Goal: Task Accomplishment & Management: Use online tool/utility

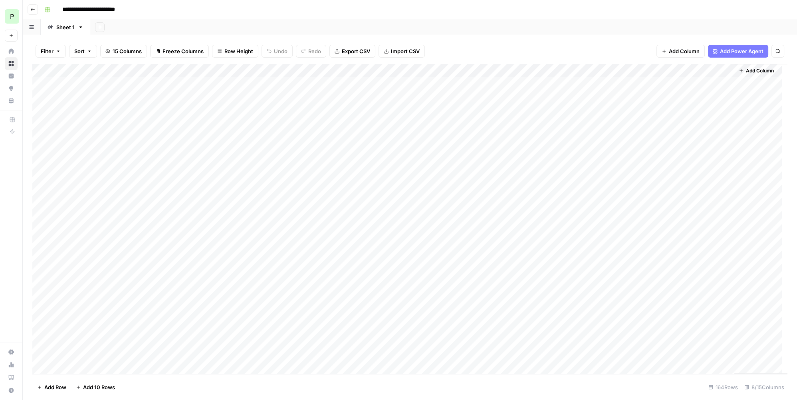
click at [12, 19] on div "P" at bounding box center [12, 16] width 14 height 14
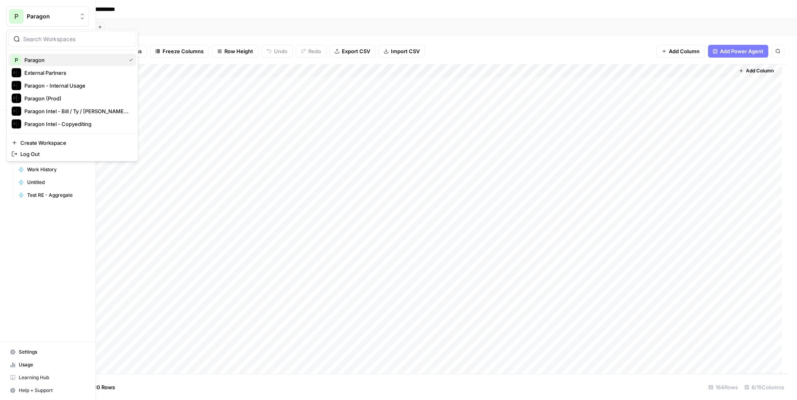
click at [30, 58] on span "Paragon" at bounding box center [73, 60] width 98 height 8
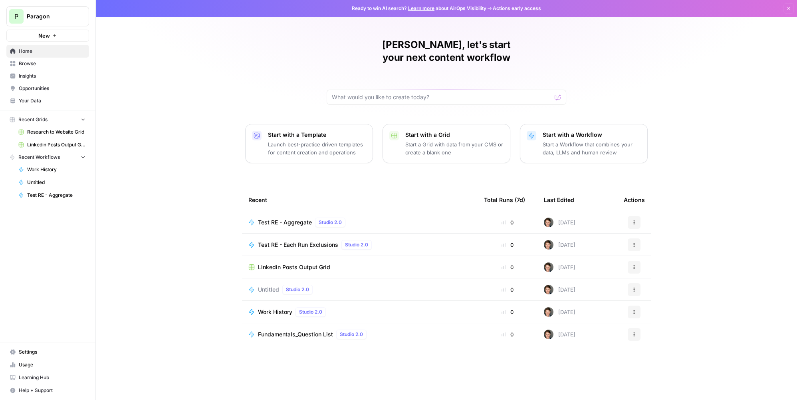
click at [279, 218] on span "Test RE - Aggregate" at bounding box center [285, 222] width 54 height 8
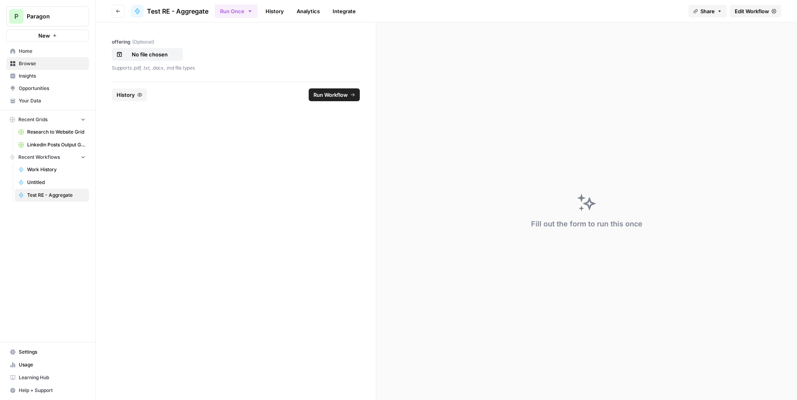
click at [759, 8] on span "Edit Workflow" at bounding box center [752, 11] width 34 height 8
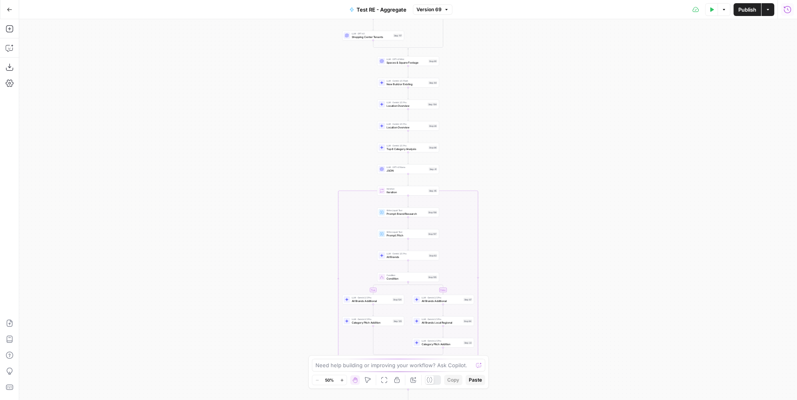
click at [786, 11] on icon "button" at bounding box center [788, 10] width 8 height 8
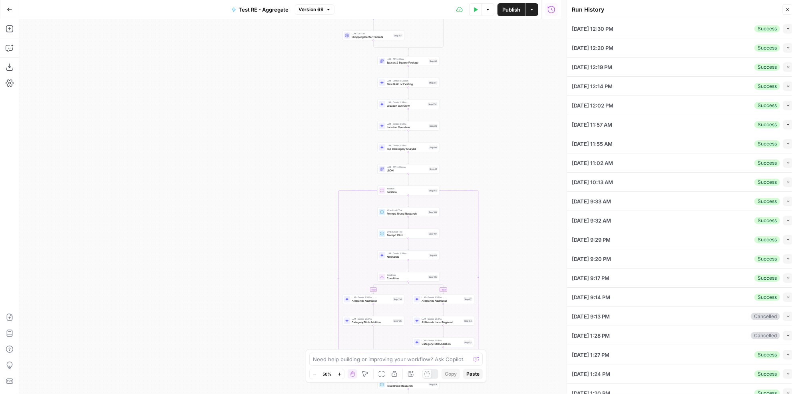
click at [790, 30] on button "Collapse" at bounding box center [788, 29] width 10 height 10
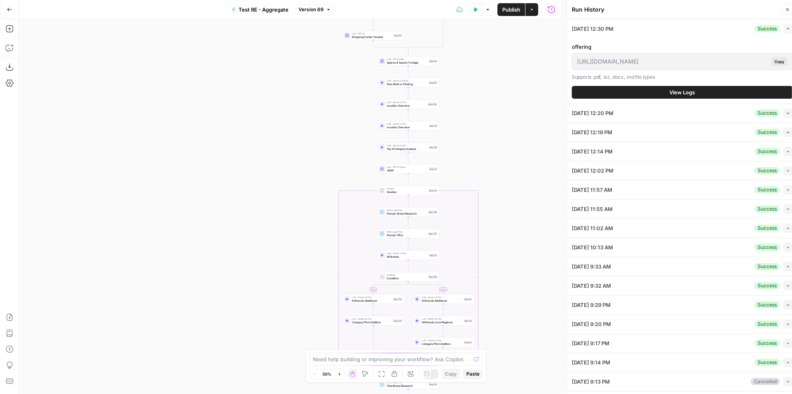
click at [689, 95] on span "View Logs" at bounding box center [683, 92] width 26 height 8
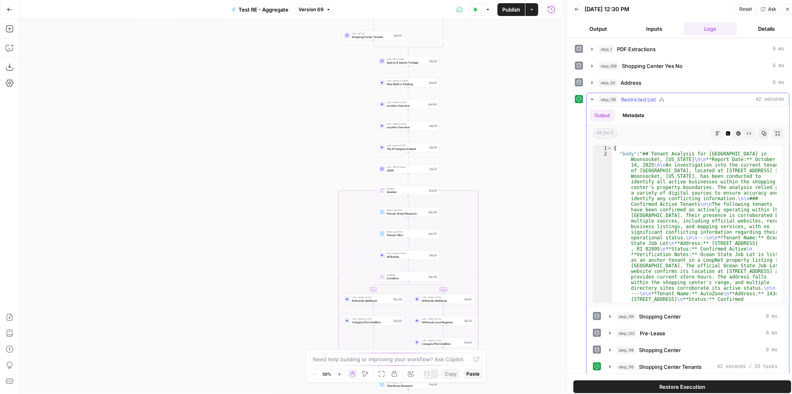
click at [716, 131] on icon "button" at bounding box center [718, 133] width 4 height 4
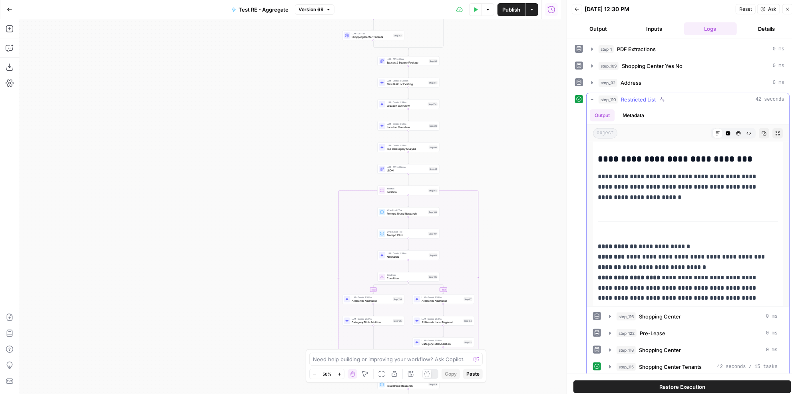
scroll to position [1162, 0]
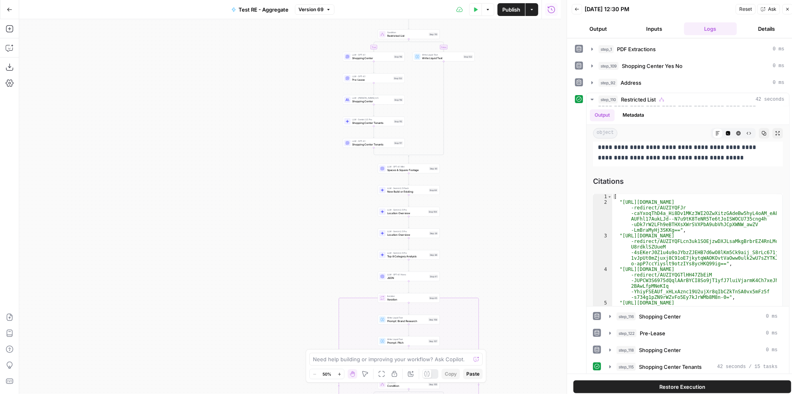
drag, startPoint x: 525, startPoint y: 195, endPoint x: 525, endPoint y: 302, distance: 107.5
click at [525, 302] on div "true false true false Workflow Input Settings Inputs LLM · Gemini 2.5 Pro PDF E…" at bounding box center [290, 206] width 542 height 375
click at [394, 134] on icon "button" at bounding box center [393, 135] width 3 height 3
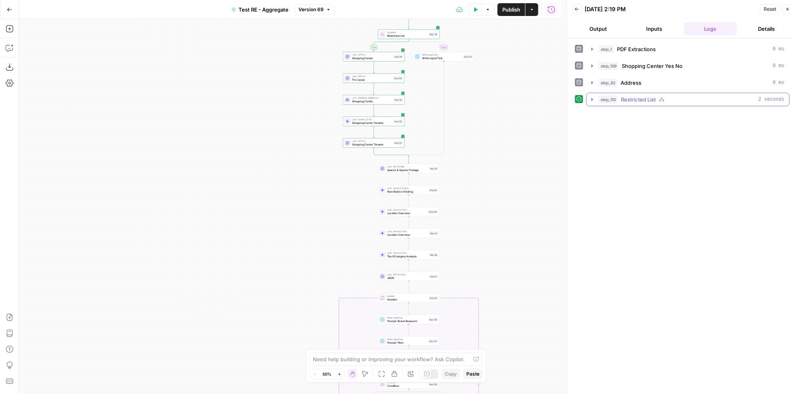
click at [647, 99] on span "Restricted List" at bounding box center [638, 99] width 35 height 8
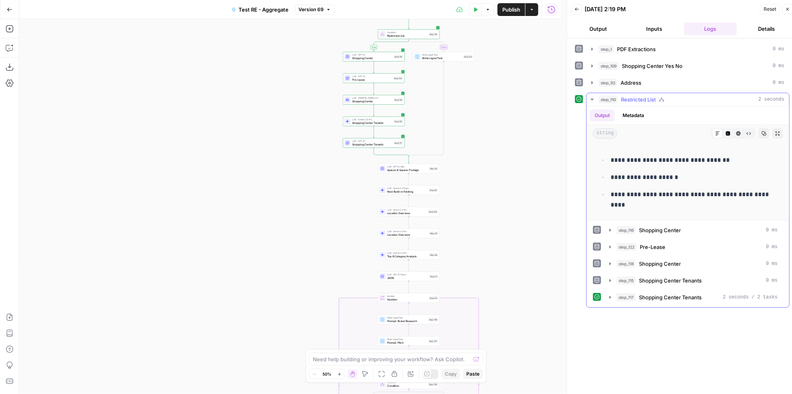
click at [647, 99] on span "Restricted List" at bounding box center [638, 99] width 35 height 8
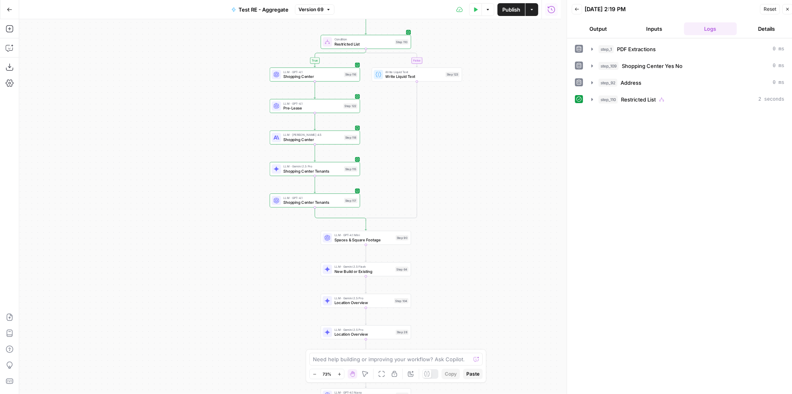
drag, startPoint x: 484, startPoint y: 177, endPoint x: 490, endPoint y: 206, distance: 29.0
click at [492, 207] on div "true false true false Workflow Input Settings Inputs LLM · Gemini 2.5 Pro PDF E…" at bounding box center [290, 206] width 542 height 375
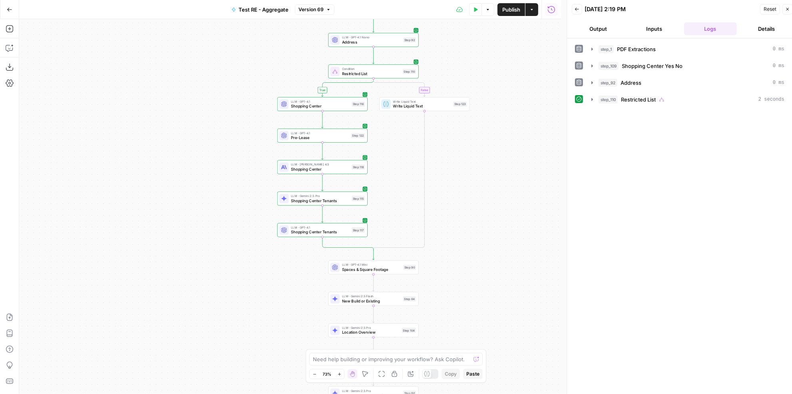
click at [331, 167] on span "Shopping Center" at bounding box center [320, 169] width 58 height 6
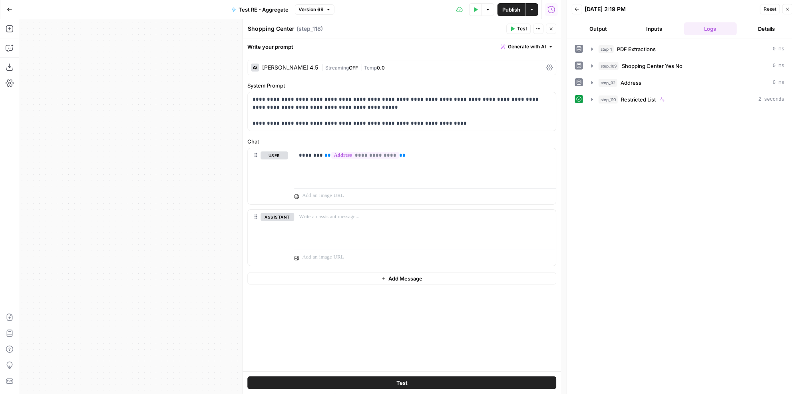
click at [348, 71] on div "Claude Sonnet 4.5 | Streaming OFF | Temp 0.0" at bounding box center [401, 67] width 309 height 15
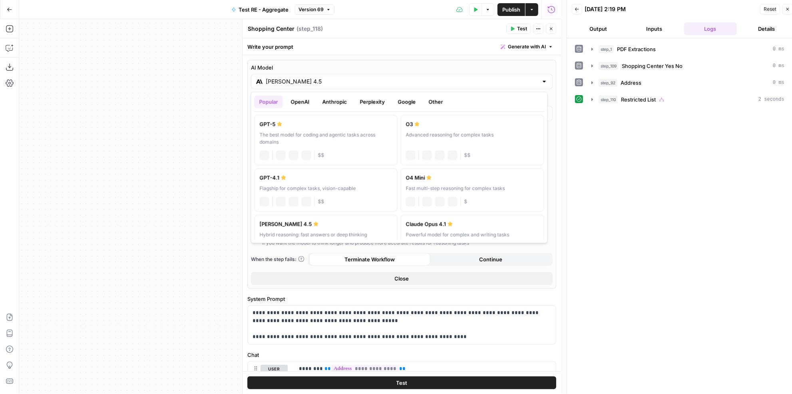
click at [343, 78] on input "[PERSON_NAME] 4.5" at bounding box center [402, 82] width 272 height 8
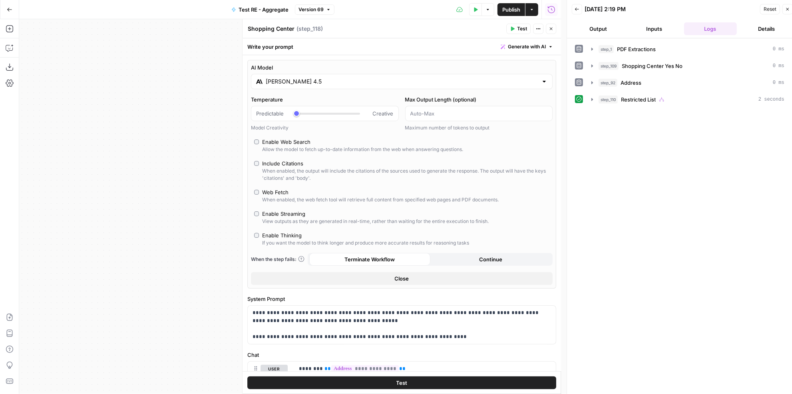
click at [554, 32] on button "Close" at bounding box center [551, 29] width 10 height 10
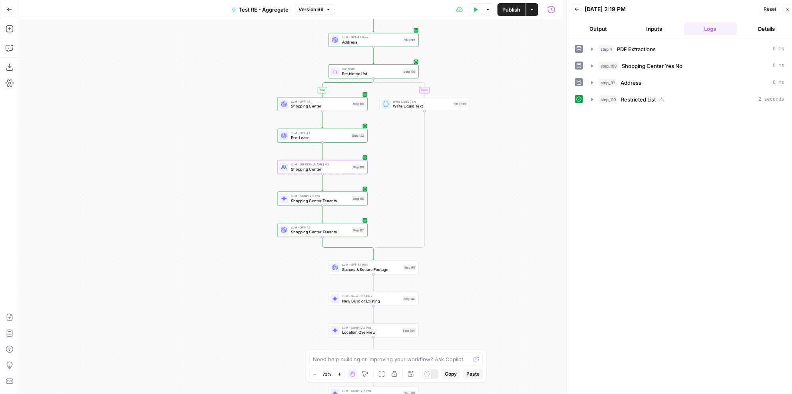
click at [511, 11] on span "Publish" at bounding box center [511, 10] width 18 height 8
click at [515, 11] on span "Publish" at bounding box center [511, 10] width 18 height 8
click at [656, 95] on span "Restricted List" at bounding box center [638, 99] width 35 height 8
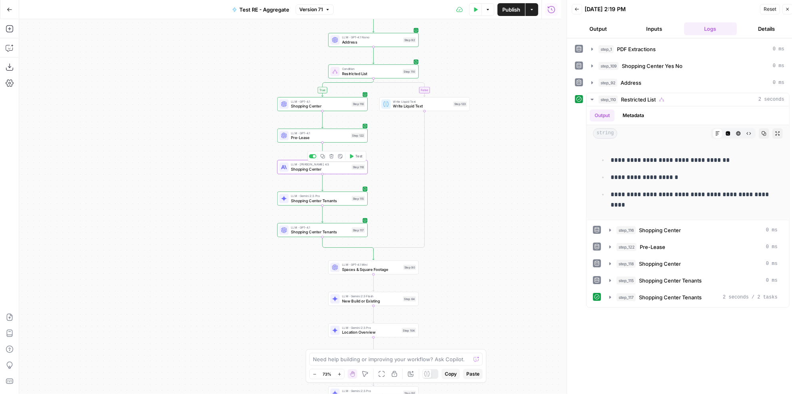
scroll to position [5, 0]
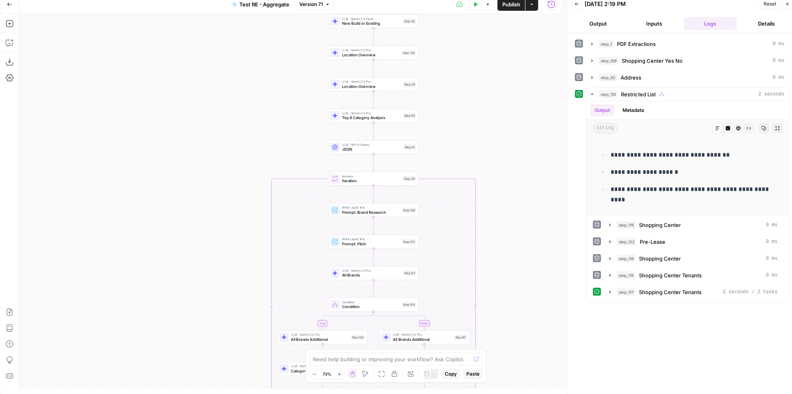
click at [520, 10] on button "Publish" at bounding box center [511, 4] width 28 height 13
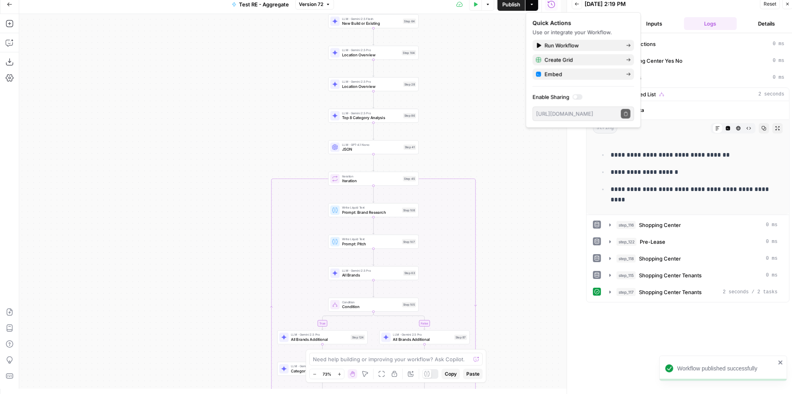
click at [8, 6] on icon "button" at bounding box center [10, 5] width 6 height 6
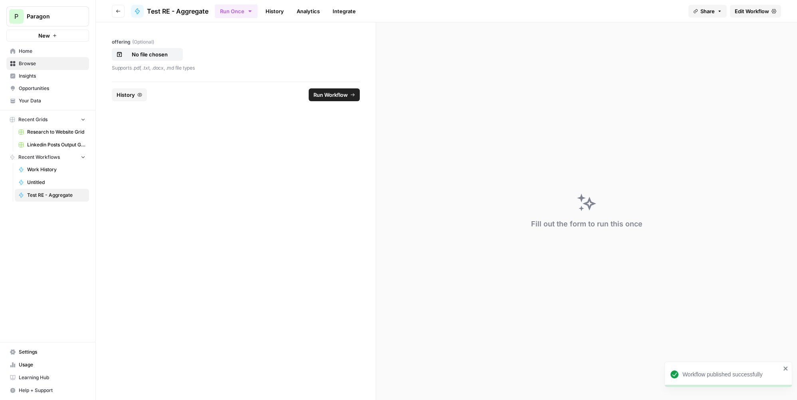
click at [131, 96] on span "History" at bounding box center [126, 95] width 18 height 8
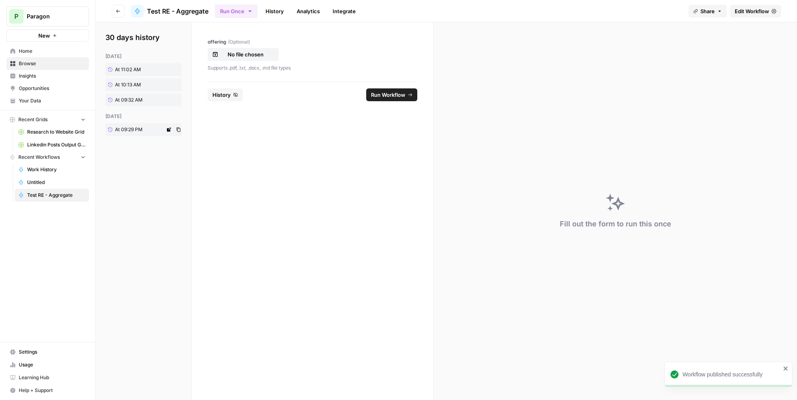
click at [147, 127] on link "At 09:29 PM" at bounding box center [135, 129] width 60 height 13
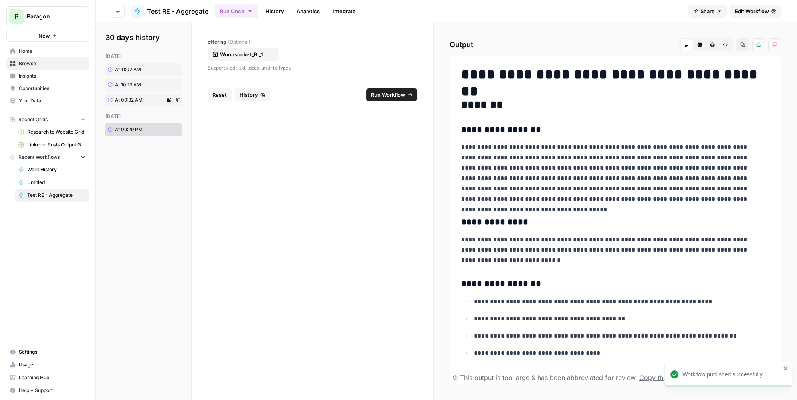
click at [140, 102] on span "At 09:32 AM" at bounding box center [129, 99] width 28 height 7
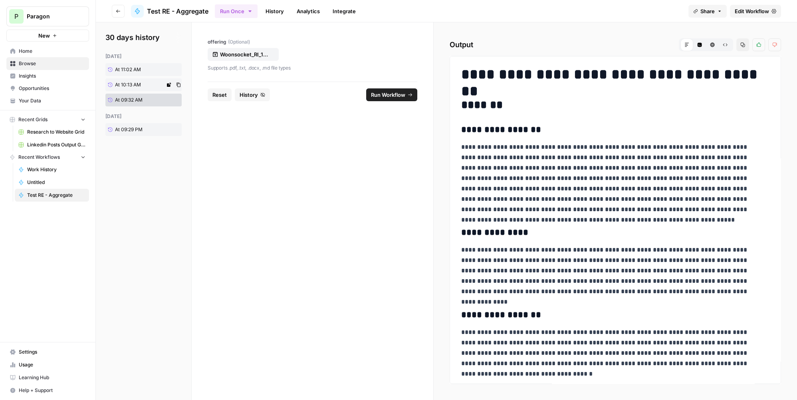
click at [138, 83] on span "At 10:13 AM" at bounding box center [128, 84] width 26 height 7
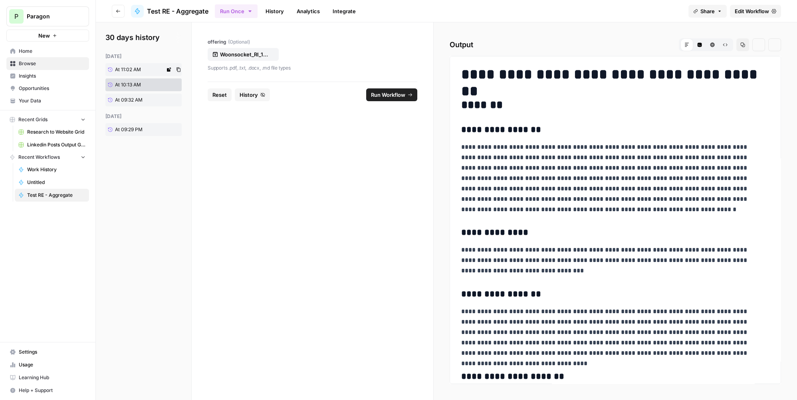
click at [139, 73] on link "At 11:02 AM" at bounding box center [135, 69] width 60 height 13
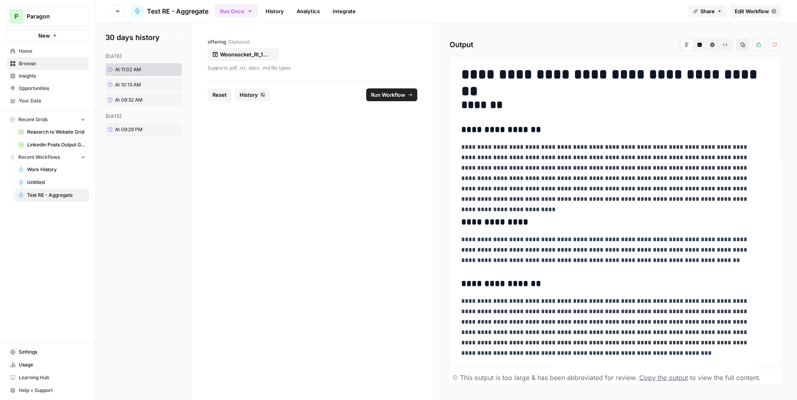
click at [374, 95] on span "Run Workflow" at bounding box center [388, 95] width 34 height 8
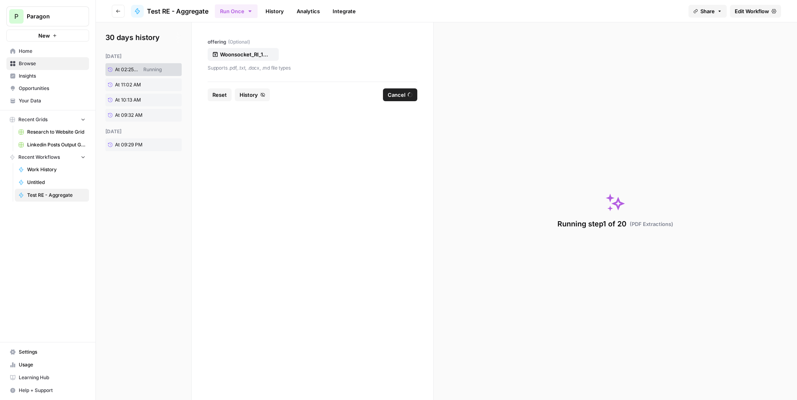
click at [226, 97] on span "Reset" at bounding box center [220, 95] width 14 height 8
click at [242, 56] on p "No file chosen" at bounding box center [245, 54] width 51 height 8
click at [393, 91] on span "Run Workflow" at bounding box center [388, 95] width 34 height 8
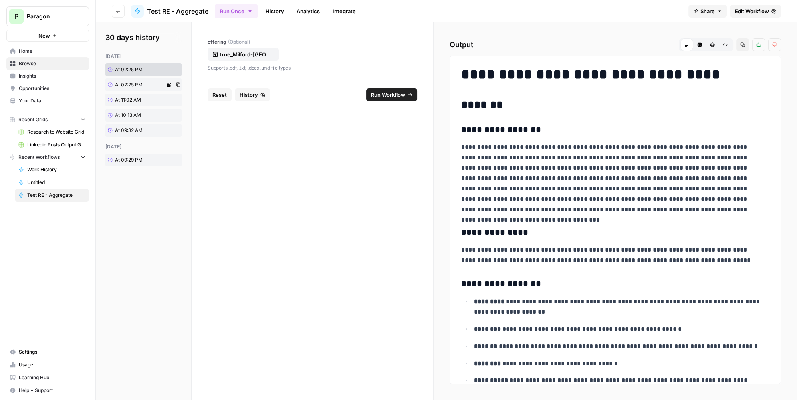
click at [145, 88] on link "At 02:25 PM" at bounding box center [135, 84] width 60 height 13
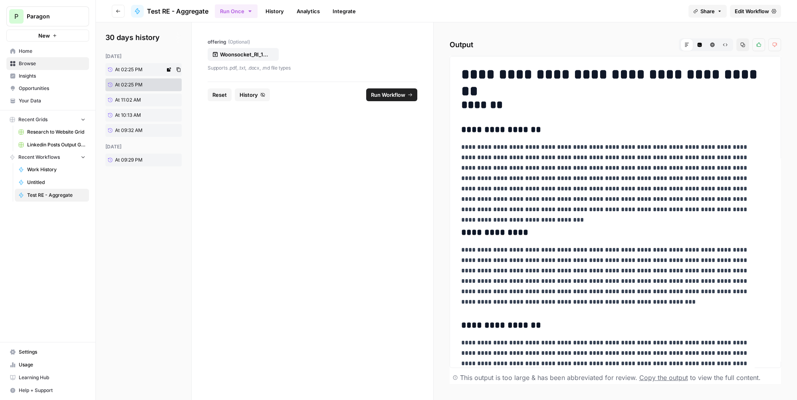
click at [146, 69] on link "At 02:25 PM" at bounding box center [135, 69] width 60 height 13
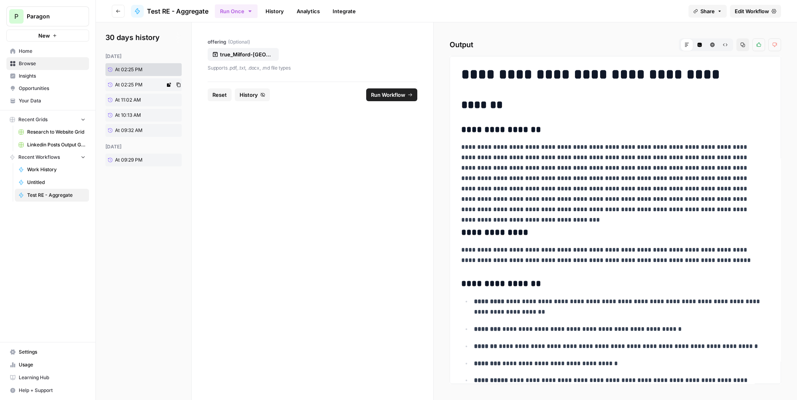
click at [142, 80] on link "At 02:25 PM" at bounding box center [135, 84] width 60 height 13
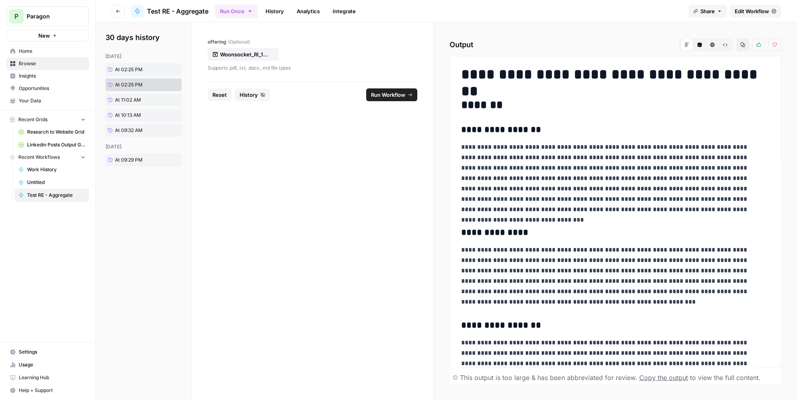
click at [282, 12] on link "History" at bounding box center [275, 11] width 28 height 13
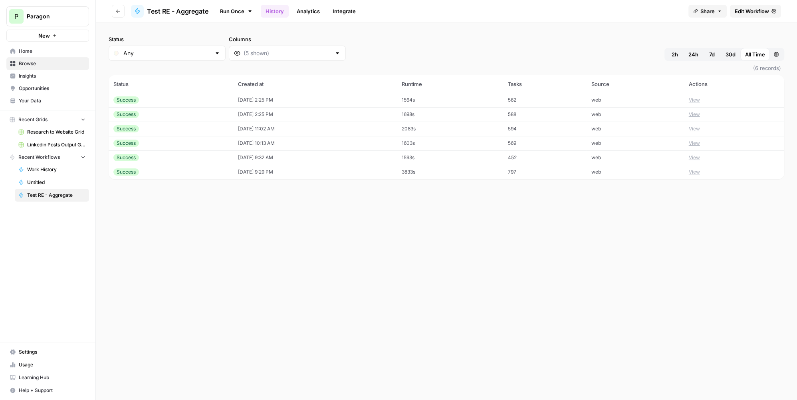
click at [119, 13] on icon "button" at bounding box center [118, 11] width 5 height 5
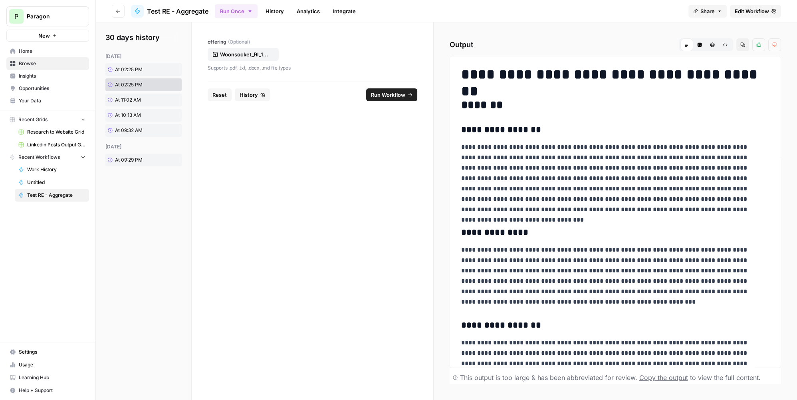
click at [221, 91] on span "Reset" at bounding box center [220, 95] width 14 height 8
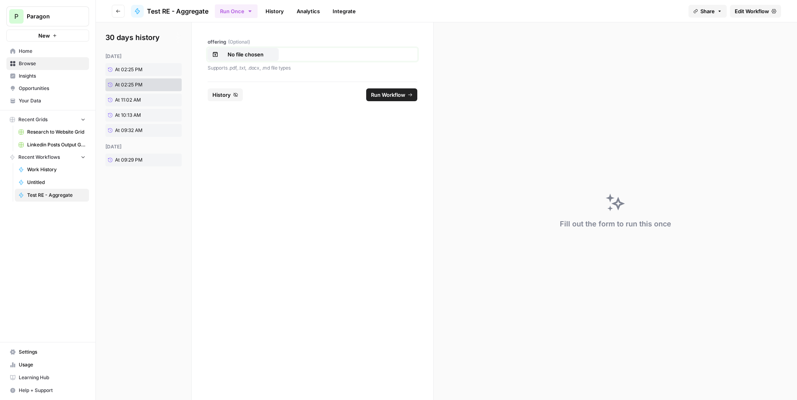
click at [238, 48] on button "No file chosen" at bounding box center [243, 54] width 71 height 13
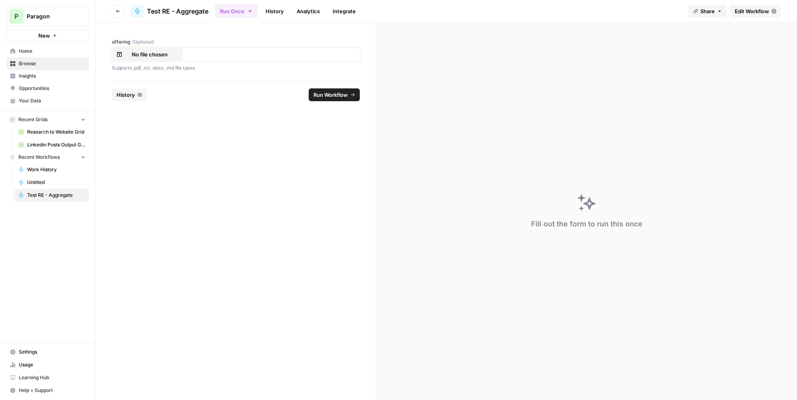
click at [155, 54] on p "No file chosen" at bounding box center [149, 54] width 51 height 8
click at [323, 95] on span "Run Workflow" at bounding box center [331, 95] width 34 height 8
click at [128, 92] on span "Reset" at bounding box center [124, 95] width 14 height 8
click at [159, 53] on p "No file chosen" at bounding box center [149, 54] width 51 height 8
click at [335, 95] on span "Run Workflow" at bounding box center [331, 95] width 34 height 8
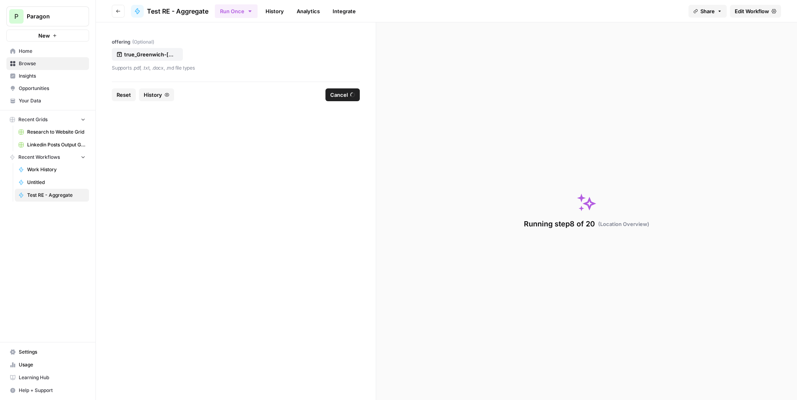
click at [272, 8] on link "History" at bounding box center [275, 11] width 28 height 13
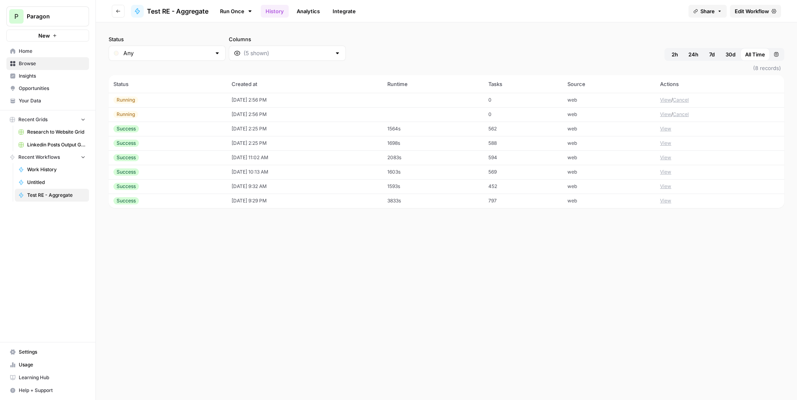
click at [467, 128] on td "1564s" at bounding box center [433, 128] width 101 height 14
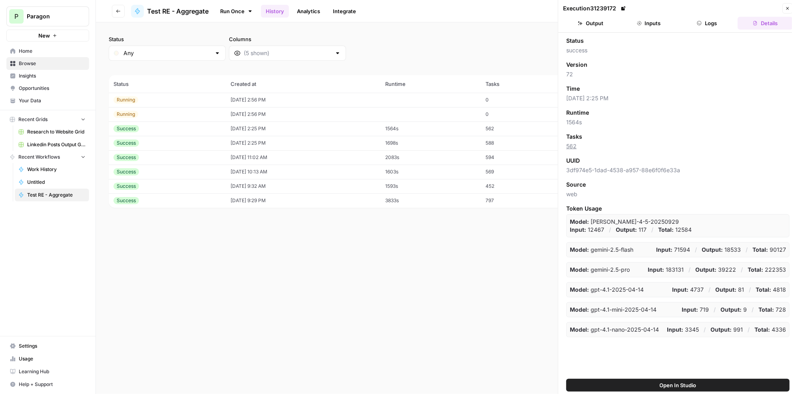
click at [700, 28] on button "Logs" at bounding box center [707, 23] width 55 height 13
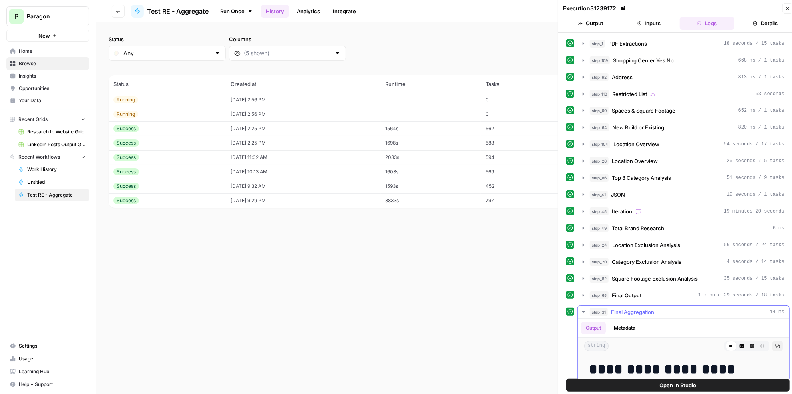
click at [772, 341] on button "Copy" at bounding box center [777, 346] width 10 height 10
click at [668, 209] on div "step_45 Iteration 19 minutes 20 seconds" at bounding box center [687, 211] width 195 height 8
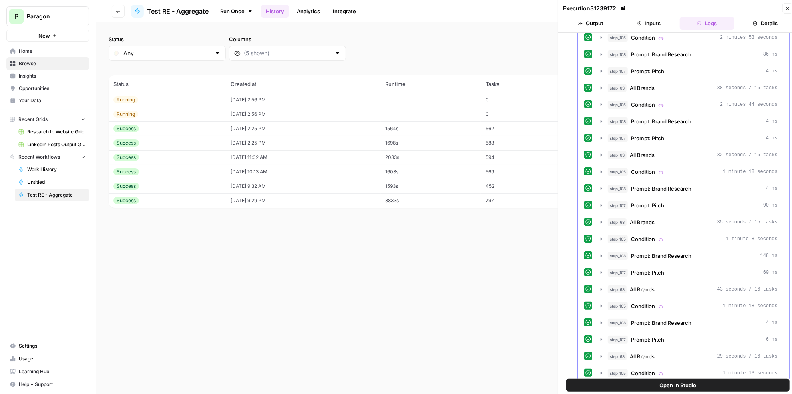
scroll to position [654, 0]
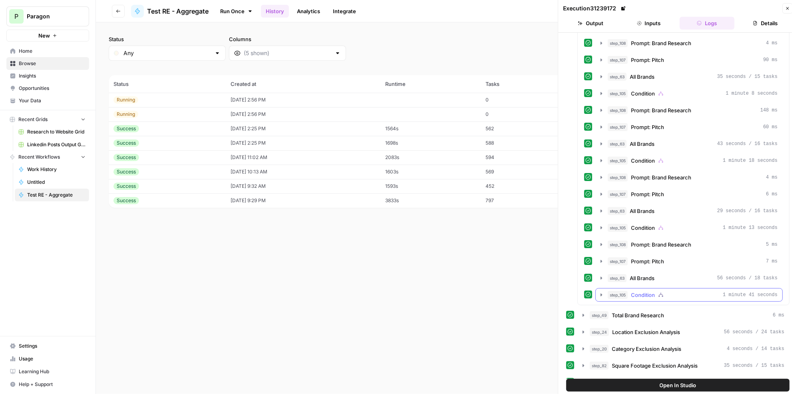
click at [677, 291] on div "step_105 Condition 1 minute 41 seconds" at bounding box center [693, 295] width 170 height 8
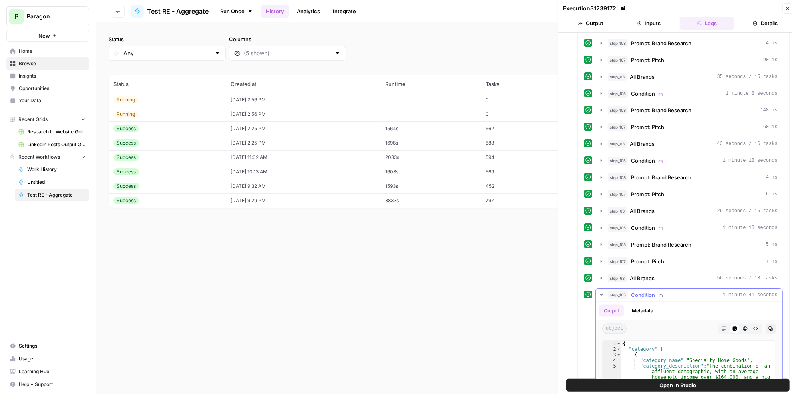
click at [677, 291] on div "step_105 Condition 1 minute 41 seconds" at bounding box center [693, 295] width 170 height 8
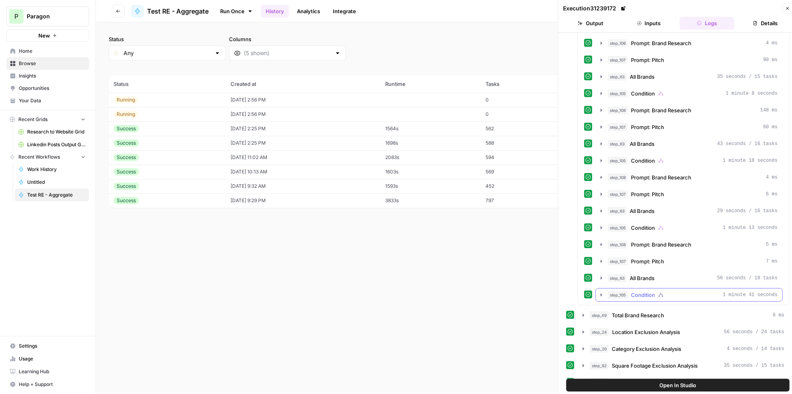
click at [677, 291] on div "step_105 Condition 1 minute 41 seconds" at bounding box center [693, 295] width 170 height 8
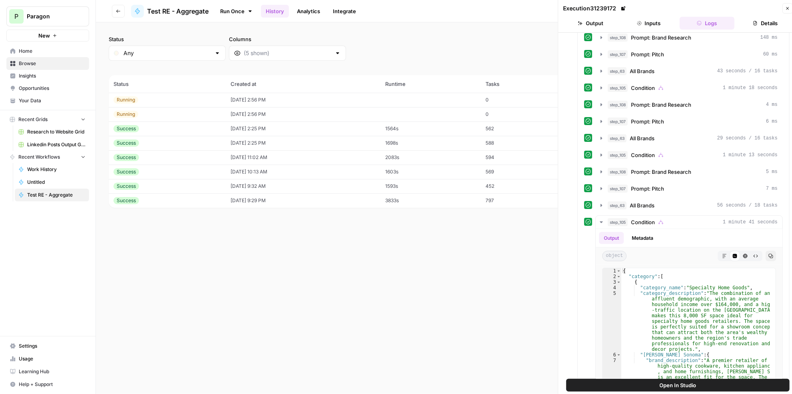
scroll to position [835, 0]
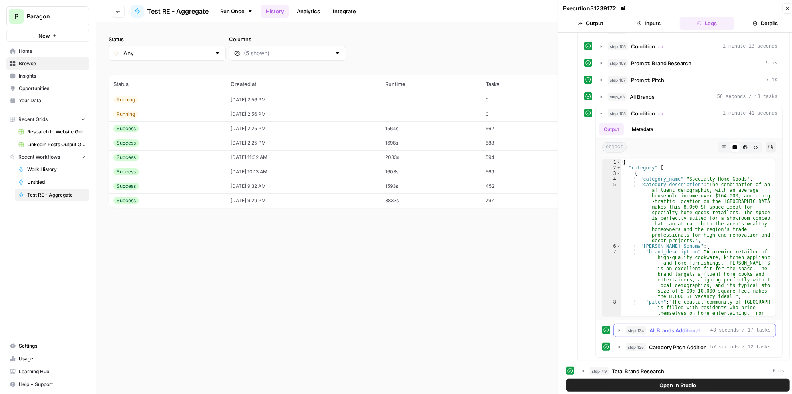
click at [726, 327] on span "43 seconds / 17 tasks" at bounding box center [740, 330] width 60 height 7
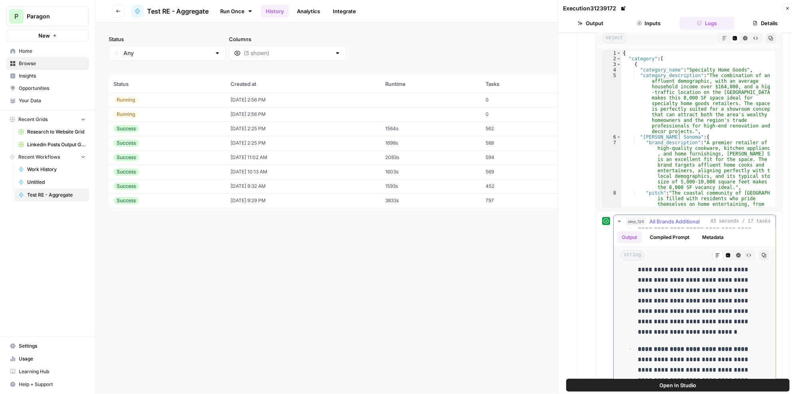
scroll to position [279, 0]
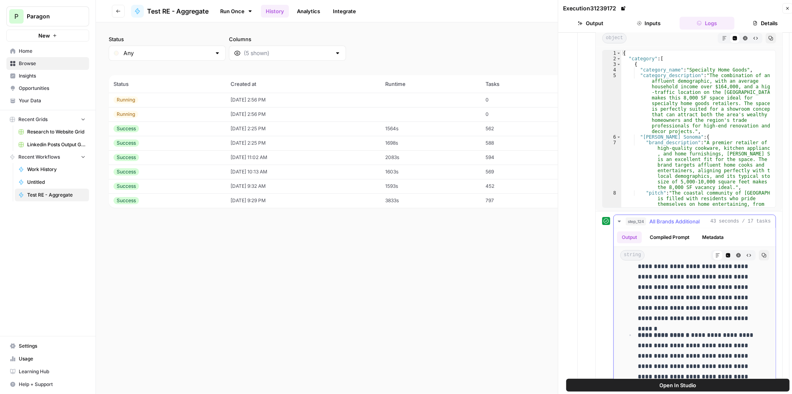
click at [699, 217] on span "All Brands Additional" at bounding box center [674, 221] width 50 height 8
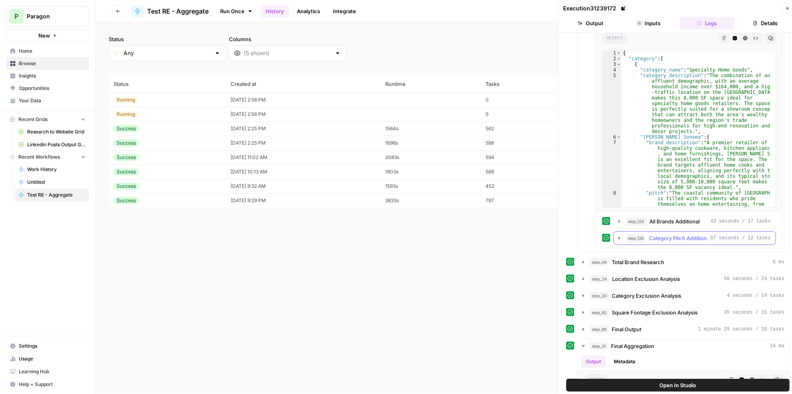
scroll to position [871, 0]
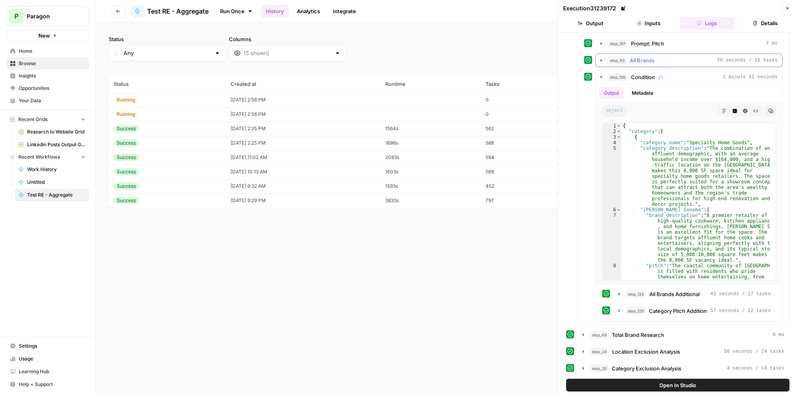
click at [684, 56] on div "step_63 All Brands 56 seconds / 18 tasks" at bounding box center [693, 60] width 170 height 8
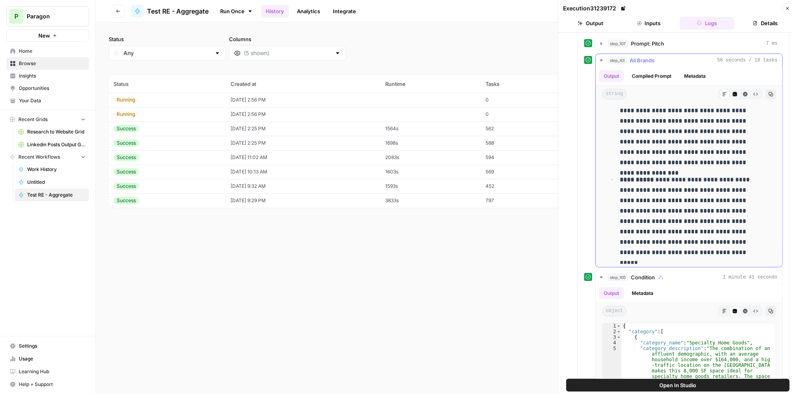
click at [713, 213] on p "**********" at bounding box center [690, 216] width 141 height 83
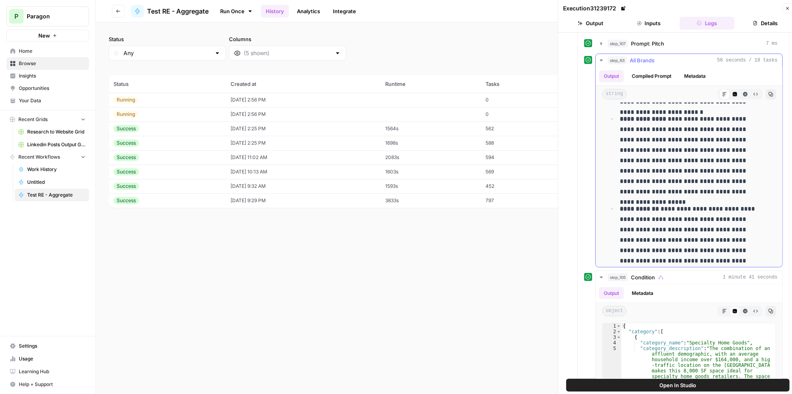
click at [710, 206] on p "**********" at bounding box center [690, 240] width 141 height 73
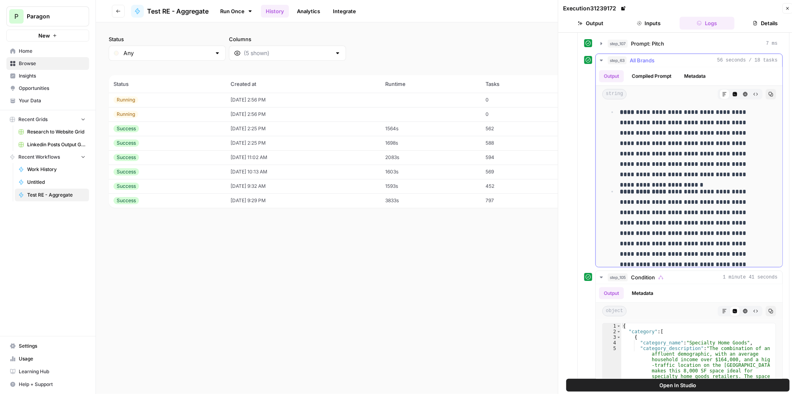
click at [700, 203] on p "**********" at bounding box center [690, 228] width 141 height 83
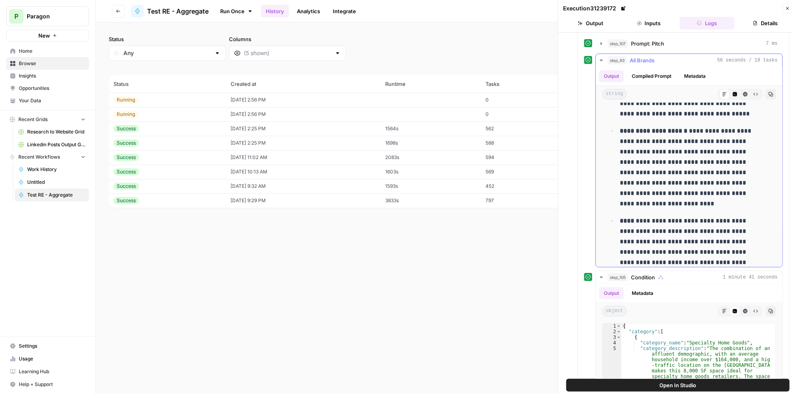
click at [698, 216] on p "**********" at bounding box center [690, 252] width 141 height 73
click at [672, 165] on p "**********" at bounding box center [690, 167] width 141 height 83
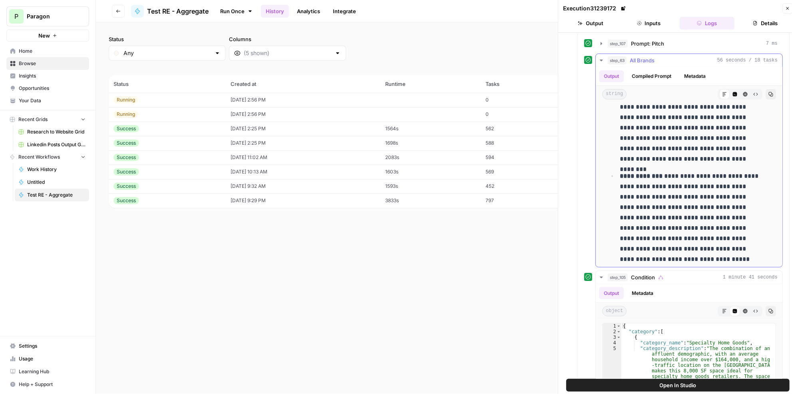
click at [675, 171] on p "**********" at bounding box center [690, 217] width 141 height 93
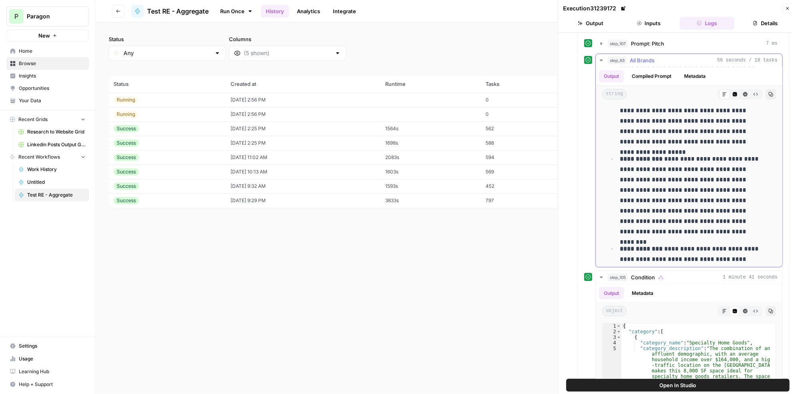
click at [682, 181] on p "**********" at bounding box center [690, 195] width 141 height 83
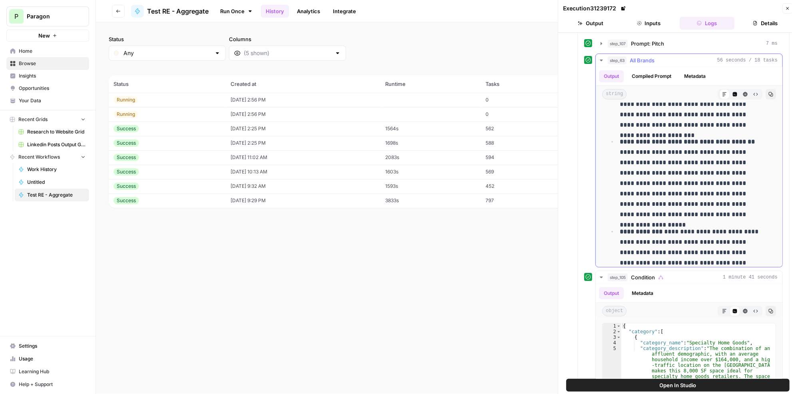
click at [677, 167] on p "**********" at bounding box center [690, 178] width 141 height 83
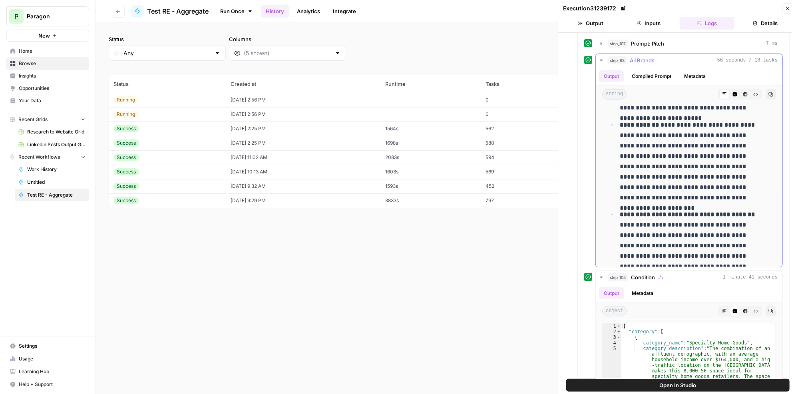
click at [671, 148] on p "**********" at bounding box center [690, 161] width 141 height 83
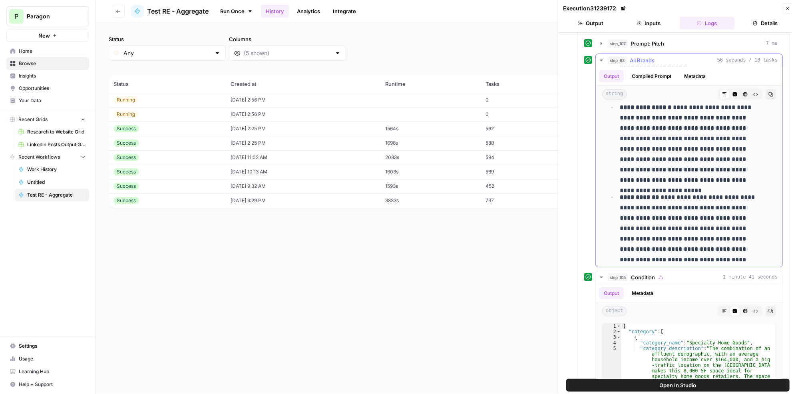
scroll to position [178, 0]
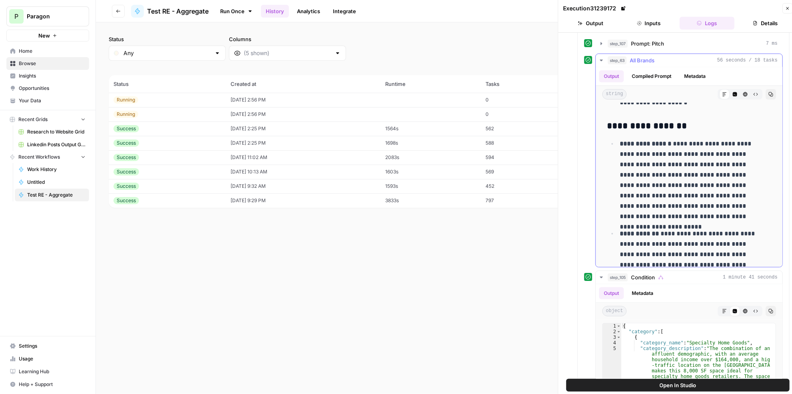
click at [676, 143] on p "**********" at bounding box center [690, 180] width 141 height 83
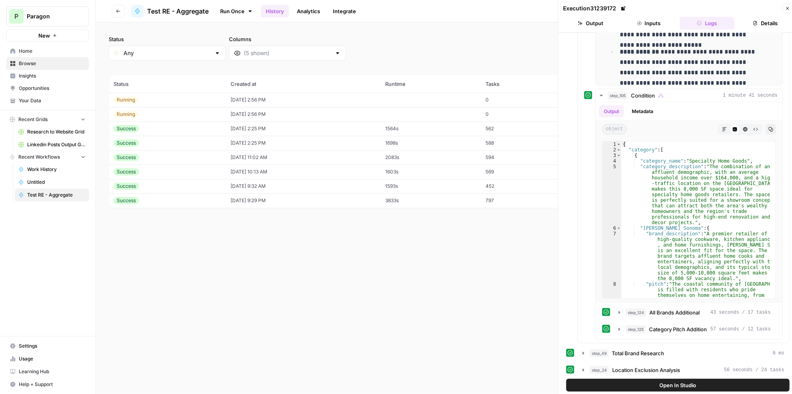
scroll to position [1199, 0]
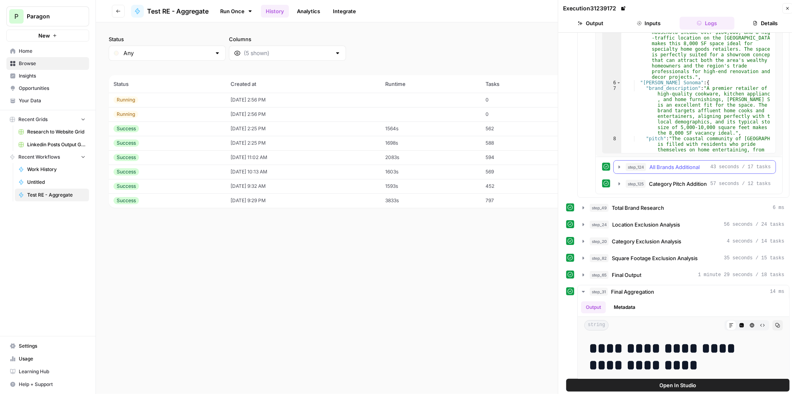
click at [682, 161] on button "step_124 All Brands Additional 43 seconds / 17 tasks" at bounding box center [695, 167] width 162 height 13
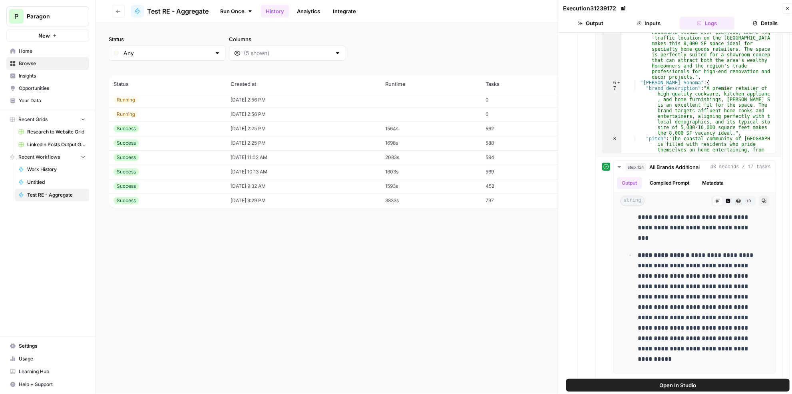
scroll to position [1307, 0]
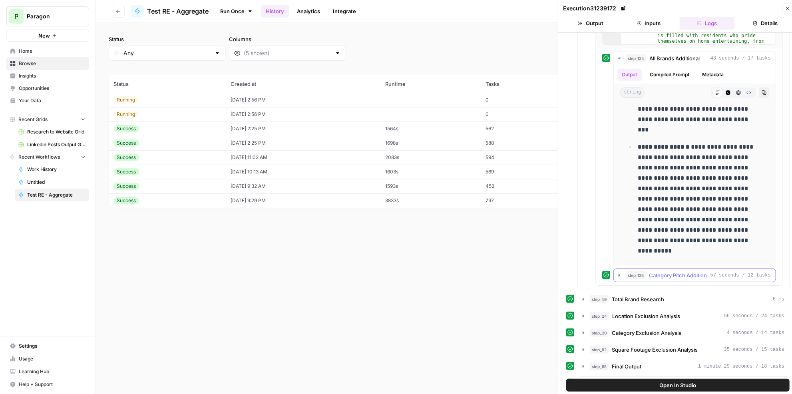
click at [728, 272] on span "57 seconds / 12 tasks" at bounding box center [740, 275] width 60 height 7
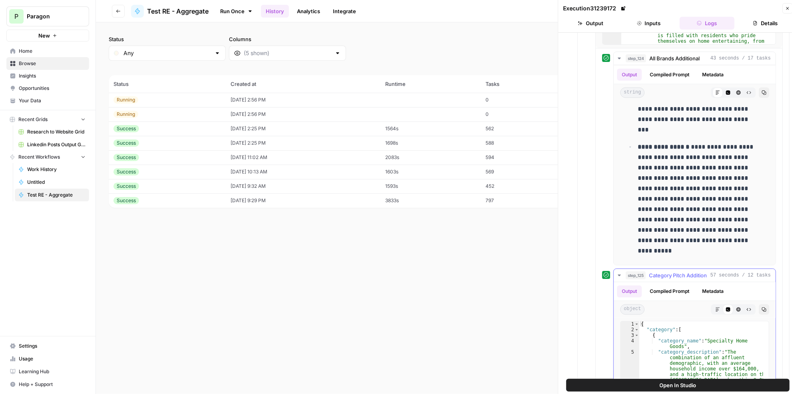
scroll to position [1416, 0]
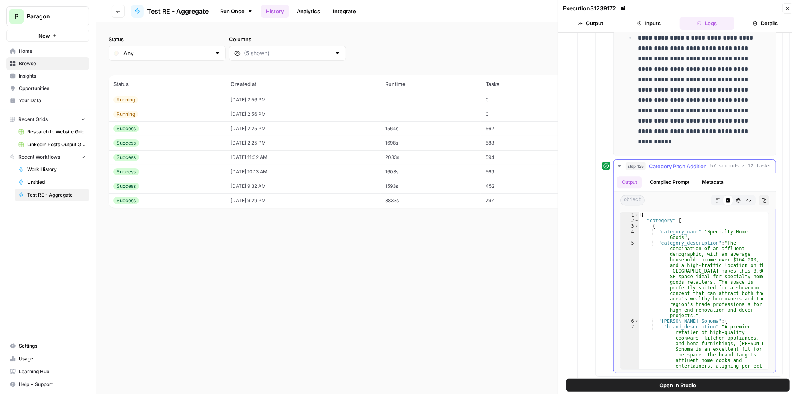
click at [716, 198] on icon "button" at bounding box center [718, 200] width 4 height 4
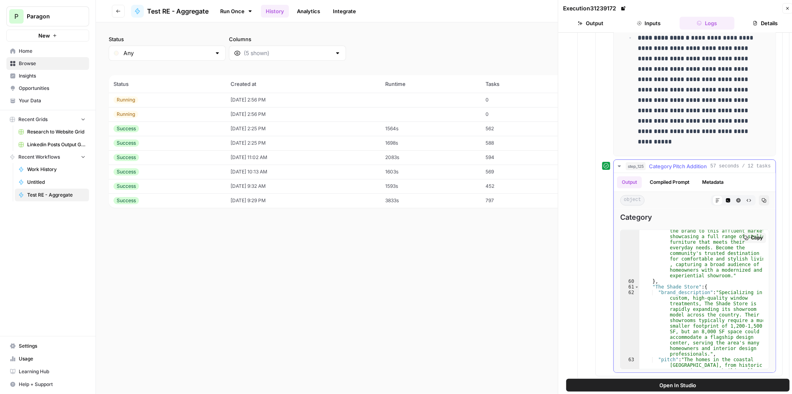
scroll to position [2310, 0]
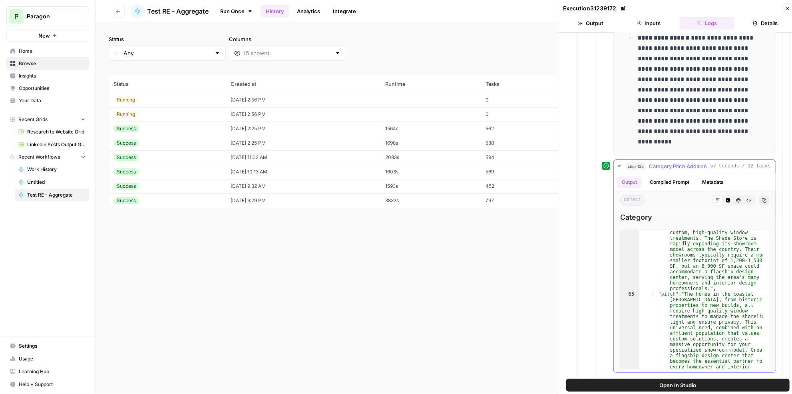
click at [726, 163] on span "57 seconds / 12 tasks" at bounding box center [740, 166] width 60 height 7
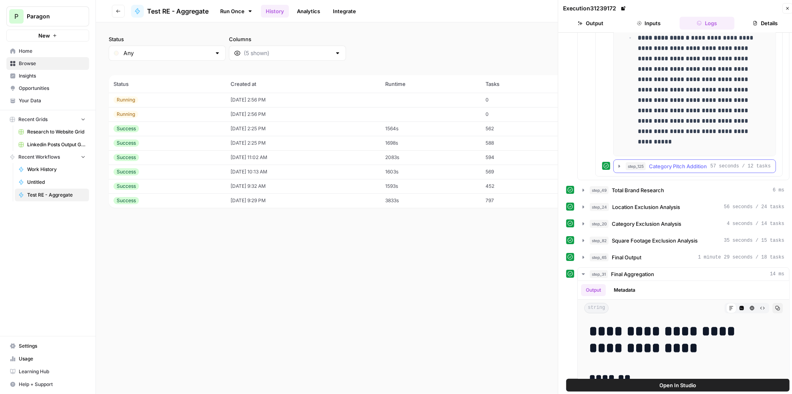
scroll to position [1307, 0]
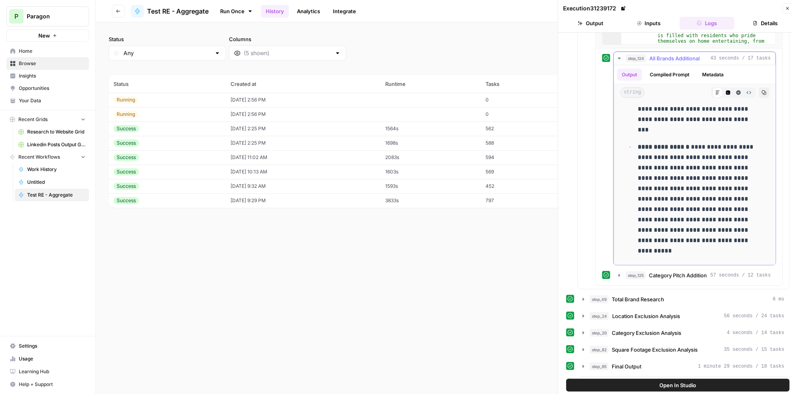
click at [664, 54] on span "All Brands Additional" at bounding box center [674, 58] width 50 height 8
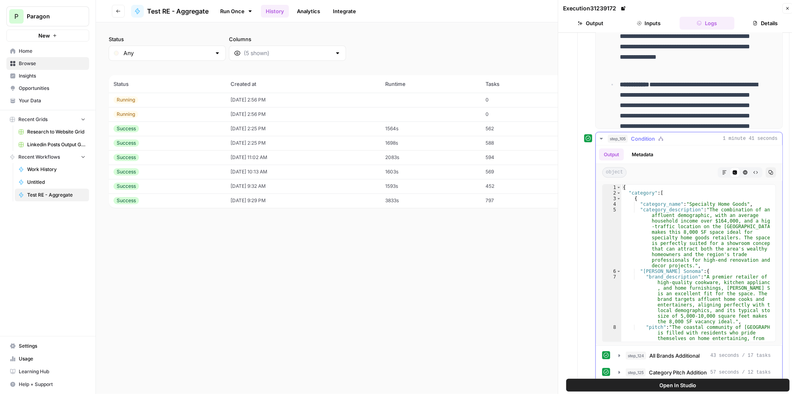
click at [669, 135] on div "step_105 Condition 1 minute 41 seconds" at bounding box center [693, 139] width 170 height 8
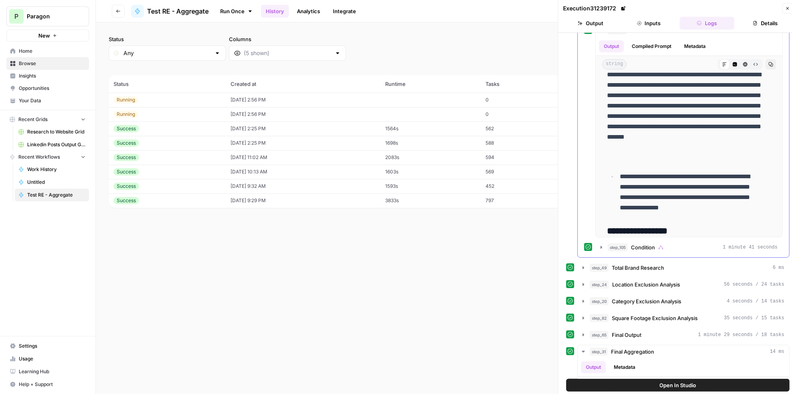
scroll to position [792, 0]
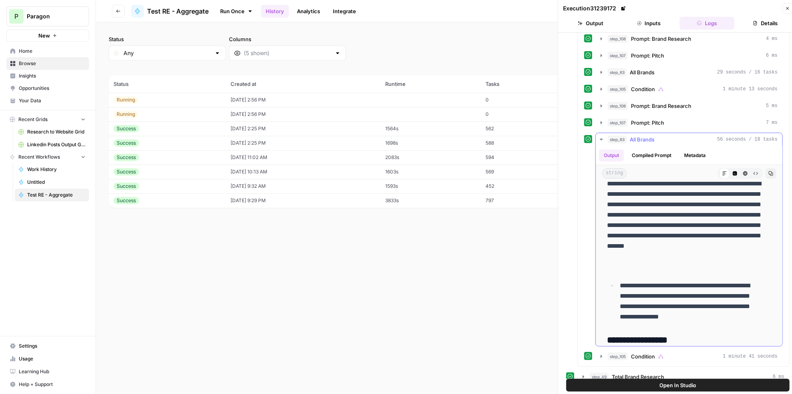
click at [651, 135] on span "All Brands" at bounding box center [642, 139] width 25 height 8
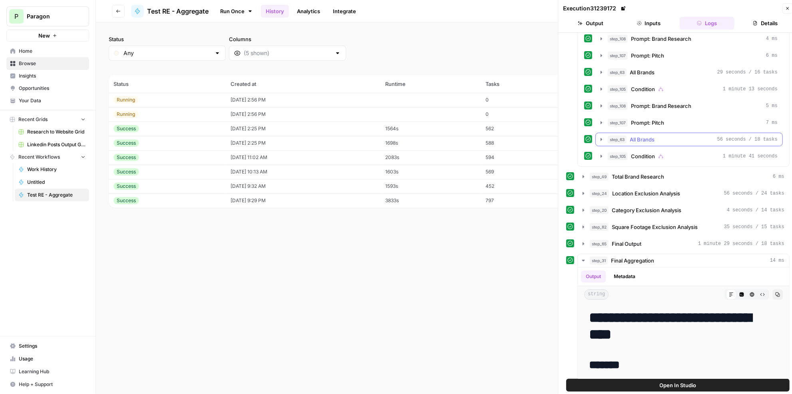
scroll to position [720, 0]
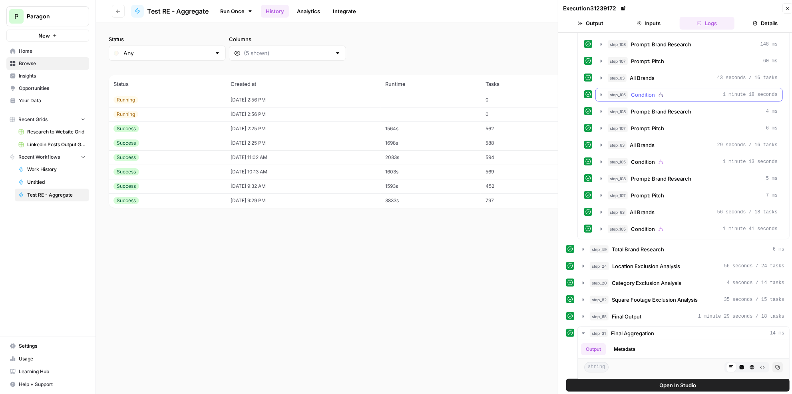
click at [682, 91] on div "step_105 Condition 1 minute 18 seconds" at bounding box center [693, 95] width 170 height 8
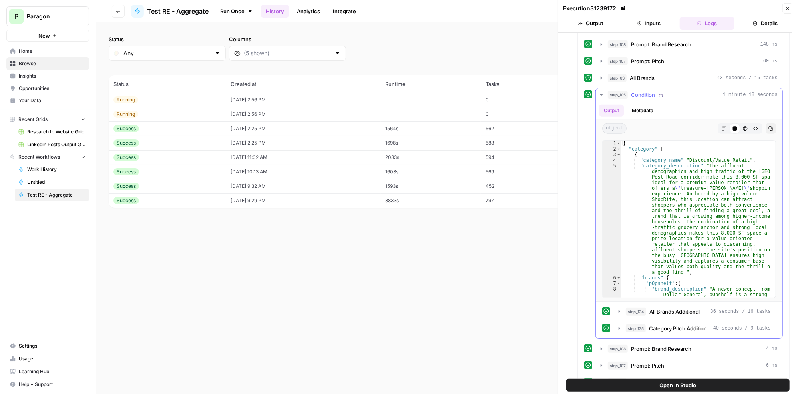
click at [682, 91] on div "step_105 Condition 1 minute 18 seconds" at bounding box center [693, 95] width 170 height 8
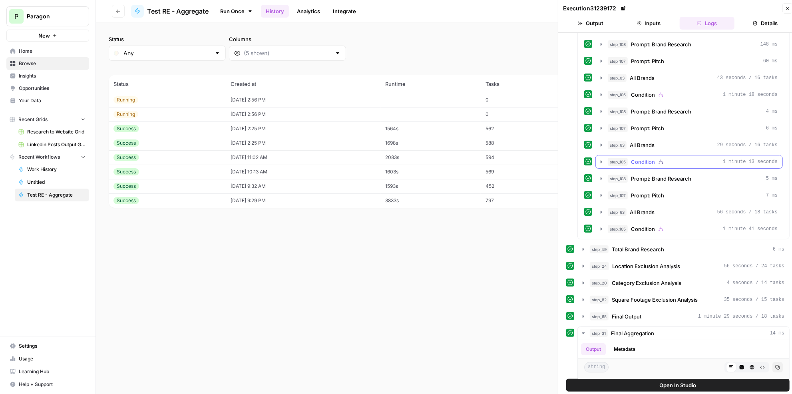
click at [682, 158] on div "step_105 Condition 1 minute 13 seconds" at bounding box center [693, 162] width 170 height 8
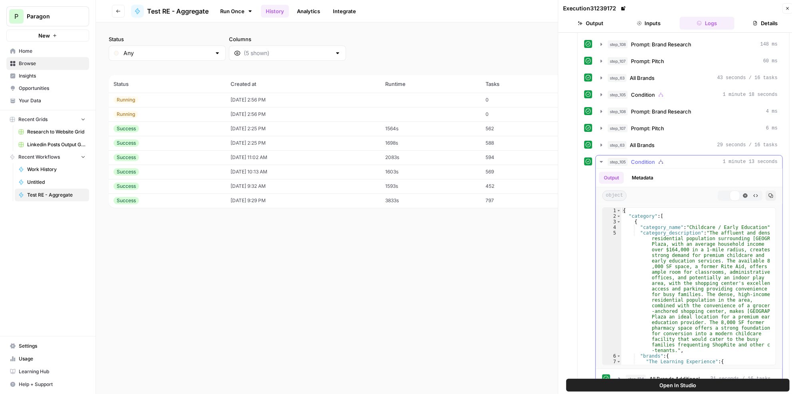
click at [683, 158] on div "step_105 Condition 1 minute 13 seconds" at bounding box center [693, 162] width 170 height 8
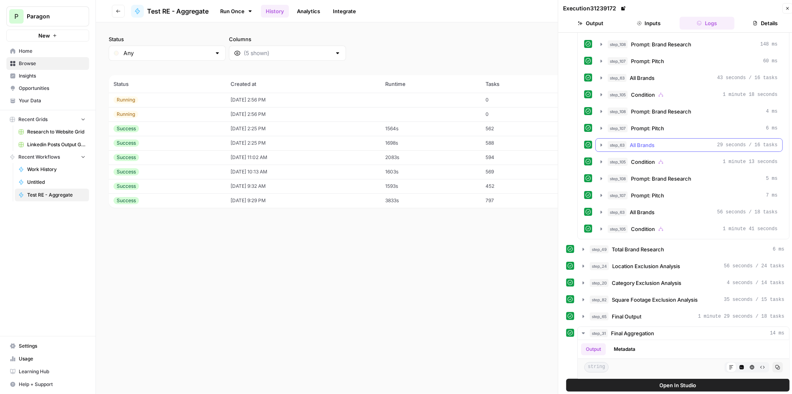
click at [673, 141] on div "step_63 All Brands 29 seconds / 16 tasks" at bounding box center [693, 145] width 170 height 8
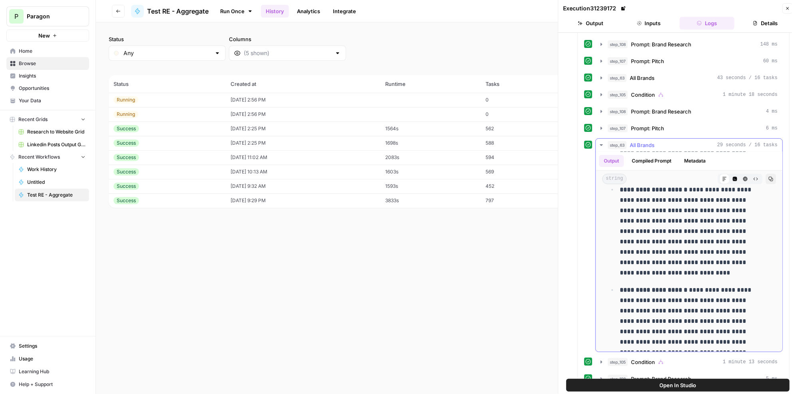
scroll to position [730, 0]
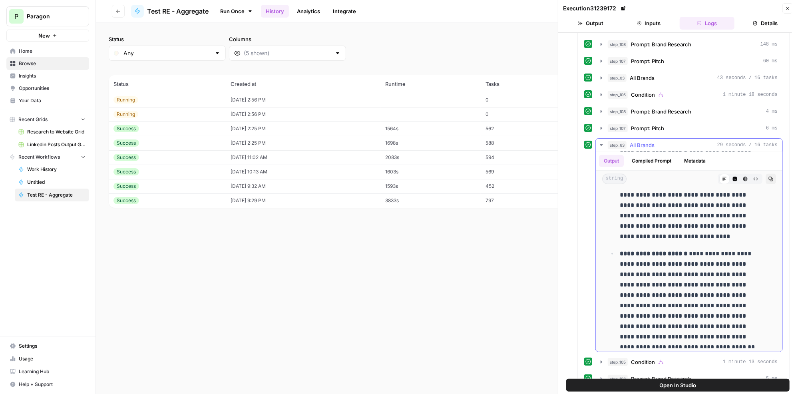
click at [739, 141] on span "29 seconds / 16 tasks" at bounding box center [747, 144] width 60 height 7
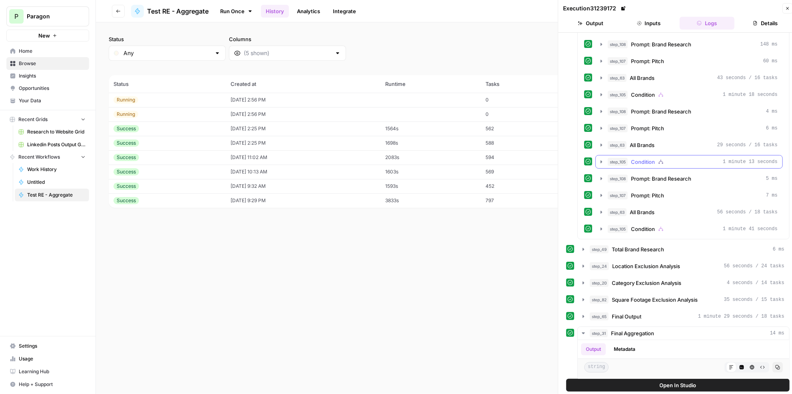
click at [714, 158] on div "step_105 Condition 1 minute 13 seconds" at bounding box center [693, 162] width 170 height 8
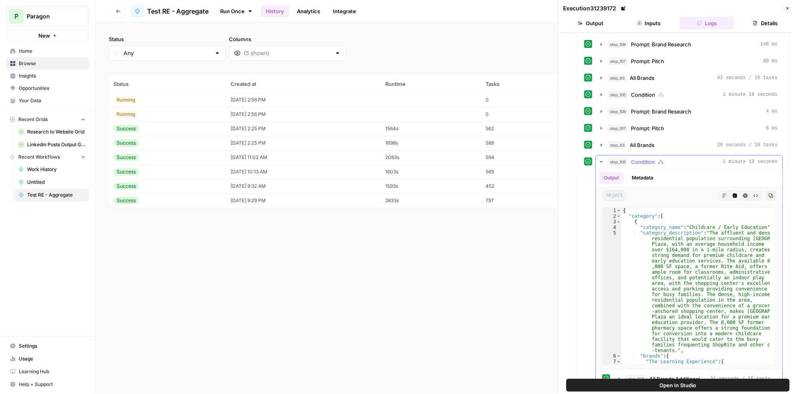
scroll to position [829, 0]
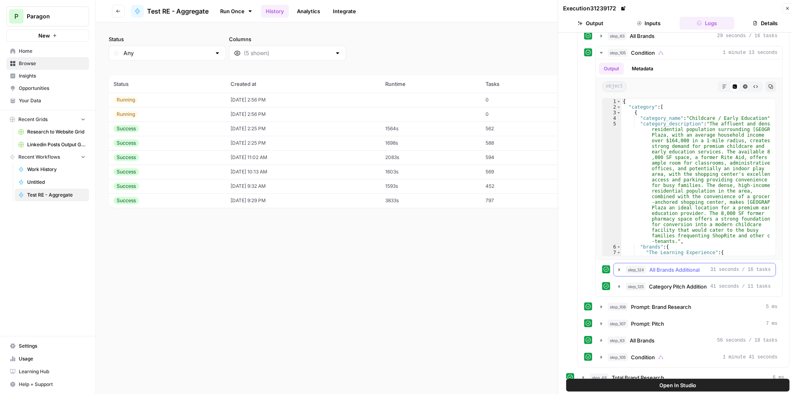
click at [677, 263] on button "step_124 All Brands Additional 31 seconds / 16 tasks" at bounding box center [695, 269] width 162 height 13
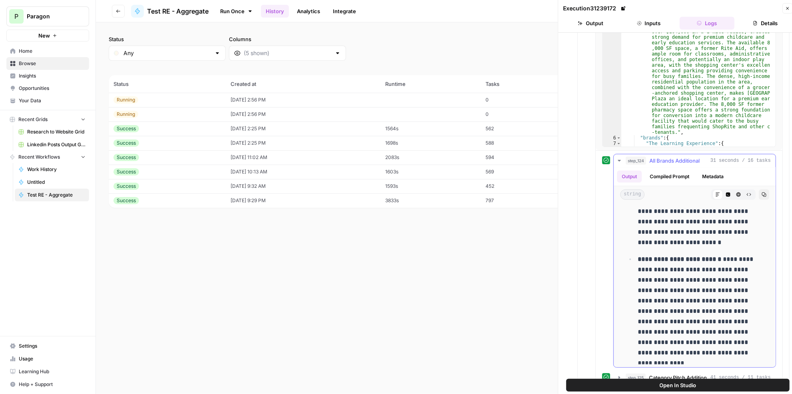
scroll to position [1010, 0]
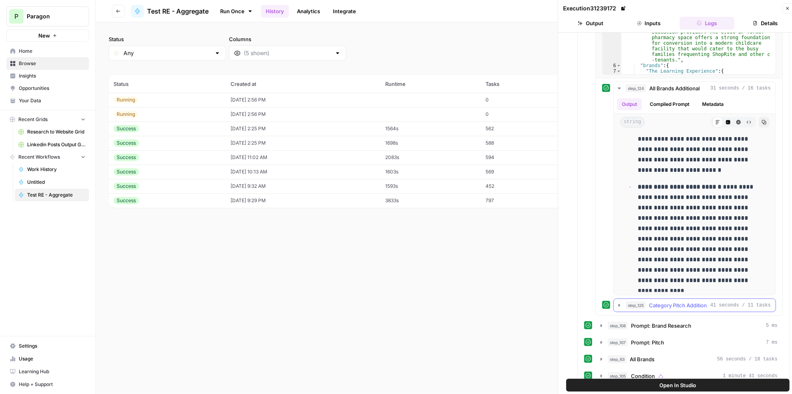
click at [668, 301] on span "Category Pitch Addition" at bounding box center [678, 305] width 58 height 8
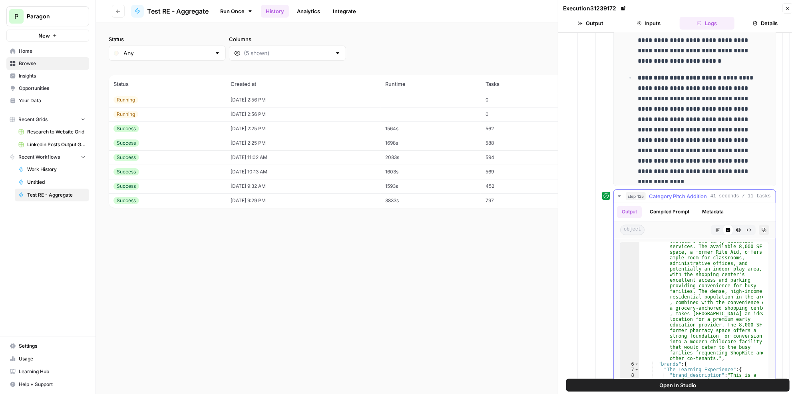
scroll to position [131, 0]
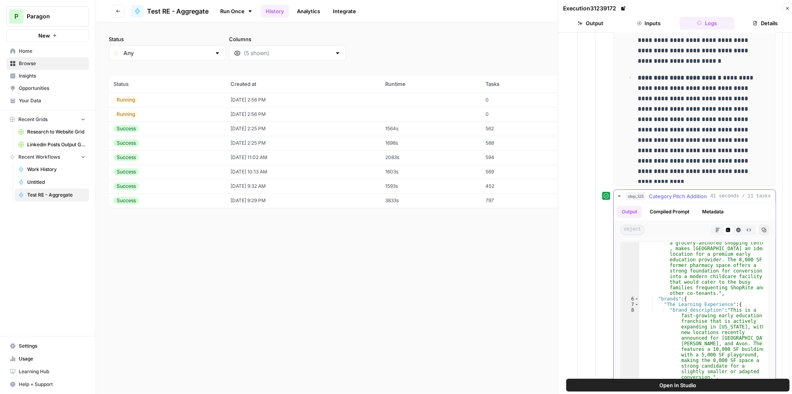
click at [716, 228] on icon "button" at bounding box center [718, 230] width 4 height 4
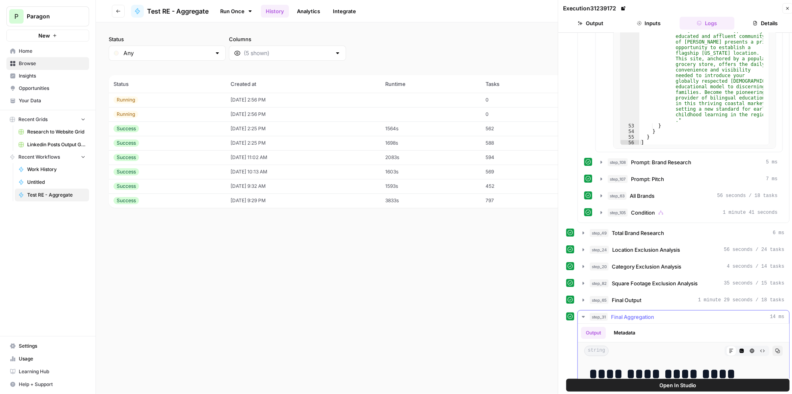
scroll to position [1446, 0]
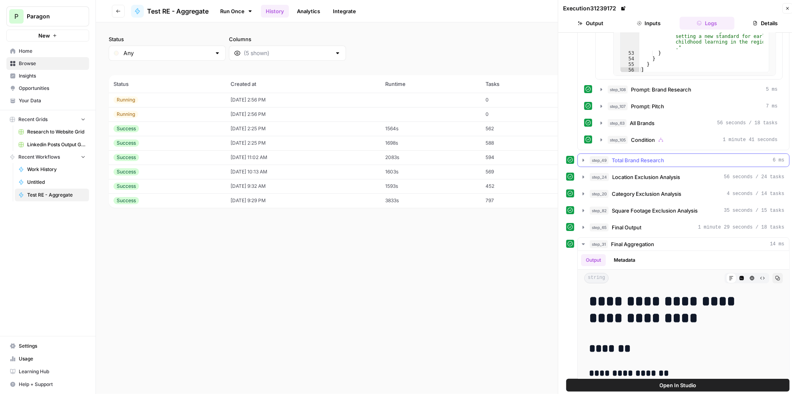
click at [656, 156] on span "Total Brand Research" at bounding box center [638, 160] width 52 height 8
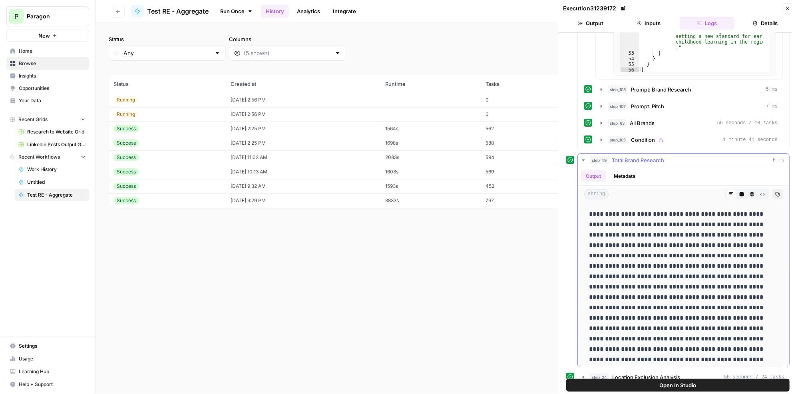
scroll to position [145, 0]
click at [729, 192] on icon at bounding box center [731, 194] width 5 height 5
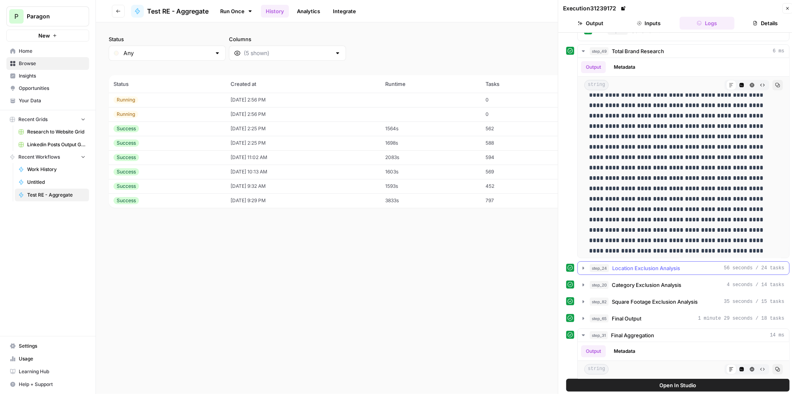
click at [707, 264] on div "step_24 Location Exclusion Analysis 56 seconds / 24 tasks" at bounding box center [687, 268] width 195 height 8
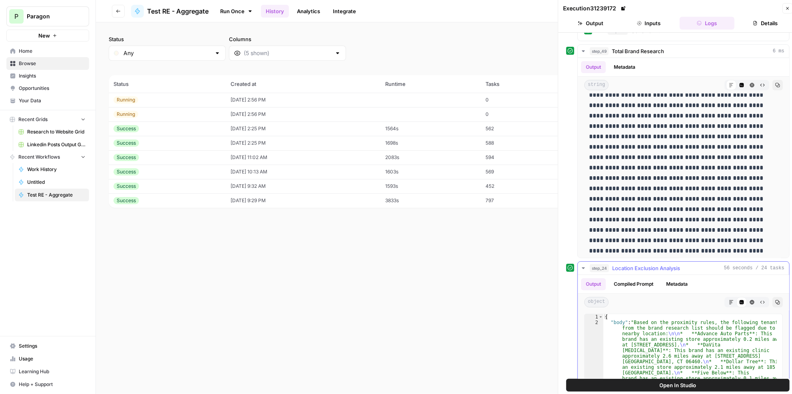
click at [726, 297] on button "Markdown" at bounding box center [731, 302] width 10 height 10
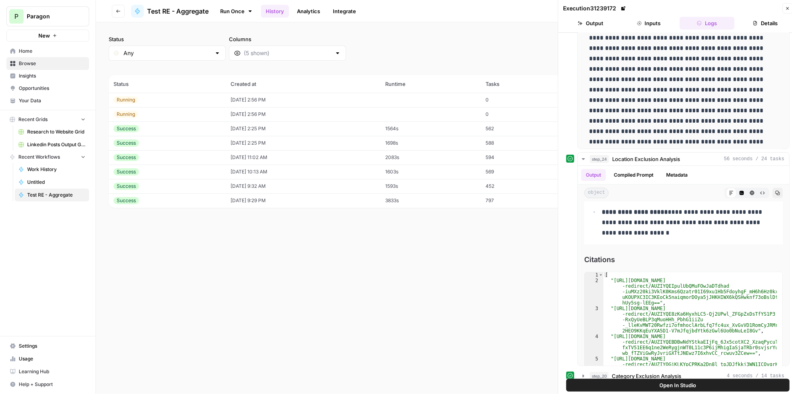
scroll to position [1809, 0]
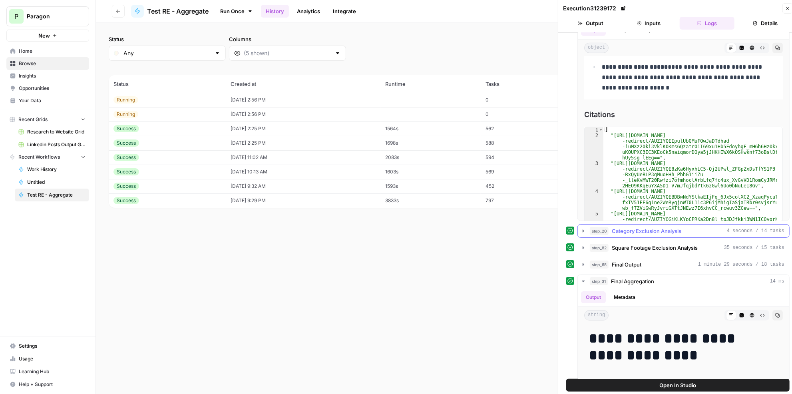
click at [655, 225] on button "step_20 Category Exclusion Analysis 4 seconds / 14 tasks" at bounding box center [683, 231] width 211 height 13
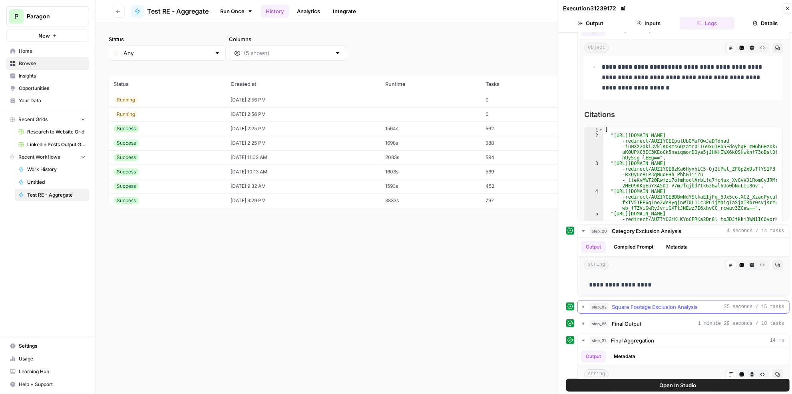
click at [655, 303] on span "Square Footage Exclusion Analysis" at bounding box center [655, 307] width 86 height 8
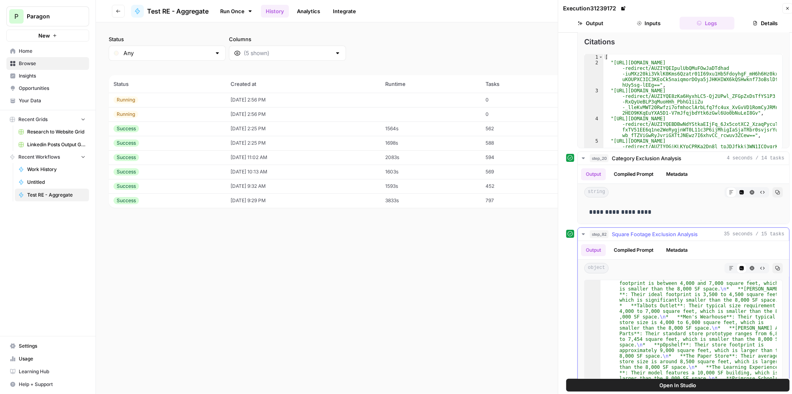
scroll to position [22, 0]
click at [726, 263] on button "Markdown" at bounding box center [731, 268] width 10 height 10
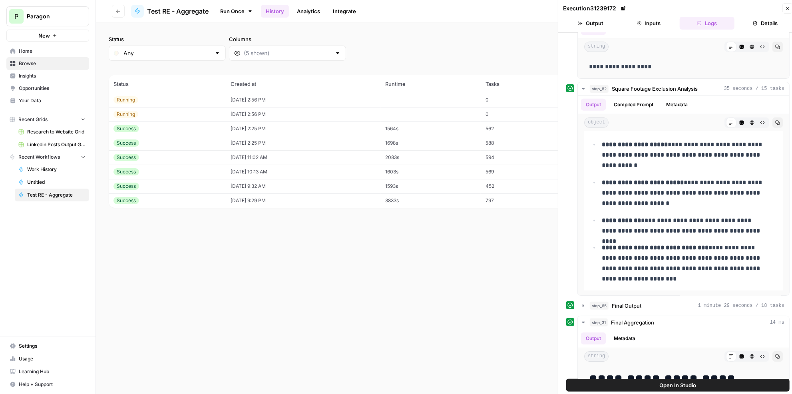
scroll to position [2100, 0]
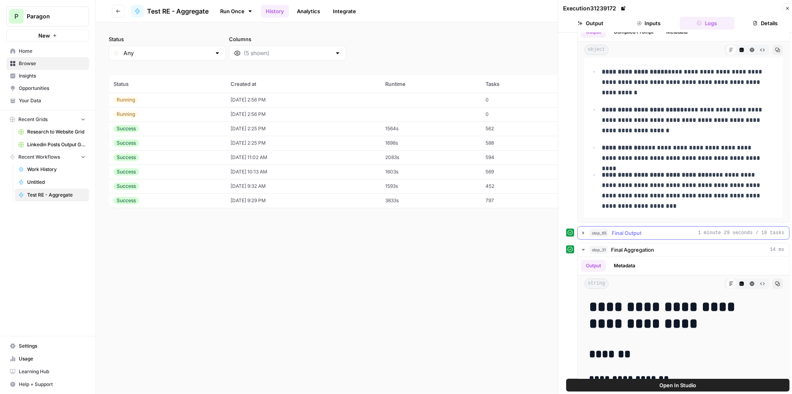
click at [668, 229] on div "step_65 Final Output 1 minute 29 seconds / 18 tasks" at bounding box center [687, 233] width 195 height 8
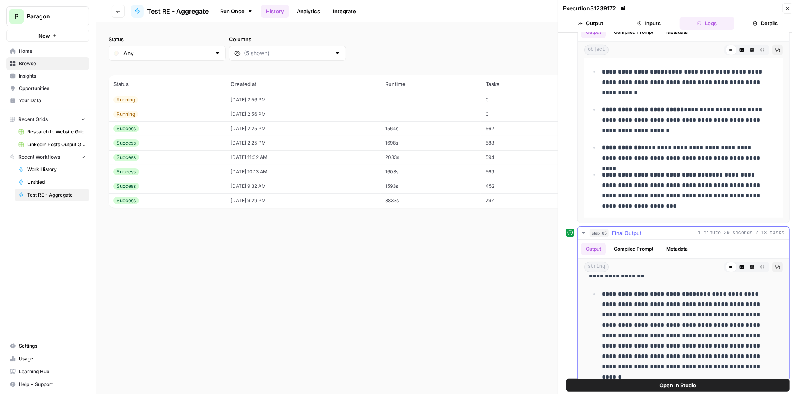
scroll to position [181, 0]
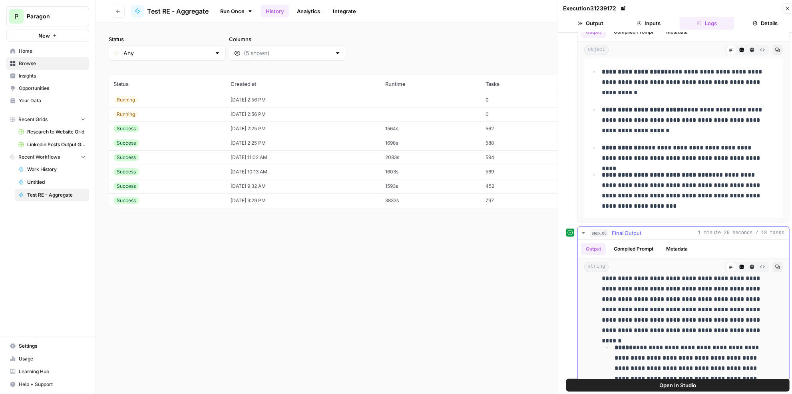
click at [690, 283] on p "**********" at bounding box center [685, 293] width 166 height 83
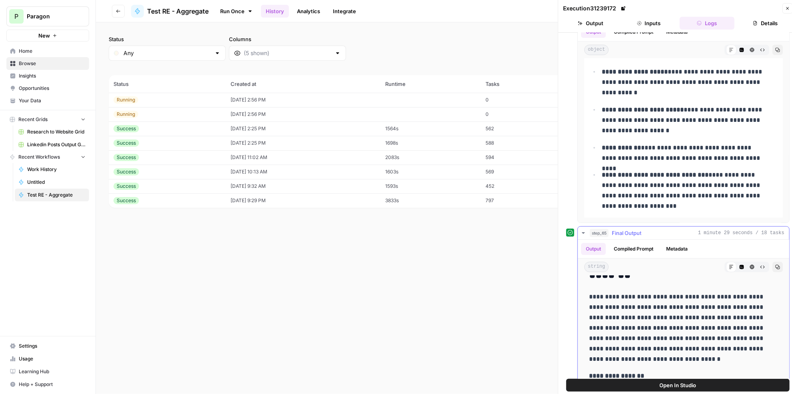
scroll to position [4564, 0]
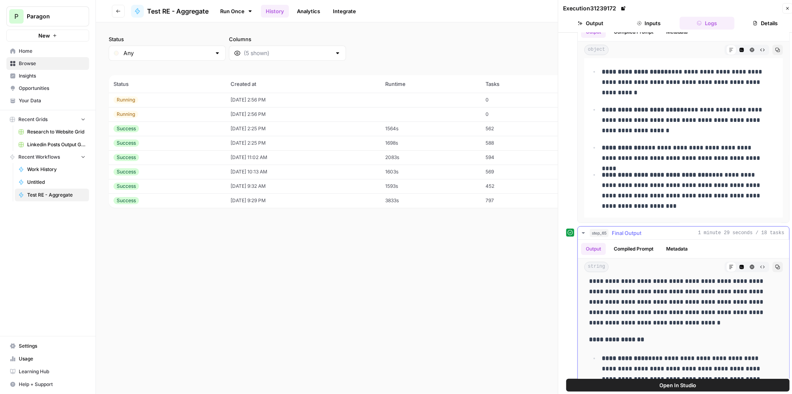
click at [656, 304] on p "**********" at bounding box center [678, 291] width 179 height 73
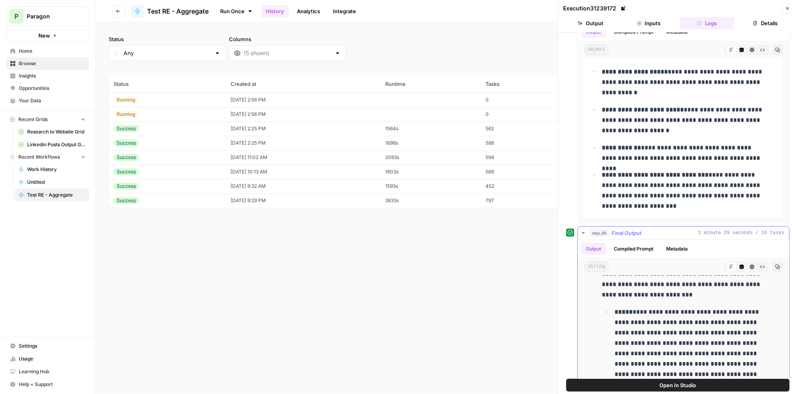
scroll to position [17063, 0]
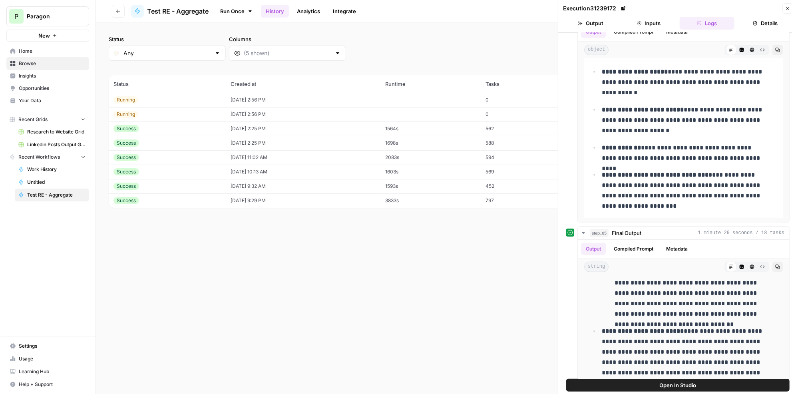
click at [789, 8] on icon "button" at bounding box center [787, 8] width 5 height 5
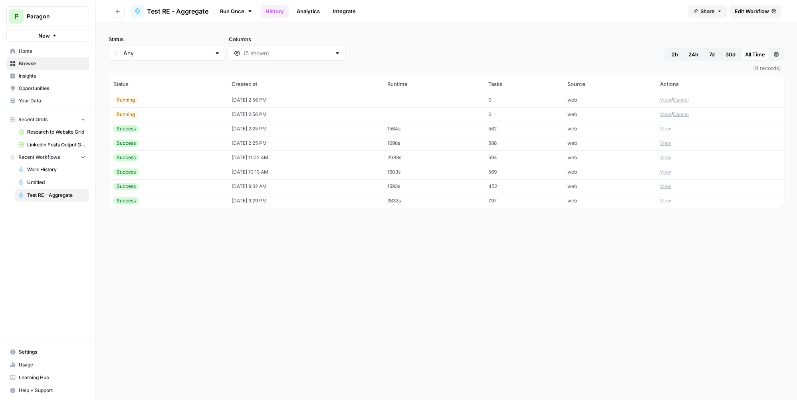
click at [553, 116] on td "0" at bounding box center [522, 114] width 79 height 14
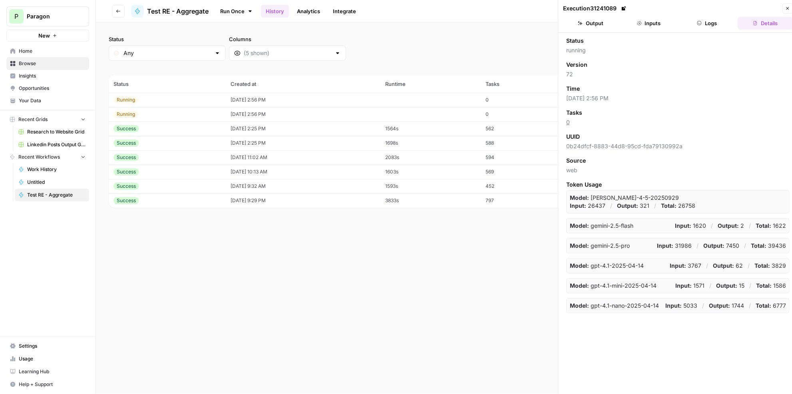
click at [717, 24] on button "Logs" at bounding box center [707, 23] width 55 height 13
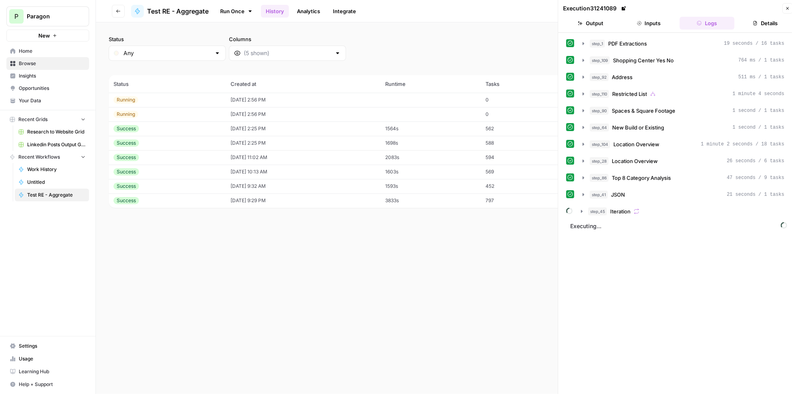
click at [457, 142] on td "1698s" at bounding box center [431, 143] width 100 height 14
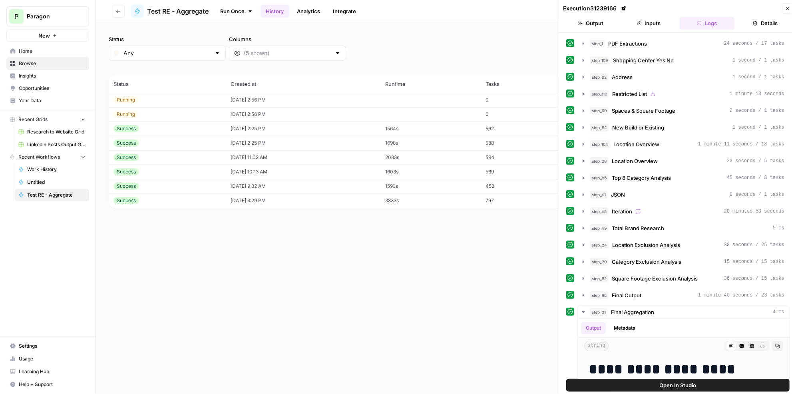
click at [783, 7] on button "Close" at bounding box center [787, 8] width 10 height 10
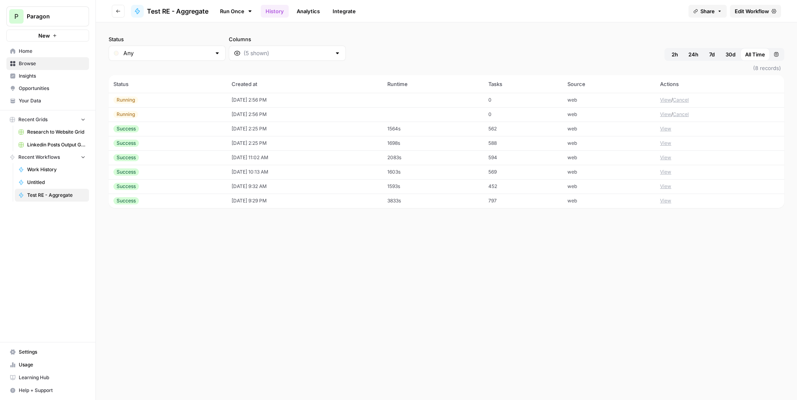
click at [314, 132] on td "[DATE] 2:25 PM" at bounding box center [305, 128] width 156 height 14
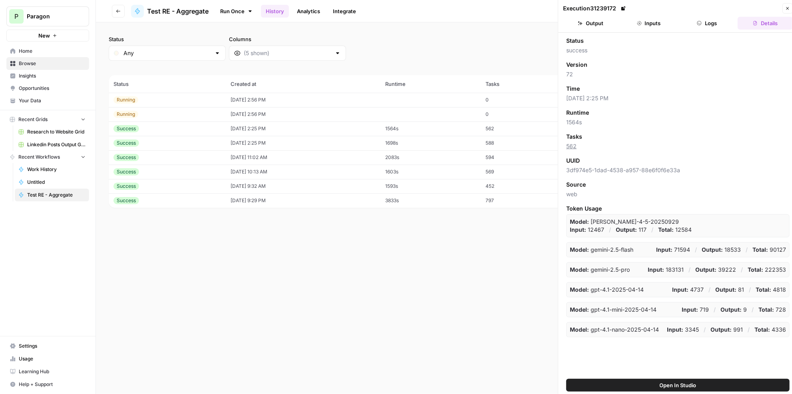
click at [715, 25] on button "Logs" at bounding box center [707, 23] width 55 height 13
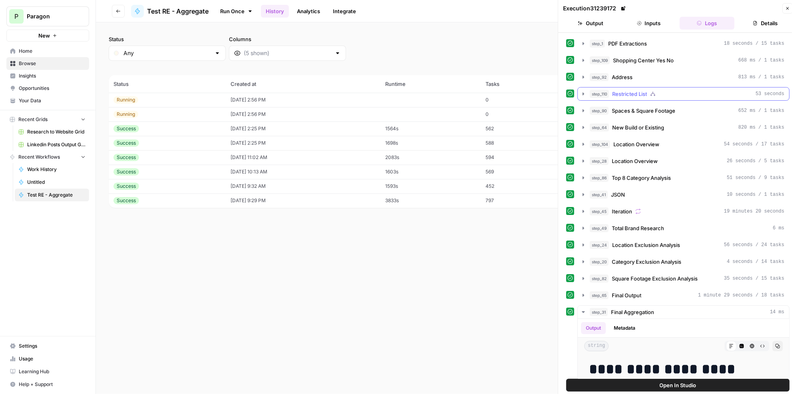
click at [695, 90] on div "step_110 Restricted List 53 seconds" at bounding box center [687, 94] width 195 height 8
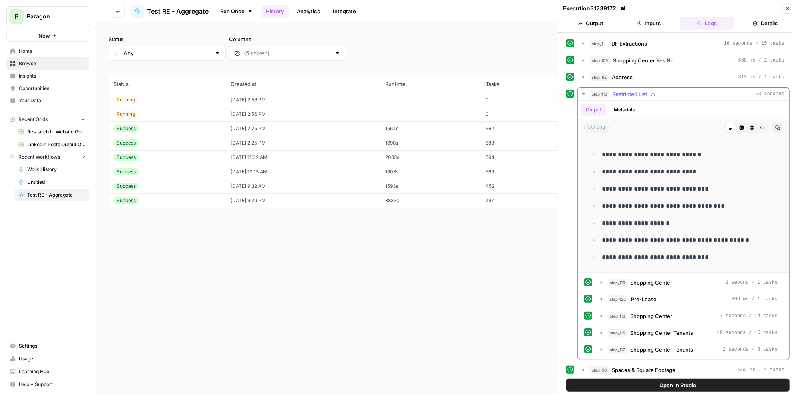
click at [694, 93] on div "step_110 Restricted List 53 seconds" at bounding box center [687, 94] width 195 height 8
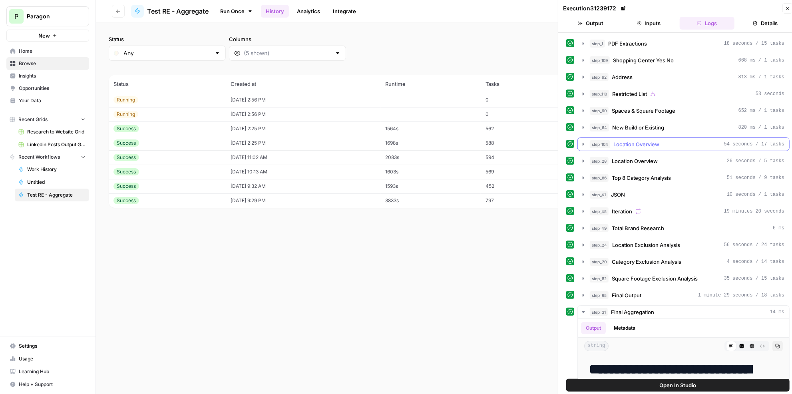
click at [670, 140] on div "step_104 Location Overview 54 seconds / 17 tasks" at bounding box center [687, 144] width 195 height 8
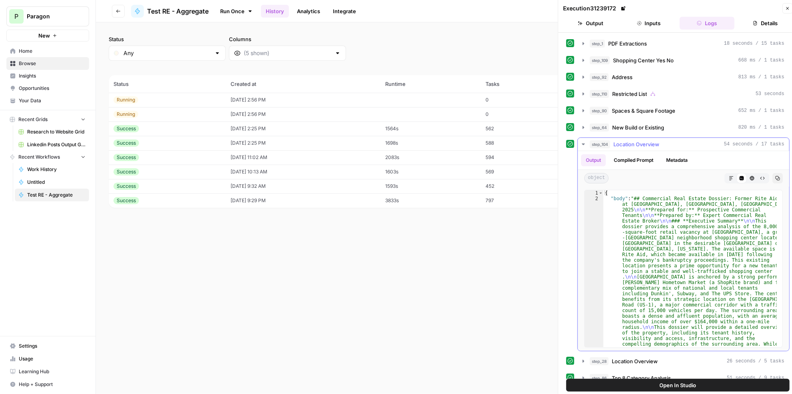
click at [729, 176] on icon "button" at bounding box center [731, 178] width 5 height 5
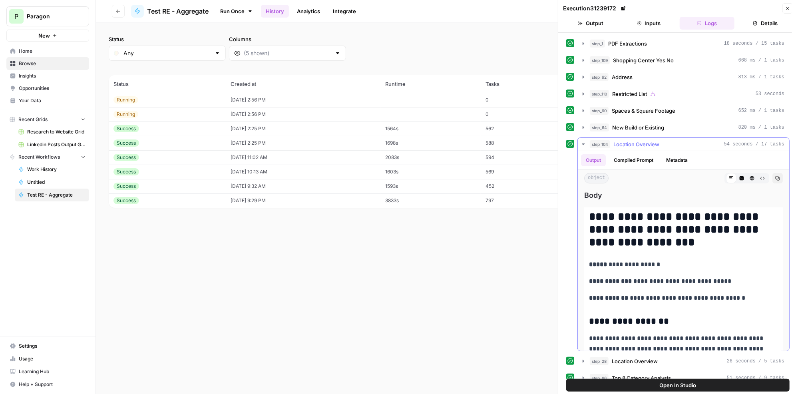
click at [664, 140] on div "step_104 Location Overview 54 seconds / 17 tasks" at bounding box center [687, 144] width 195 height 8
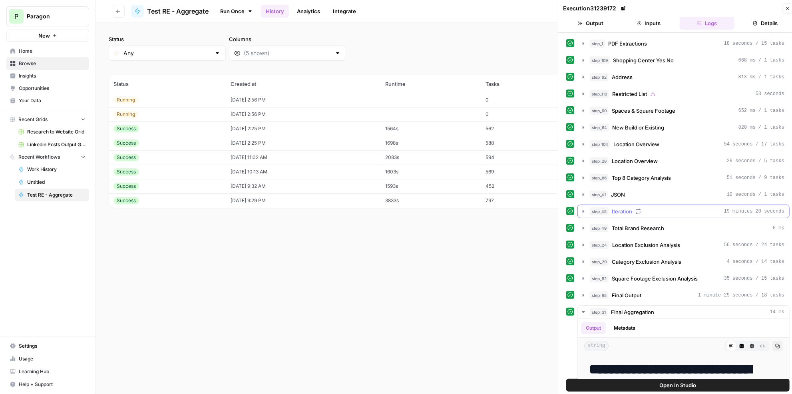
click at [695, 207] on div "step_45 Iteration 19 minutes 20 seconds" at bounding box center [687, 211] width 195 height 8
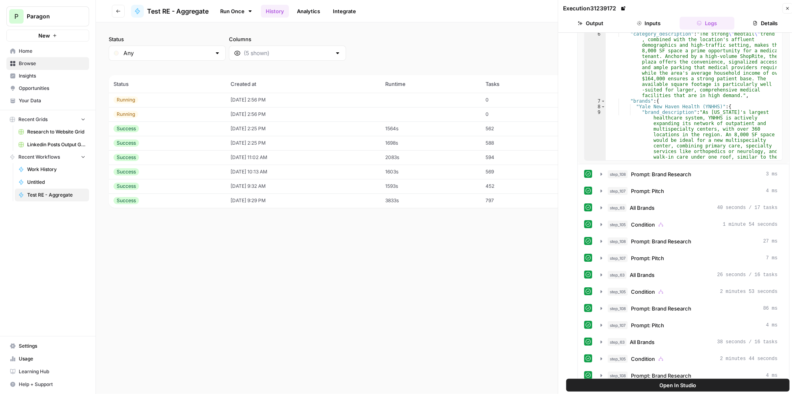
scroll to position [109, 0]
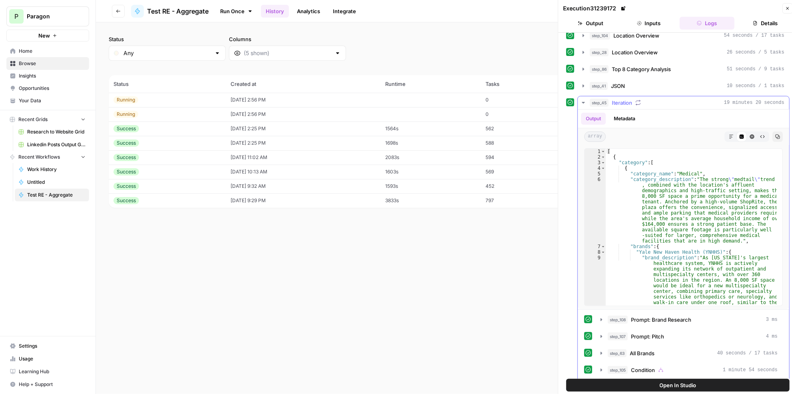
click at [663, 99] on div "step_45 Iteration 19 minutes 20 seconds" at bounding box center [687, 103] width 195 height 8
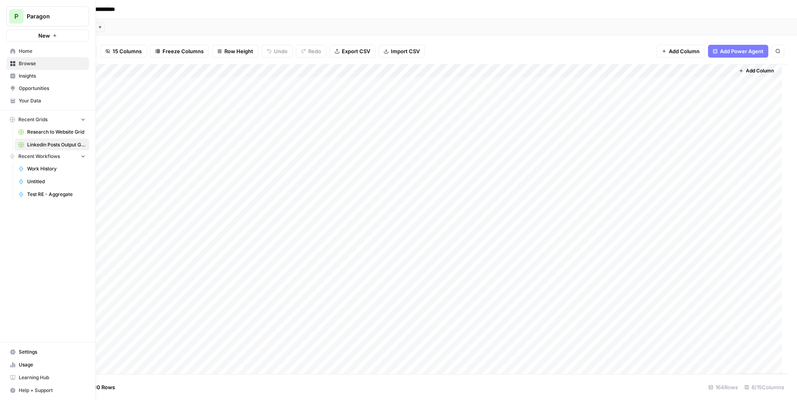
click at [13, 15] on div "P" at bounding box center [16, 16] width 14 height 14
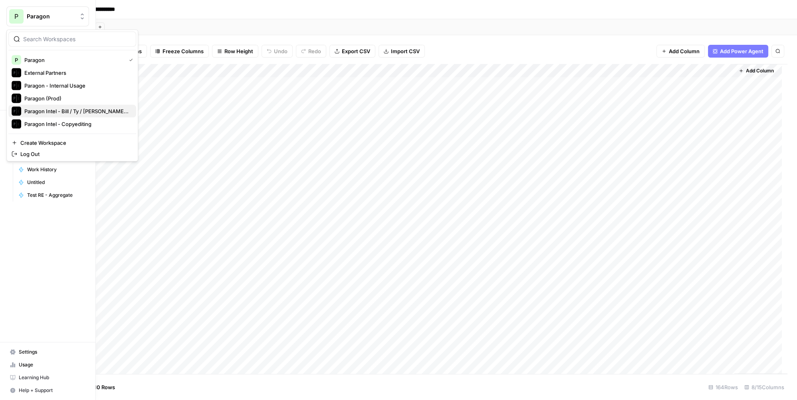
click at [51, 111] on span "Paragon Intel - Bill / Ty / [PERSON_NAME] R&D" at bounding box center [76, 111] width 105 height 8
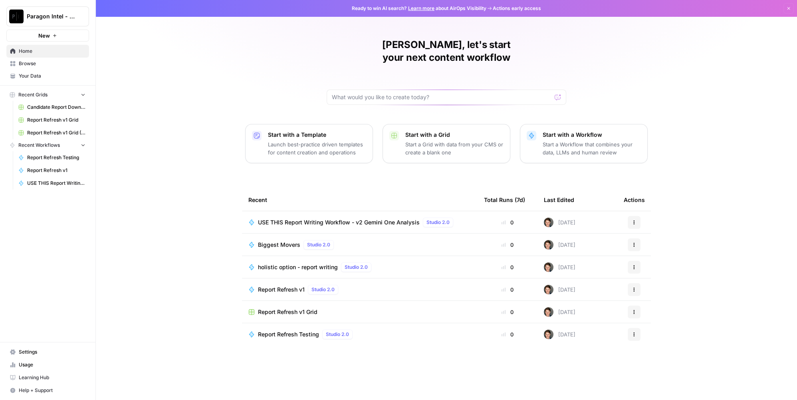
click at [411, 218] on span "USE THIS Report Writing Workflow - v2 Gemini One Analysis" at bounding box center [339, 222] width 162 height 8
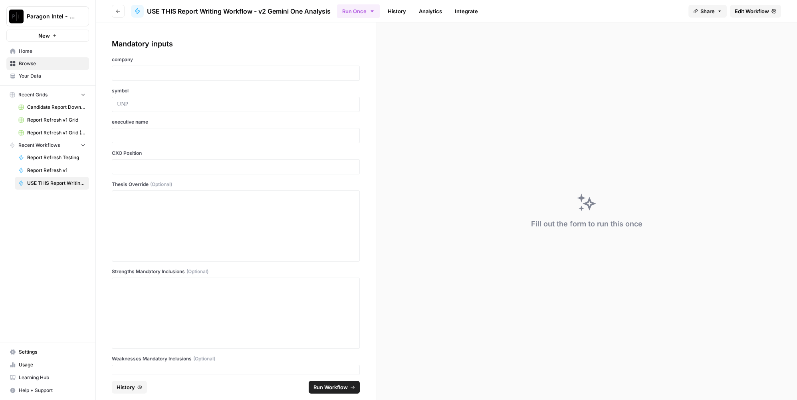
click at [764, 16] on link "Edit Workflow" at bounding box center [755, 11] width 51 height 13
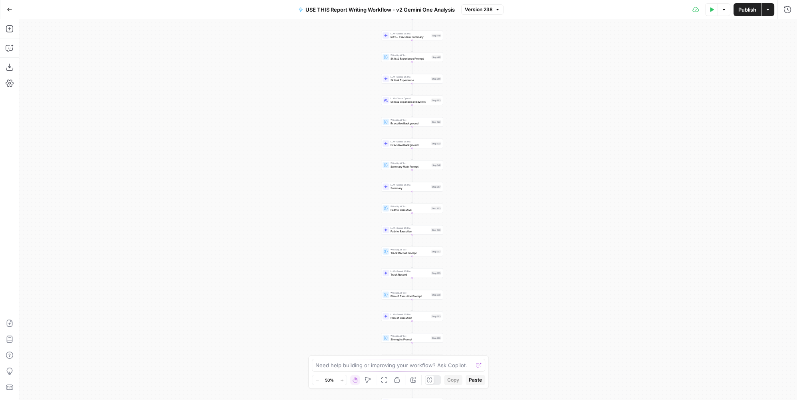
drag, startPoint x: 517, startPoint y: 128, endPoint x: 527, endPoint y: 274, distance: 147.0
click at [527, 274] on div "Workflow Input Settings Inputs Write Liquid Text COMPANY RESEARCH Step 542 LLM …" at bounding box center [408, 209] width 778 height 380
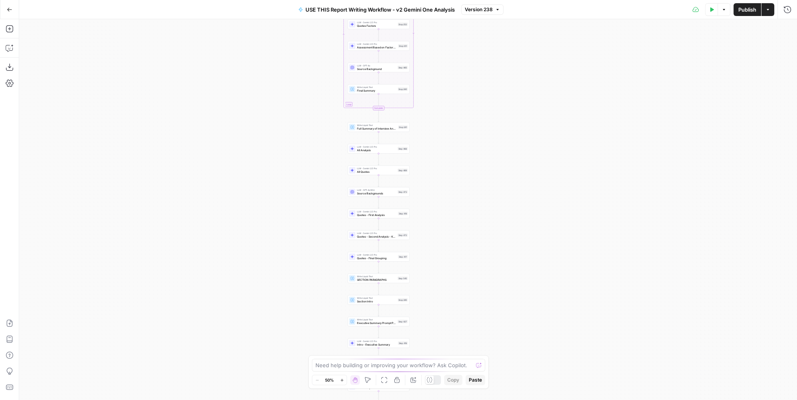
drag, startPoint x: 505, startPoint y: 282, endPoint x: 541, endPoint y: 132, distance: 154.6
click at [505, 281] on div "Workflow Input Settings Inputs Write Liquid Text COMPANY RESEARCH Step 542 LLM …" at bounding box center [408, 209] width 778 height 380
drag, startPoint x: 541, startPoint y: 137, endPoint x: 536, endPoint y: 272, distance: 135.1
click at [536, 277] on div "Workflow Input Settings Inputs Write Liquid Text COMPANY RESEARCH Step 542 LLM …" at bounding box center [408, 209] width 778 height 380
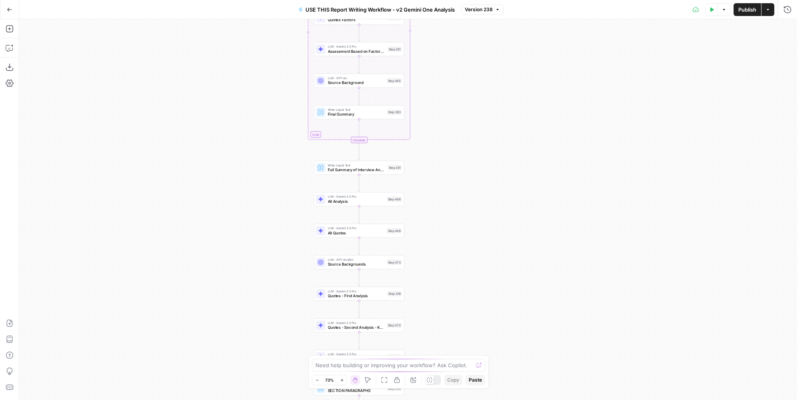
drag, startPoint x: 432, startPoint y: 245, endPoint x: 480, endPoint y: 142, distance: 113.1
click at [480, 142] on div "Workflow Input Settings Inputs Write Liquid Text COMPANY RESEARCH Step 542 LLM …" at bounding box center [408, 209] width 778 height 380
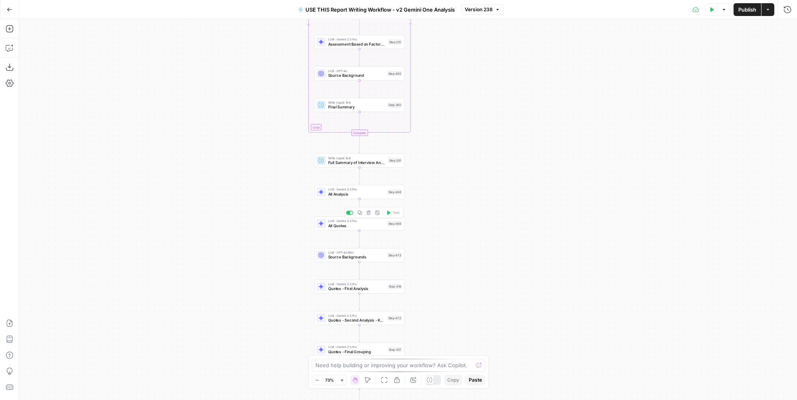
click at [357, 225] on span "All Quotes" at bounding box center [356, 226] width 57 height 6
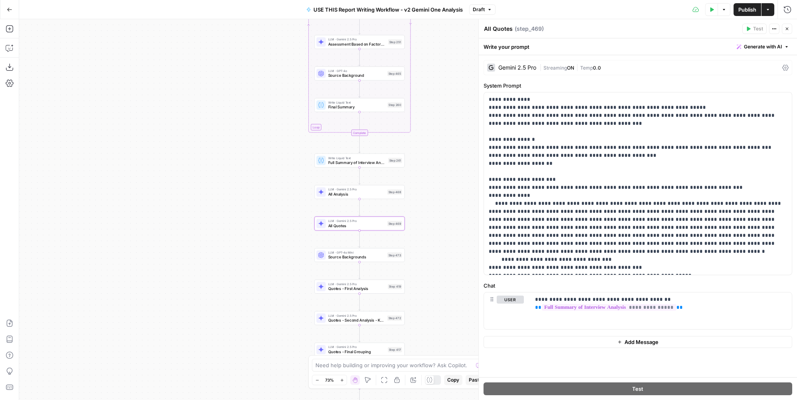
click at [787, 29] on icon "button" at bounding box center [787, 28] width 5 height 5
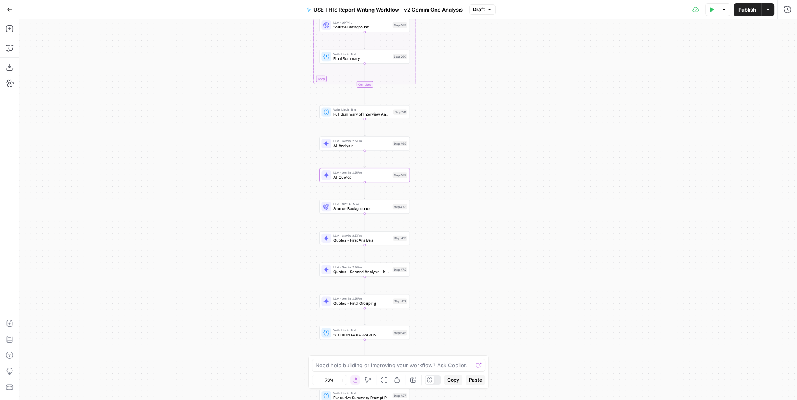
drag, startPoint x: 465, startPoint y: 260, endPoint x: 470, endPoint y: 212, distance: 48.6
click at [470, 212] on div "Workflow Input Settings Inputs Write Liquid Text COMPANY RESEARCH Step 542 LLM …" at bounding box center [408, 209] width 778 height 380
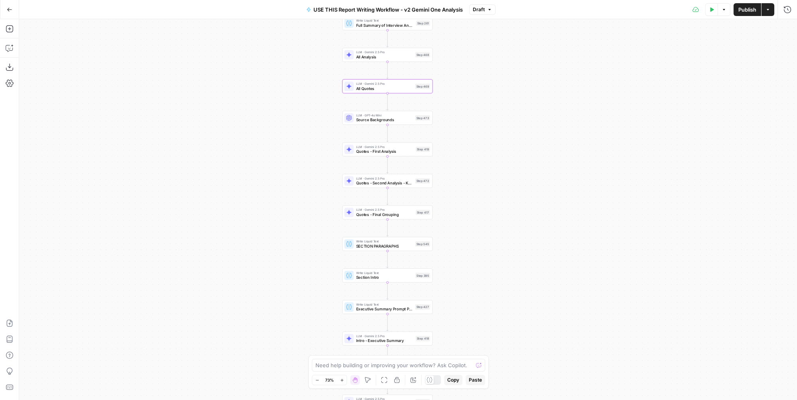
click at [481, 181] on div "Workflow Input Settings Inputs Write Liquid Text COMPANY RESEARCH Step 542 LLM …" at bounding box center [408, 209] width 778 height 380
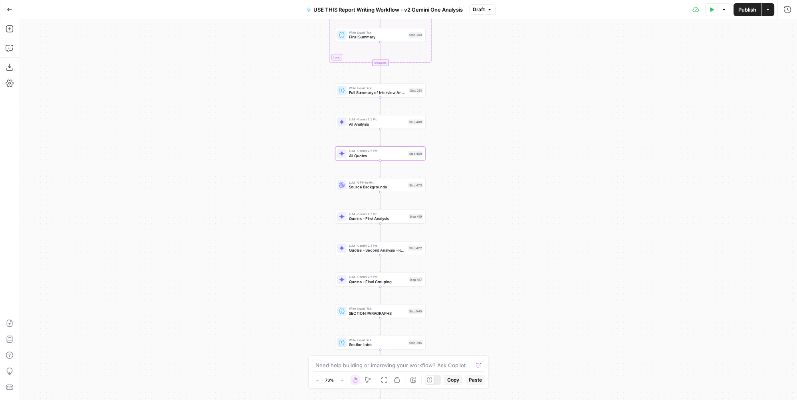
click at [473, 246] on div "Workflow Input Settings Inputs Write Liquid Text COMPANY RESEARCH Step 542 LLM …" at bounding box center [408, 209] width 778 height 380
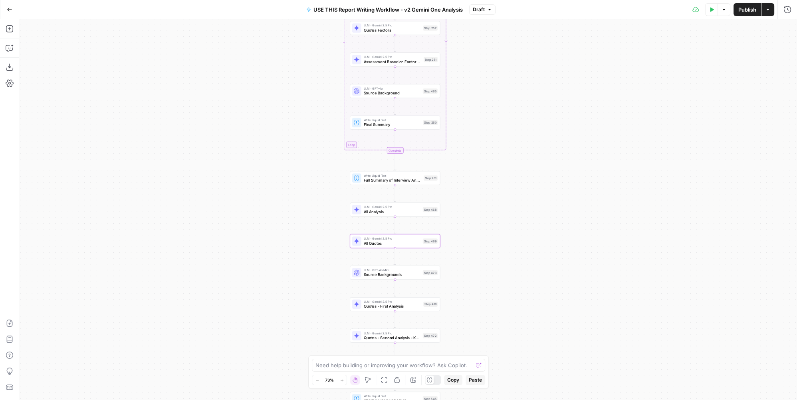
drag, startPoint x: 484, startPoint y: 234, endPoint x: 487, endPoint y: 242, distance: 9.0
click at [487, 242] on div "Workflow Input Settings Inputs Write Liquid Text COMPANY RESEARCH Step 542 LLM …" at bounding box center [408, 209] width 778 height 380
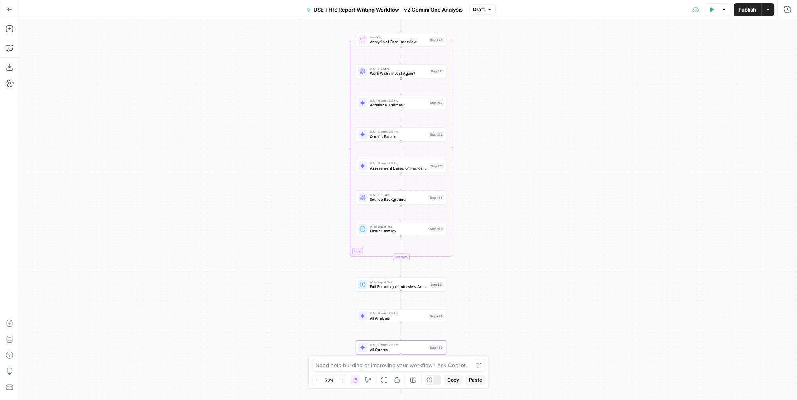
drag, startPoint x: 491, startPoint y: 131, endPoint x: 497, endPoint y: 237, distance: 106.4
click at [497, 237] on div "Workflow Input Settings Inputs Write Liquid Text COMPANY RESEARCH Step 542 LLM …" at bounding box center [408, 209] width 778 height 380
click at [418, 135] on span "Quotes Factors" at bounding box center [398, 136] width 57 height 6
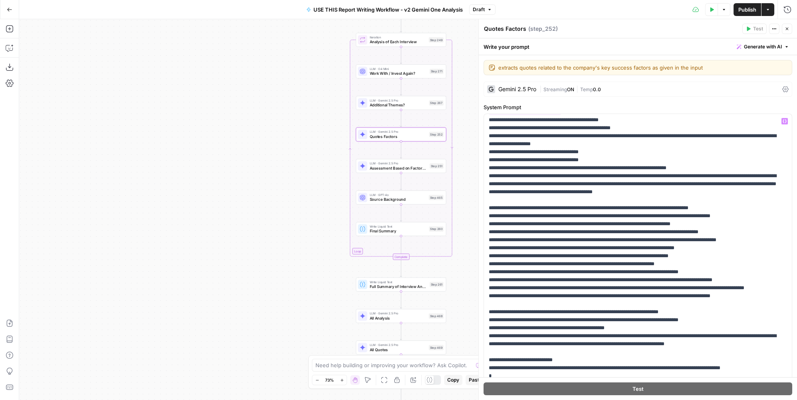
scroll to position [327, 0]
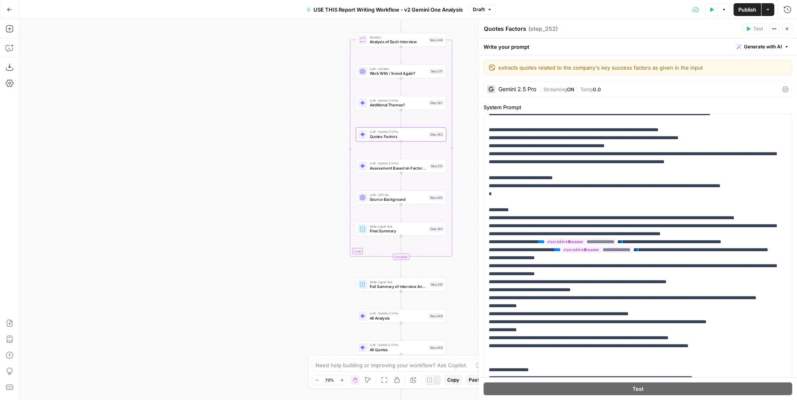
drag, startPoint x: 787, startPoint y: 28, endPoint x: 527, endPoint y: 146, distance: 285.9
click at [787, 28] on icon "button" at bounding box center [787, 28] width 5 height 5
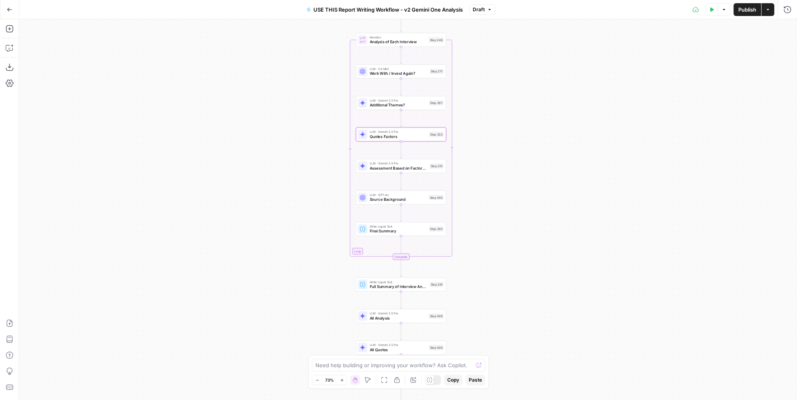
click at [415, 167] on span "Assessment Based on Factors & More" at bounding box center [399, 168] width 58 height 6
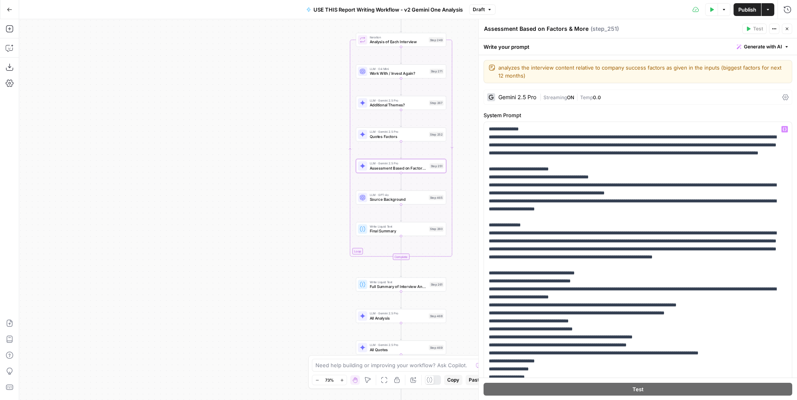
scroll to position [64, 0]
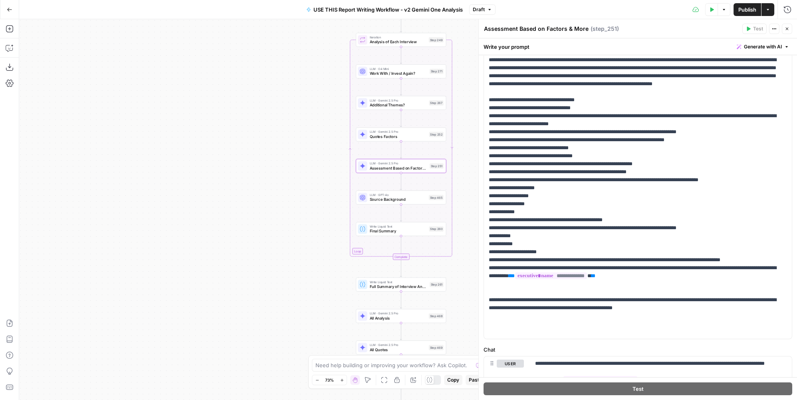
click at [789, 29] on icon "button" at bounding box center [787, 28] width 5 height 5
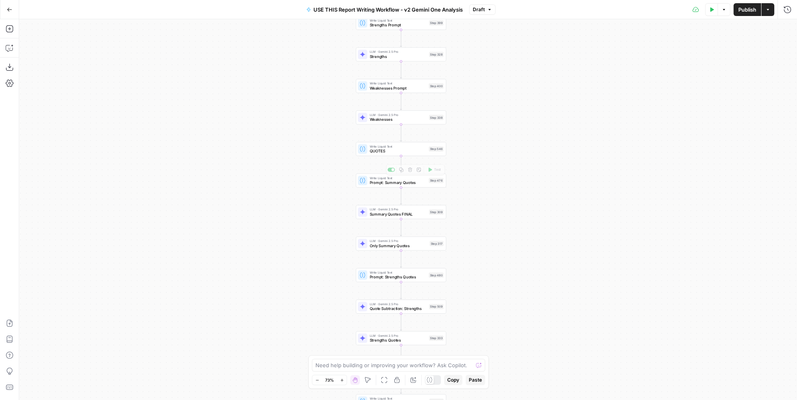
click at [416, 183] on span "Prompt: Summary Quotes" at bounding box center [398, 182] width 57 height 6
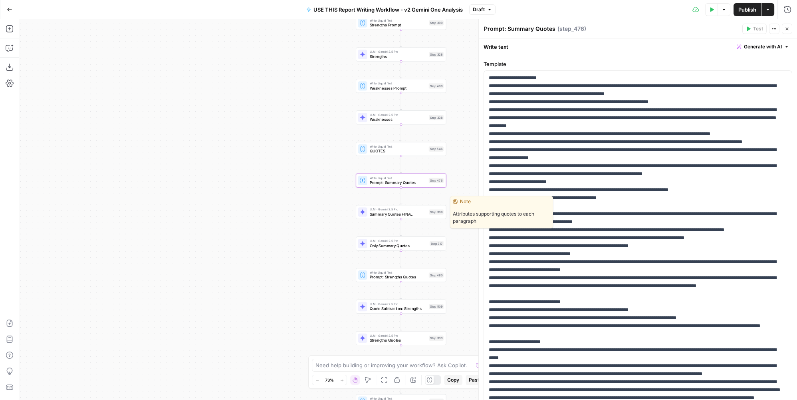
click at [410, 209] on span "LLM · Gemini 2.5 Pro" at bounding box center [398, 209] width 57 height 5
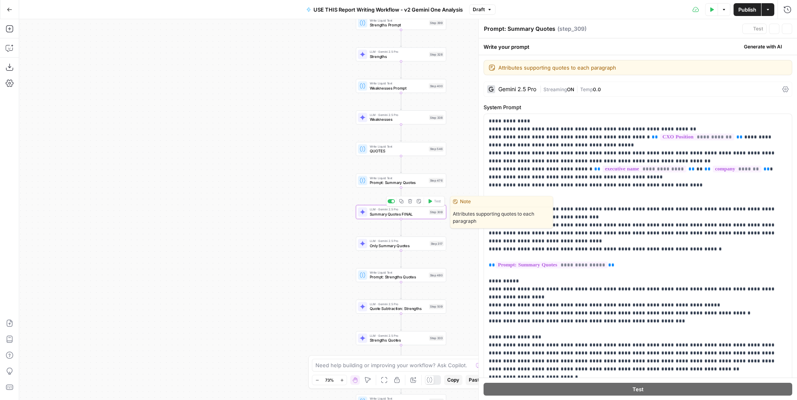
type textarea "Summary Quotes FINAL"
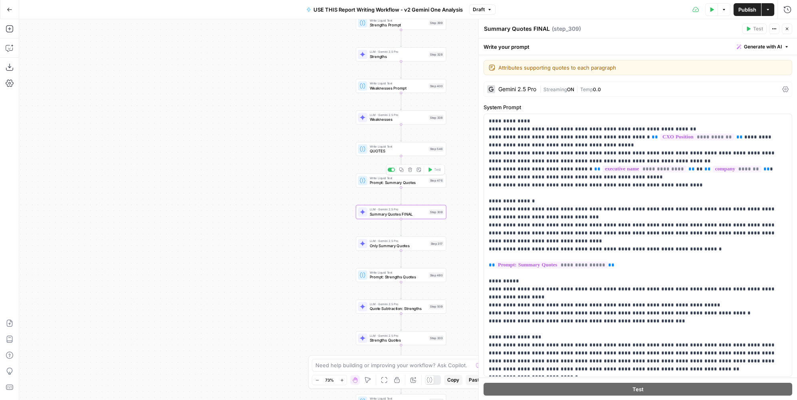
click at [423, 182] on span "Prompt: Summary Quotes" at bounding box center [398, 182] width 57 height 6
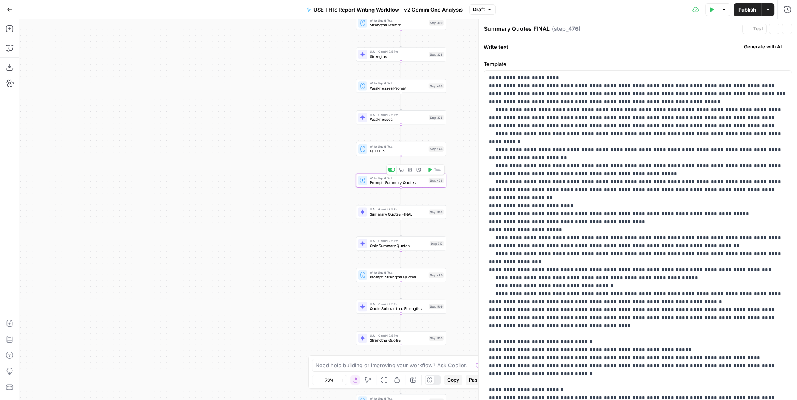
type textarea "Prompt: Summary Quotes"
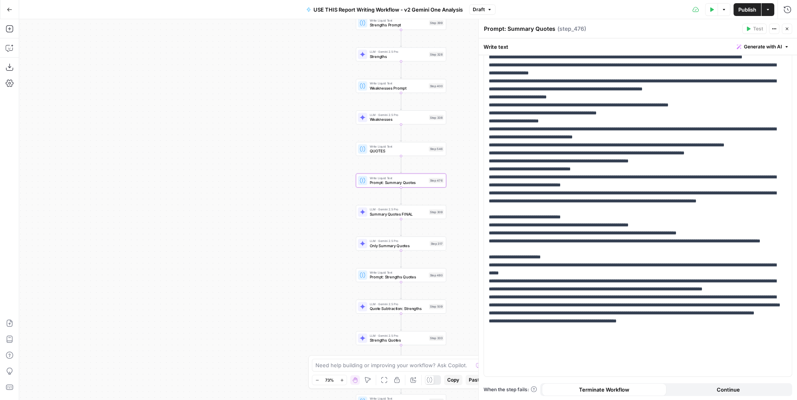
scroll to position [0, 0]
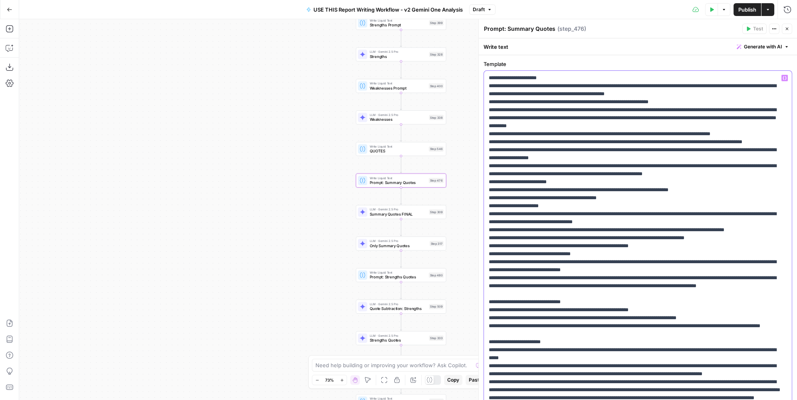
click at [561, 143] on p "**********" at bounding box center [636, 266] width 294 height 384
type input "verbatim"
click at [399, 214] on span "Summary Quotes FINAL" at bounding box center [398, 214] width 57 height 6
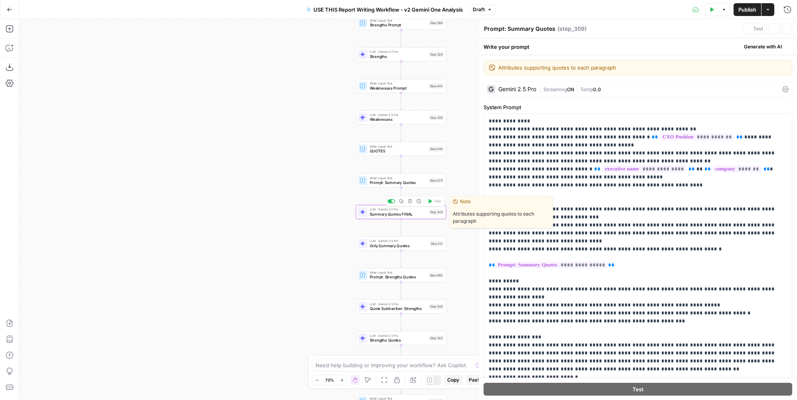
type textarea "Summary Quotes FINAL"
click at [565, 137] on p "**********" at bounding box center [636, 245] width 294 height 256
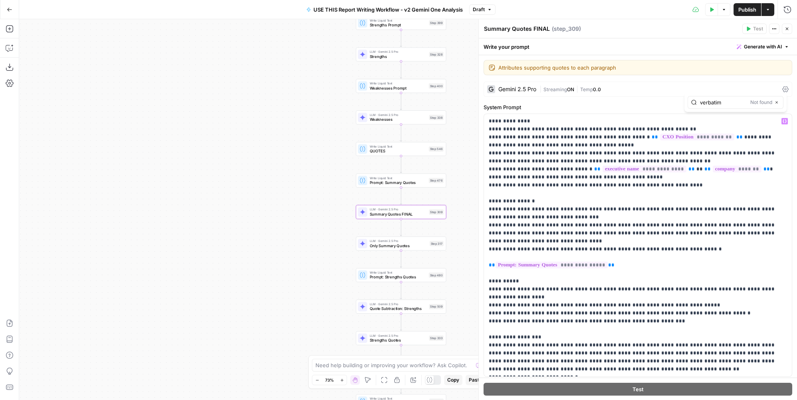
type input "verbatim"
click at [529, 288] on p "**********" at bounding box center [636, 245] width 294 height 256
click at [786, 28] on icon "button" at bounding box center [787, 28] width 5 height 5
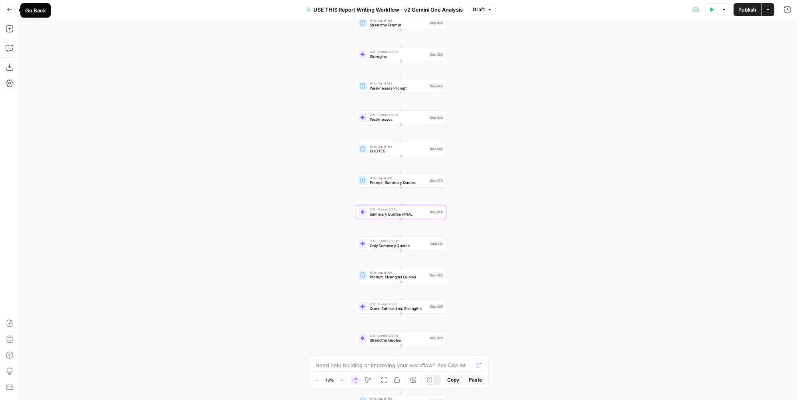
click at [14, 8] on button "Go Back" at bounding box center [9, 9] width 14 height 14
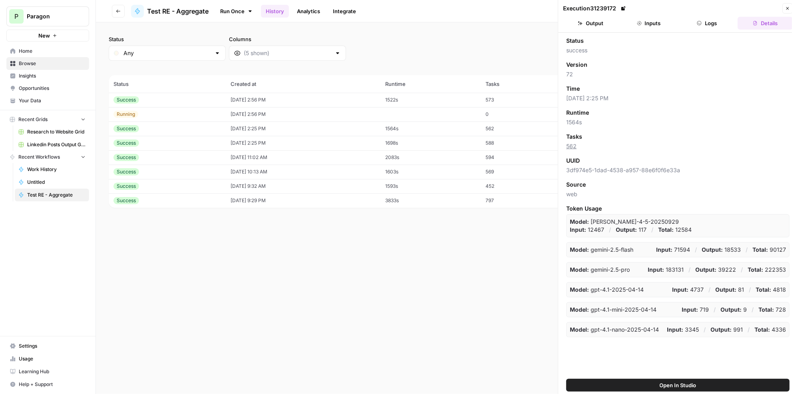
click at [427, 98] on td "1522s" at bounding box center [431, 100] width 100 height 14
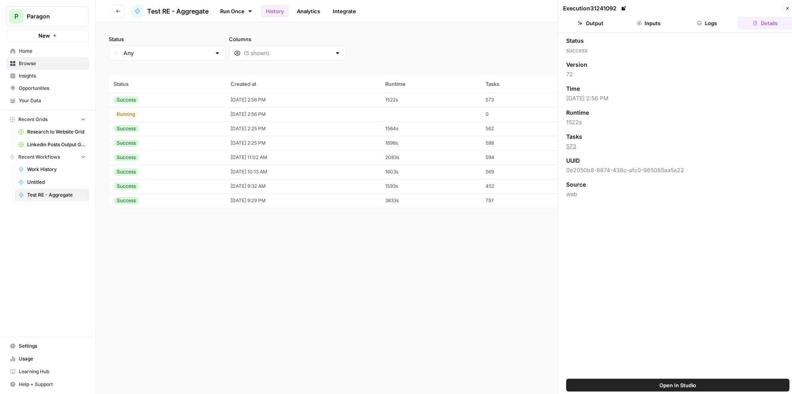
click at [708, 24] on button "Logs" at bounding box center [707, 23] width 55 height 13
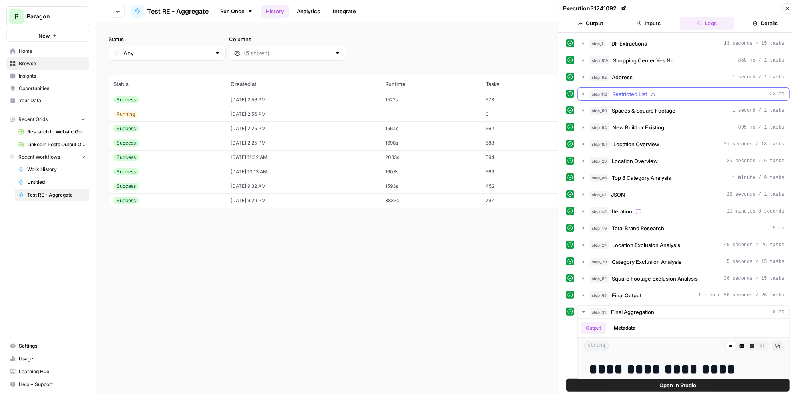
click at [707, 90] on div "step_110 Restricted List 23 ms" at bounding box center [687, 94] width 195 height 8
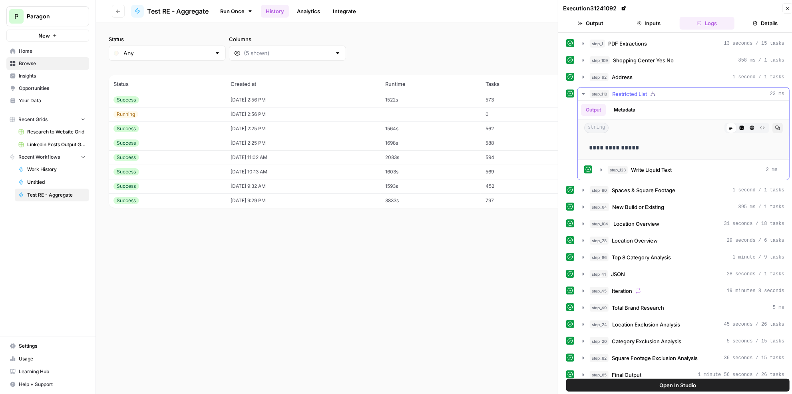
click at [706, 93] on div "step_110 Restricted List 23 ms" at bounding box center [687, 94] width 195 height 8
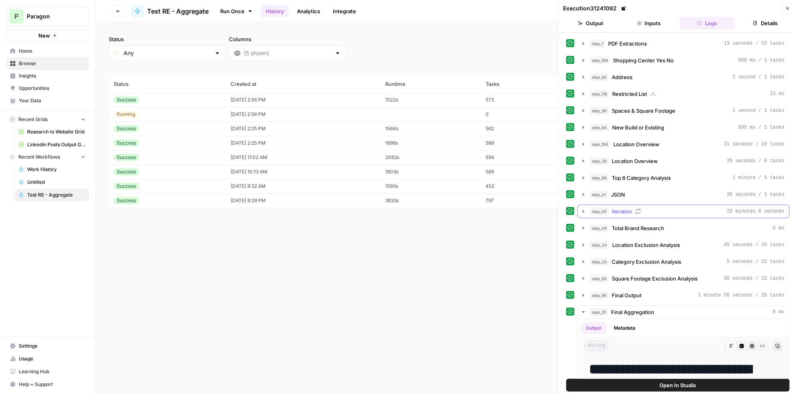
click at [754, 208] on span "19 minutes 8 seconds" at bounding box center [756, 211] width 58 height 7
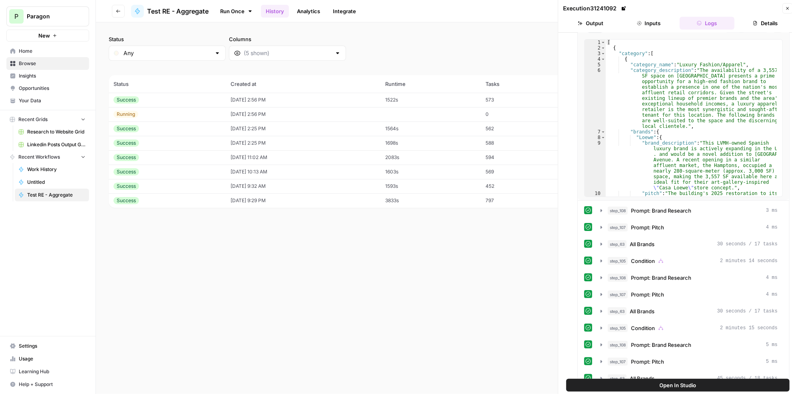
scroll to position [254, 0]
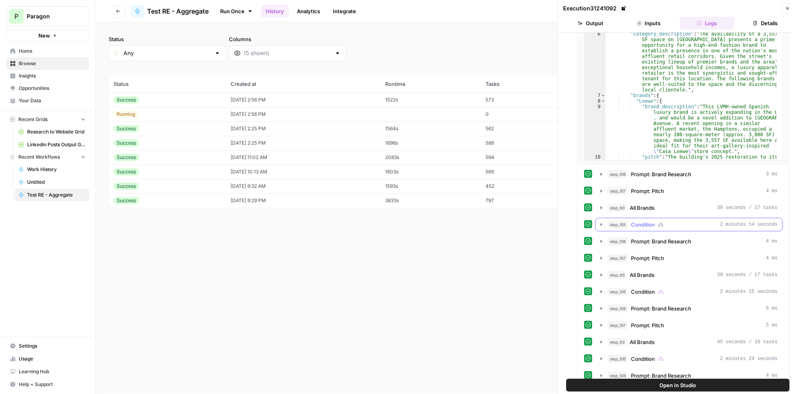
click at [748, 221] on span "2 minutes 14 seconds" at bounding box center [749, 224] width 58 height 7
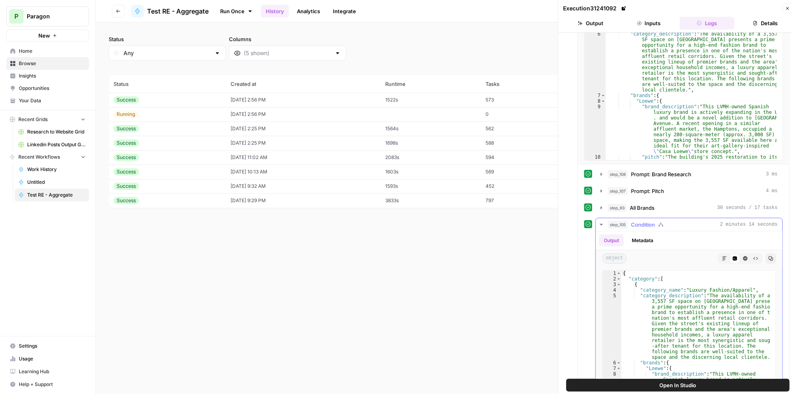
click at [748, 221] on span "2 minutes 14 seconds" at bounding box center [749, 224] width 58 height 7
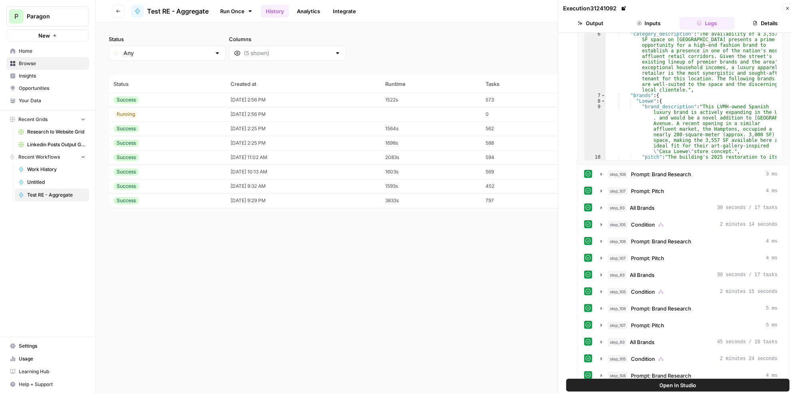
click at [789, 8] on icon "button" at bounding box center [787, 8] width 5 height 5
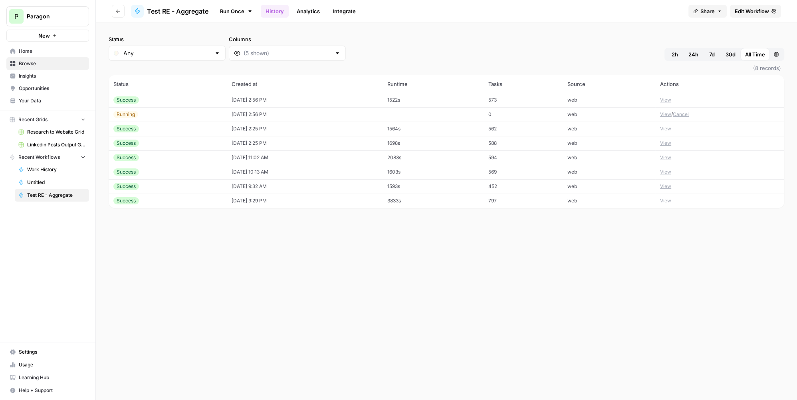
click at [767, 14] on span "Edit Workflow" at bounding box center [752, 11] width 34 height 8
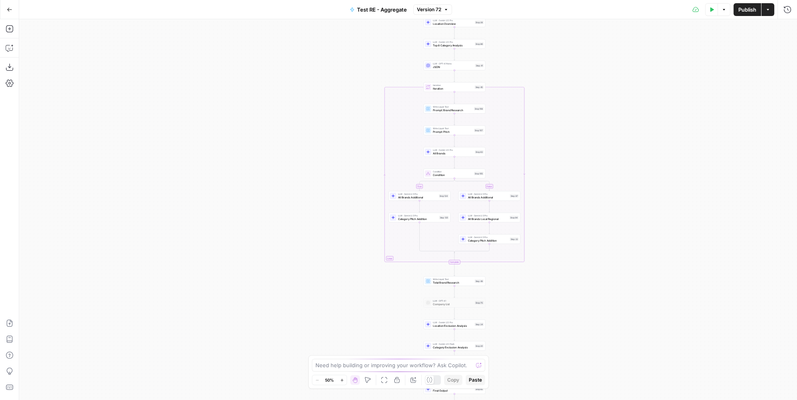
drag, startPoint x: 535, startPoint y: 183, endPoint x: 622, endPoint y: 262, distance: 117.7
click at [575, 87] on div "true false true false Workflow Input Settings Inputs LLM · Gemini 2.5 Pro PDF E…" at bounding box center [408, 209] width 778 height 380
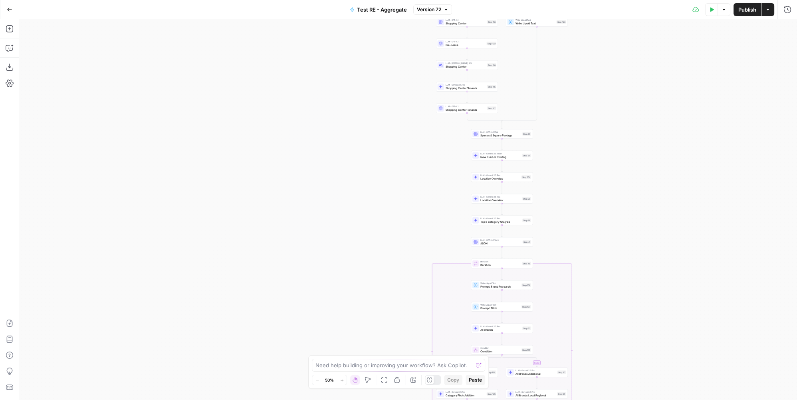
drag, startPoint x: 622, startPoint y: 262, endPoint x: 616, endPoint y: 217, distance: 44.7
click at [623, 272] on div "true false true false Workflow Input Settings Inputs LLM · Gemini 2.5 Pro PDF E…" at bounding box center [408, 209] width 778 height 380
drag, startPoint x: 614, startPoint y: 143, endPoint x: 623, endPoint y: 271, distance: 128.5
click at [623, 272] on div "true false true false Workflow Input Settings Inputs LLM · Gemini 2.5 Pro PDF E…" at bounding box center [408, 209] width 778 height 380
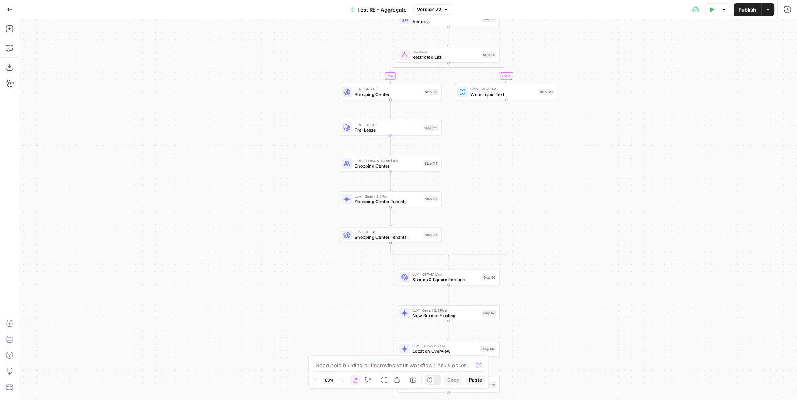
drag, startPoint x: 571, startPoint y: 256, endPoint x: 467, endPoint y: 228, distance: 107.8
click at [571, 254] on div "true false true false Workflow Input Settings Inputs LLM · Gemini 2.5 Pro PDF E…" at bounding box center [408, 209] width 778 height 380
click at [387, 89] on span "Shopping Center" at bounding box center [388, 91] width 66 height 7
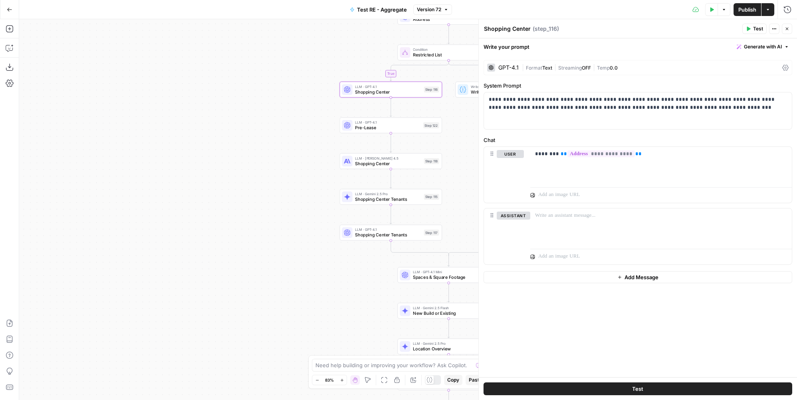
click at [529, 28] on div "Shopping Center Shopping Center" at bounding box center [507, 29] width 51 height 10
type textarea "[GEOGRAPHIC_DATA]"
click at [384, 127] on span "Pre-Lease" at bounding box center [388, 127] width 66 height 7
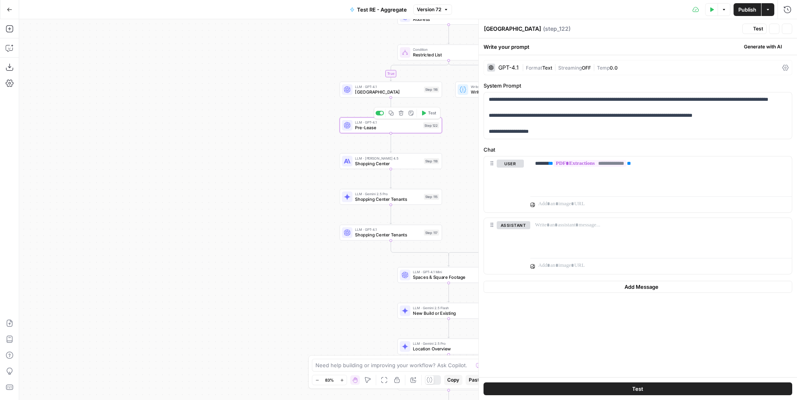
type textarea "Pre-Lease"
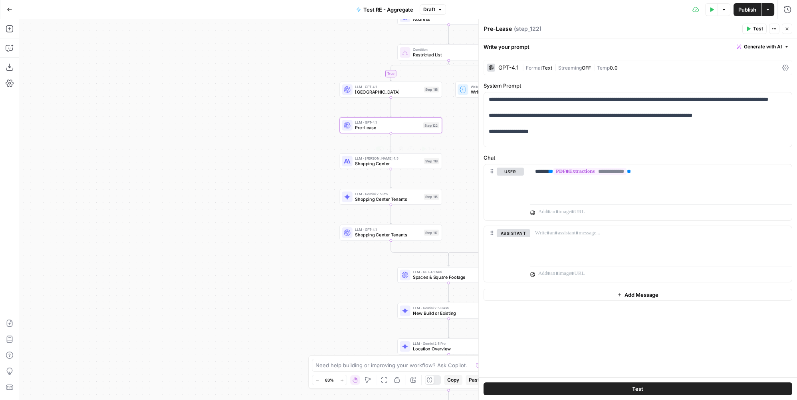
click at [376, 160] on span "Shopping Center" at bounding box center [388, 163] width 66 height 7
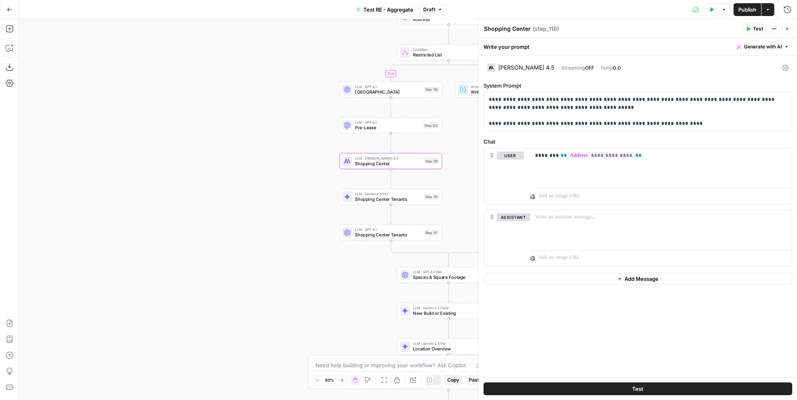
click at [565, 70] on div "| Streaming OFF | Temp 0.0" at bounding box center [669, 68] width 222 height 8
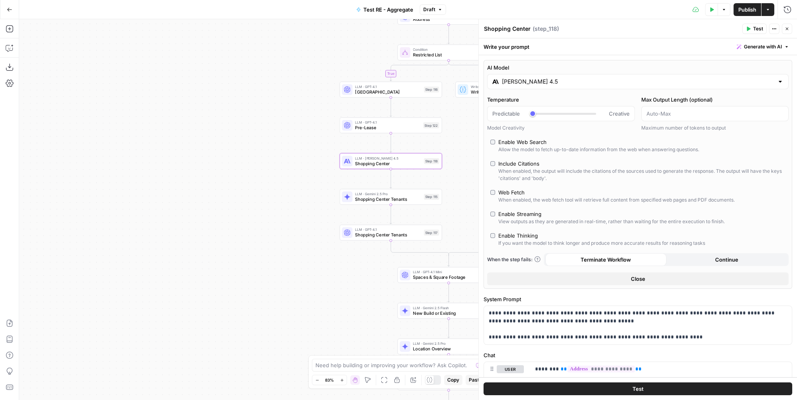
click at [568, 83] on input "Claude Sonnet 4.5" at bounding box center [638, 82] width 272 height 8
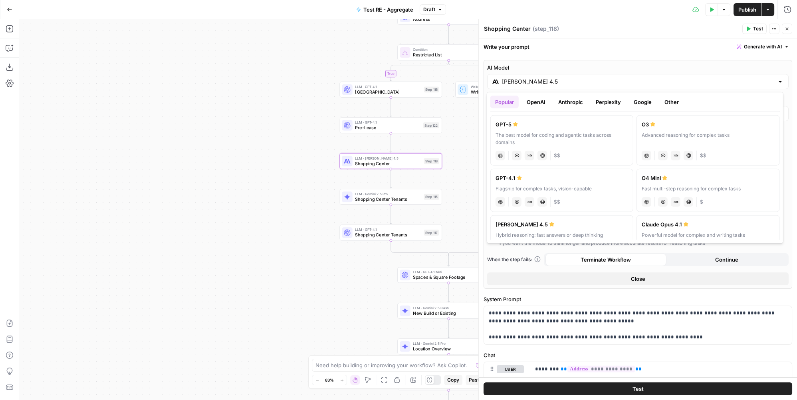
click at [642, 104] on button "Google" at bounding box center [643, 101] width 28 height 13
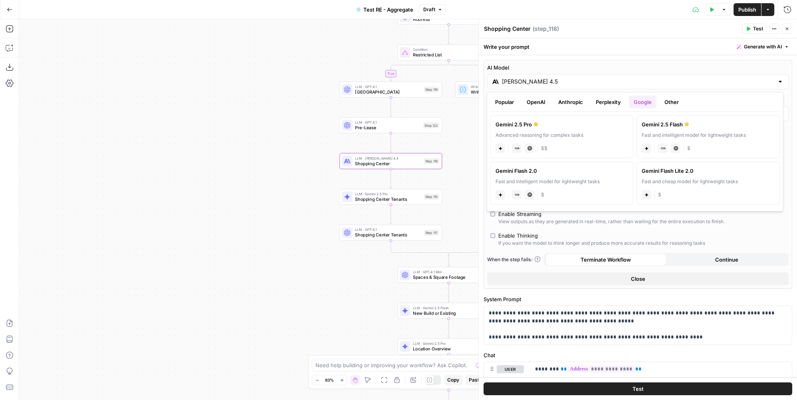
click at [704, 135] on div "Fast and intelligent model for lightweight tasks" at bounding box center [708, 134] width 133 height 7
type input "Gemini 2.5 Flash"
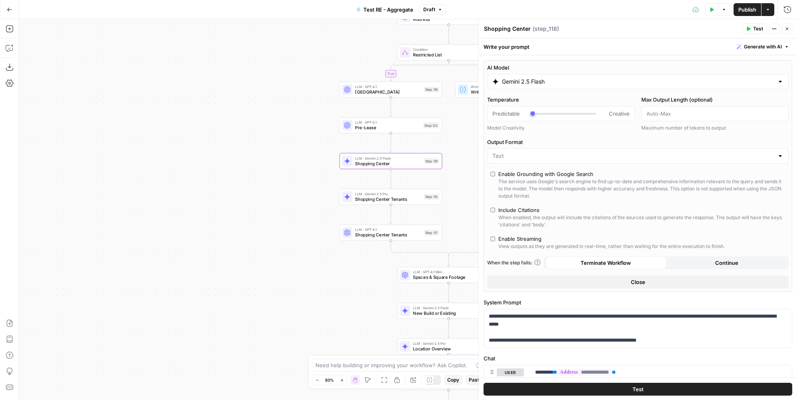
click at [791, 28] on button "Close" at bounding box center [787, 29] width 10 height 10
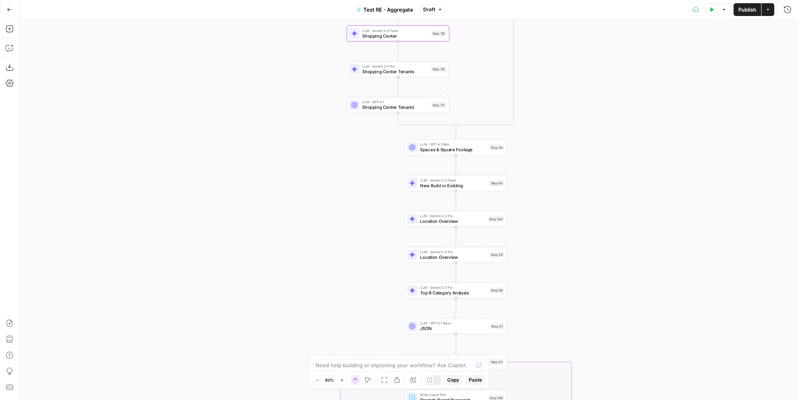
drag, startPoint x: 665, startPoint y: 281, endPoint x: 672, endPoint y: 154, distance: 127.6
click at [672, 154] on div "true false true false Workflow Input Settings Inputs LLM · Gemini 2.5 Pro PDF E…" at bounding box center [408, 209] width 778 height 380
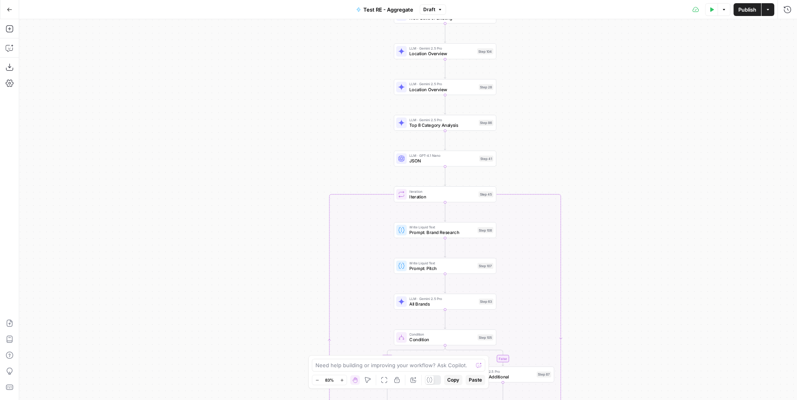
drag, startPoint x: 641, startPoint y: 279, endPoint x: 630, endPoint y: 112, distance: 167.7
click at [630, 112] on div "true false true false Workflow Input Settings Inputs LLM · Gemini 2.5 Pro PDF E…" at bounding box center [408, 209] width 778 height 380
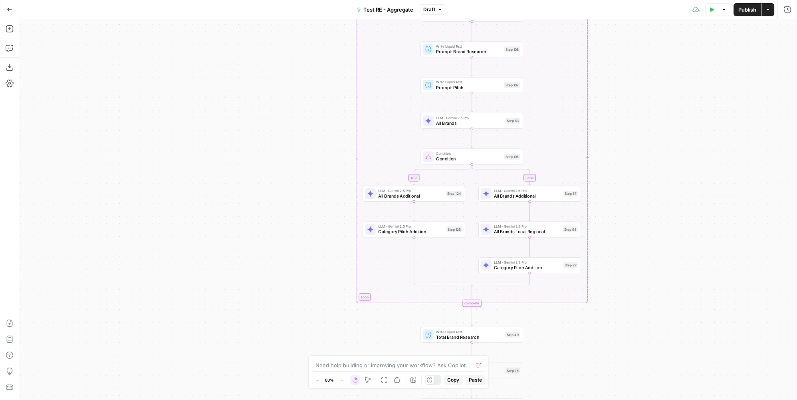
drag, startPoint x: 596, startPoint y: 316, endPoint x: 622, endPoint y: 135, distance: 182.6
click at [622, 135] on div "true false true false Workflow Input Settings Inputs LLM · Gemini 2.5 Pro PDF E…" at bounding box center [408, 209] width 778 height 380
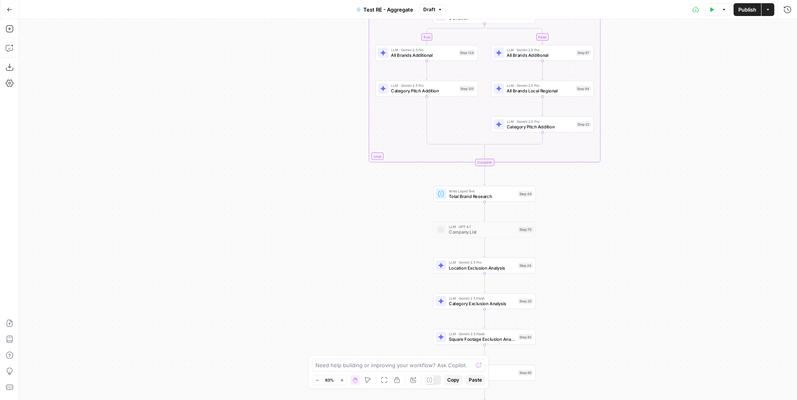
drag, startPoint x: 621, startPoint y: 245, endPoint x: 634, endPoint y: 104, distance: 141.2
click at [634, 104] on div "true false true false Workflow Input Settings Inputs LLM · Gemini 2.5 Pro PDF E…" at bounding box center [408, 209] width 778 height 380
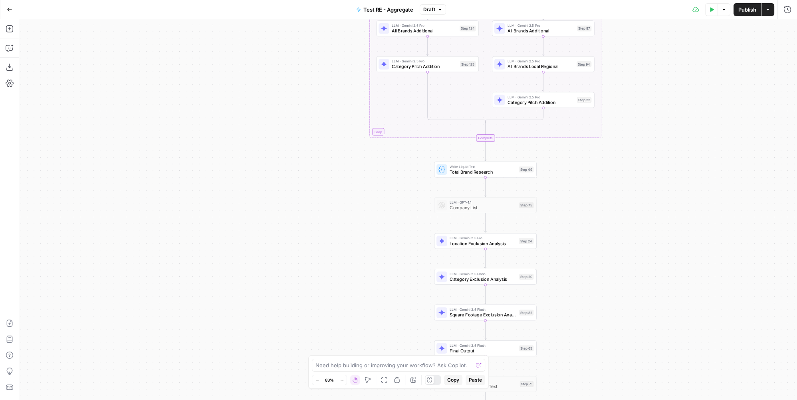
drag, startPoint x: 634, startPoint y: 244, endPoint x: 636, endPoint y: 187, distance: 57.6
click at [636, 187] on div "true false true false Workflow Input Settings Inputs LLM · Gemini 2.5 Pro PDF E…" at bounding box center [408, 209] width 778 height 380
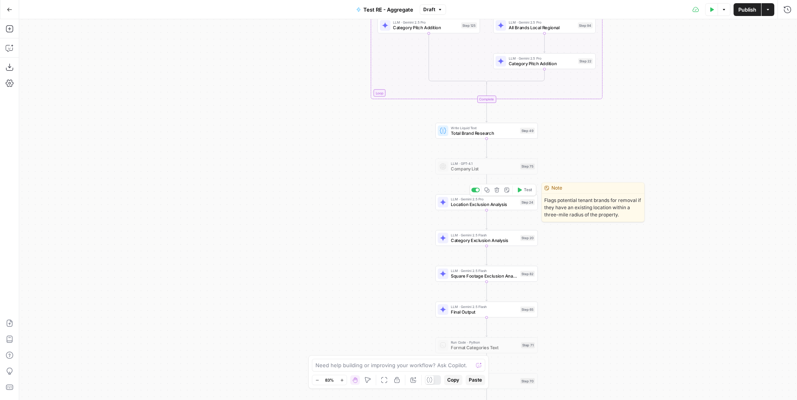
click at [513, 207] on span "Location Exclusion Analysis" at bounding box center [484, 204] width 66 height 7
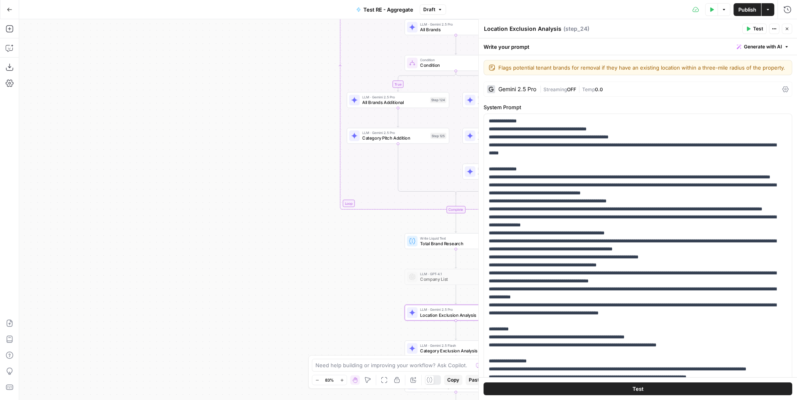
drag, startPoint x: 314, startPoint y: 153, endPoint x: 231, endPoint y: 109, distance: 93.3
click at [282, 262] on div "true false true false Workflow Input Settings Inputs LLM · Gemini 2.5 Pro PDF E…" at bounding box center [408, 209] width 778 height 380
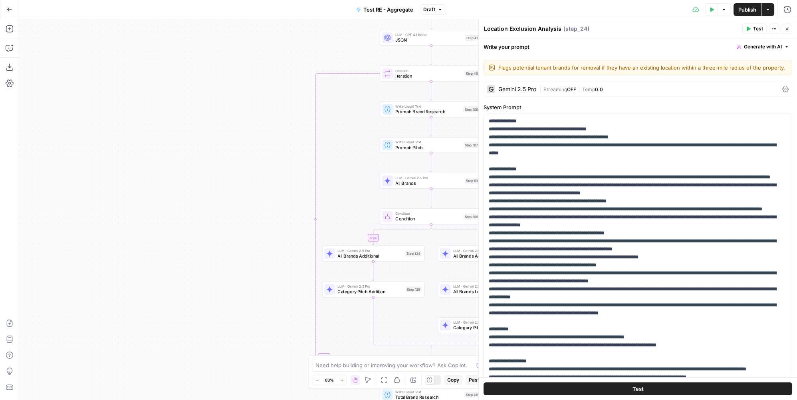
drag, startPoint x: 228, startPoint y: 99, endPoint x: 213, endPoint y: 147, distance: 50.3
click at [209, 239] on div "true false true false Workflow Input Settings Inputs LLM · Gemini 2.5 Pro PDF E…" at bounding box center [408, 209] width 778 height 380
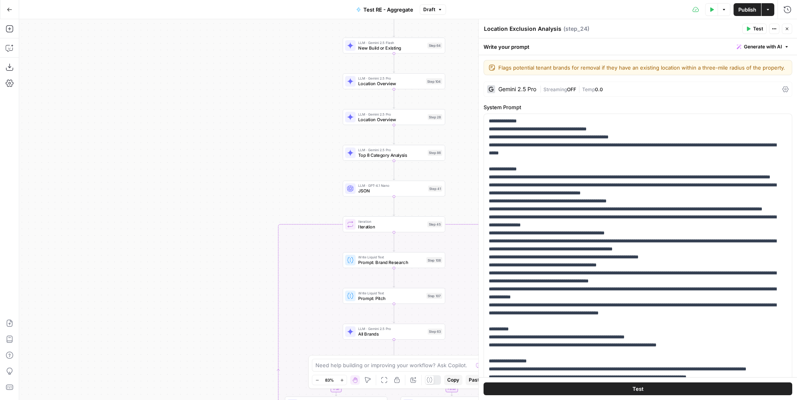
drag, startPoint x: 214, startPoint y: 119, endPoint x: 175, endPoint y: 161, distance: 57.4
click at [178, 261] on div "true false true false Workflow Input Settings Inputs LLM · Gemini 2.5 Pro PDF E…" at bounding box center [408, 209] width 778 height 380
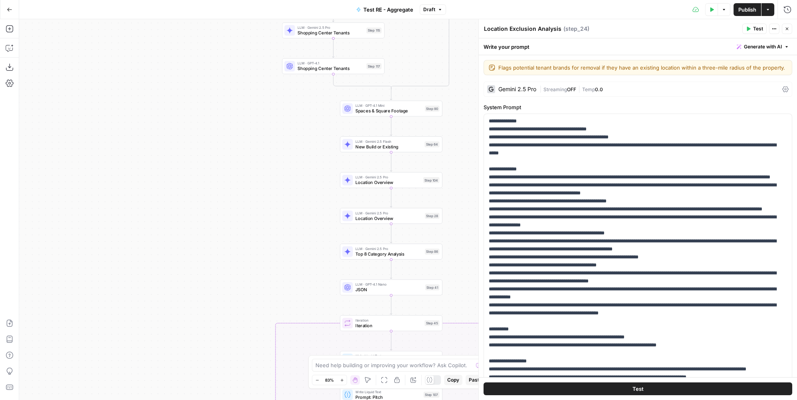
drag, startPoint x: 171, startPoint y: 213, endPoint x: 173, endPoint y: 232, distance: 19.2
click at [172, 256] on div "true false true false Workflow Input Settings Inputs LLM · Gemini 2.5 Pro PDF E…" at bounding box center [408, 209] width 778 height 380
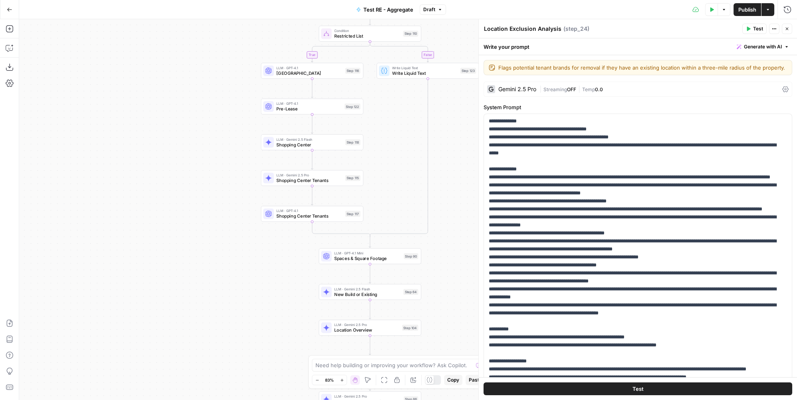
drag, startPoint x: 169, startPoint y: 226, endPoint x: 157, endPoint y: 298, distance: 73.0
click at [157, 300] on div "true false true false Workflow Input Settings Inputs LLM · Gemini 2.5 Pro PDF E…" at bounding box center [408, 209] width 778 height 380
click at [157, 289] on div "true false true false Workflow Input Settings Inputs LLM · Gemini 2.5 Pro PDF E…" at bounding box center [408, 209] width 778 height 380
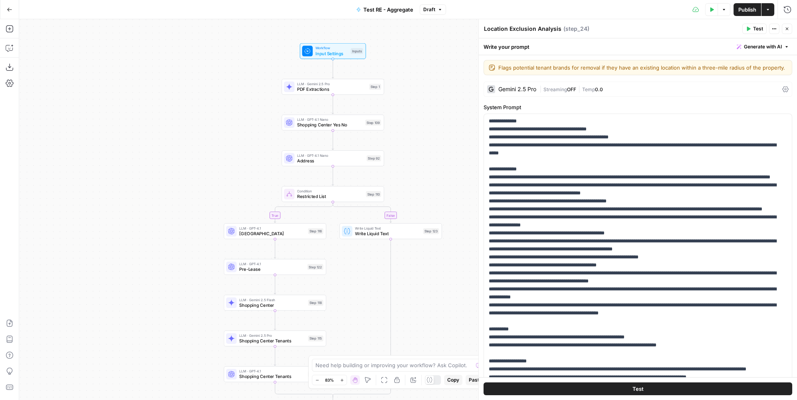
click at [785, 28] on icon "button" at bounding box center [787, 28] width 5 height 5
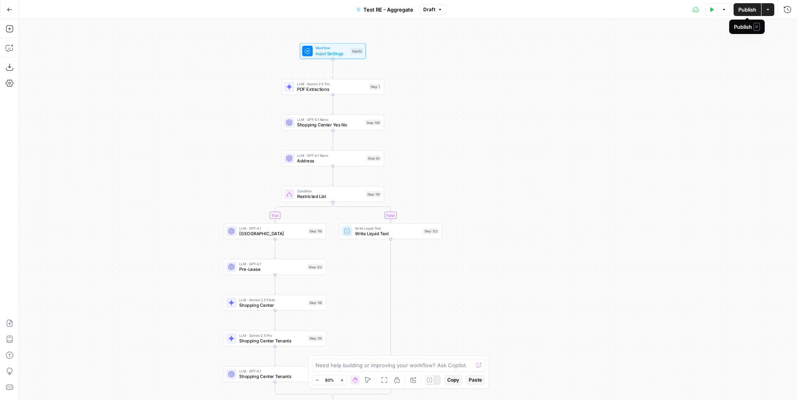
click at [747, 10] on span "Publish" at bounding box center [748, 10] width 18 height 8
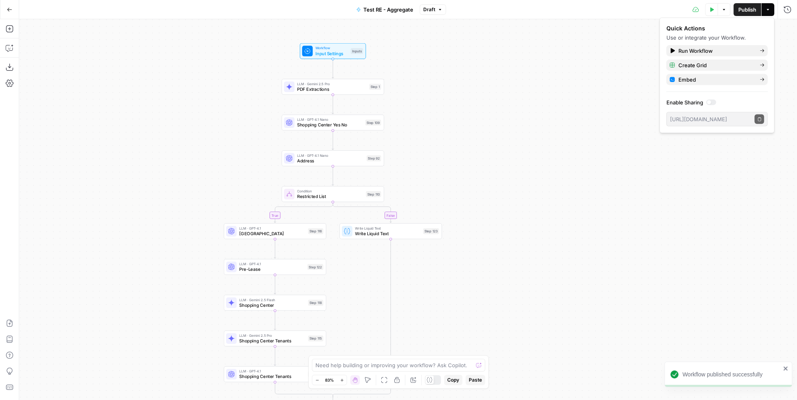
click at [18, 7] on div "Go Back" at bounding box center [9, 9] width 19 height 19
click at [10, 11] on icon "button" at bounding box center [10, 10] width 6 height 6
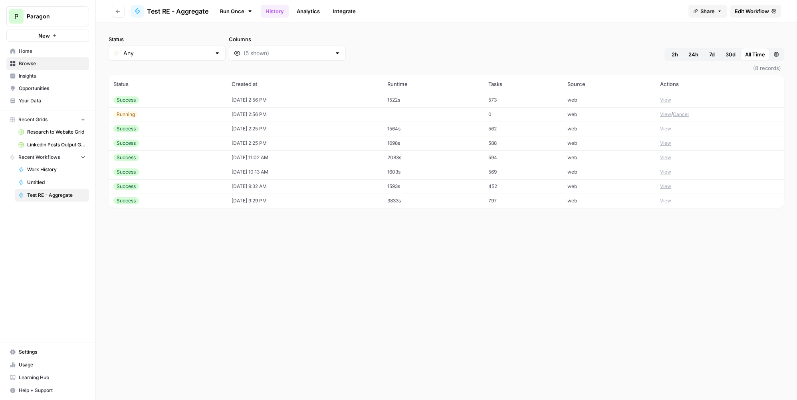
click at [755, 15] on span "Edit Workflow" at bounding box center [752, 11] width 34 height 8
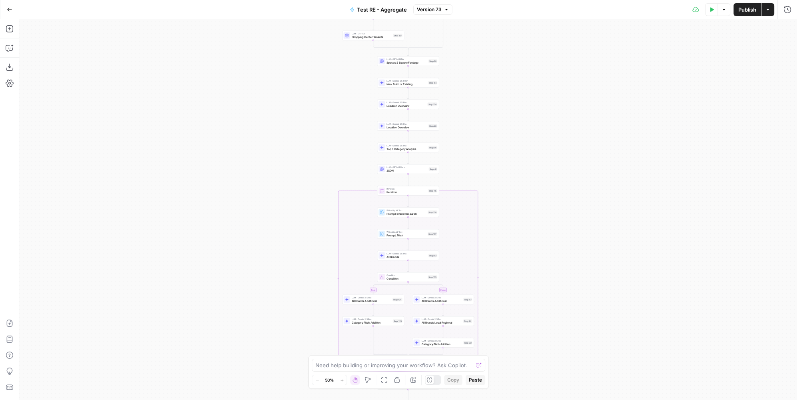
click at [9, 7] on icon "button" at bounding box center [10, 10] width 6 height 6
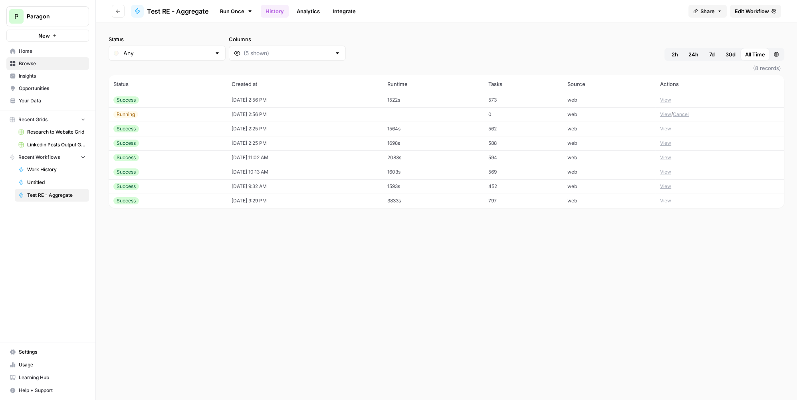
click at [380, 97] on td "[DATE] 2:56 PM" at bounding box center [305, 100] width 156 height 14
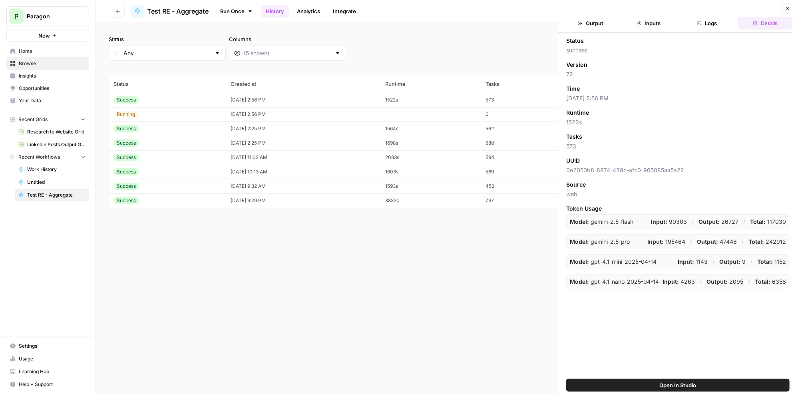
click at [706, 22] on button "Logs" at bounding box center [707, 23] width 55 height 13
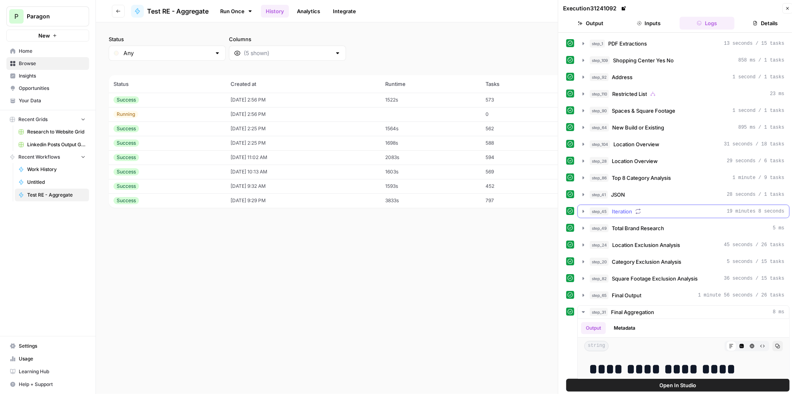
click at [677, 207] on div "step_45 Iteration 19 minutes 8 seconds" at bounding box center [687, 211] width 195 height 8
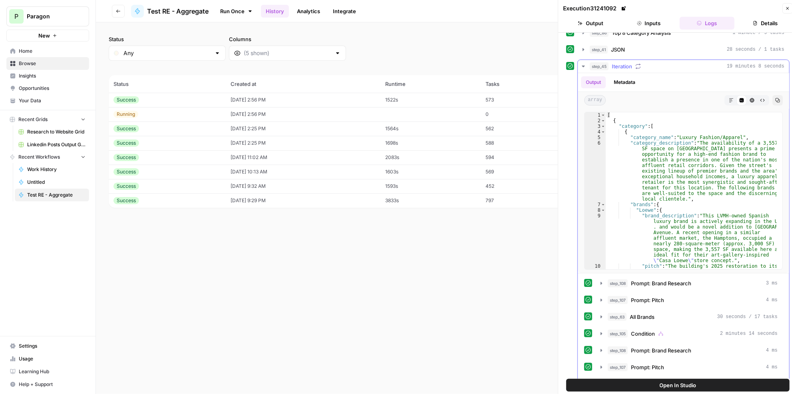
scroll to position [290, 0]
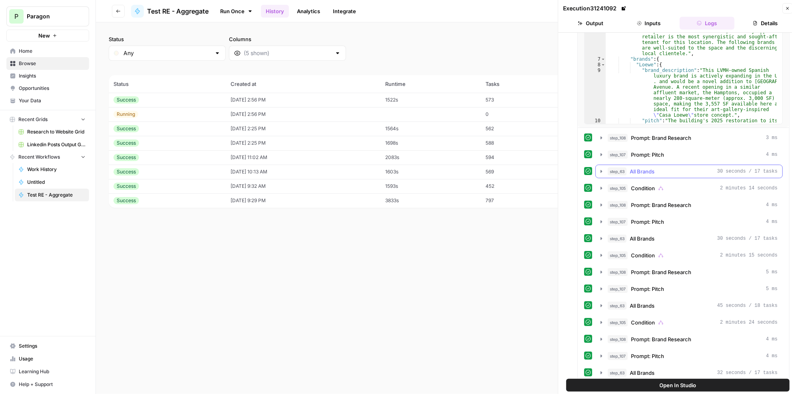
click at [675, 167] on div "step_63 All Brands 30 seconds / 17 tasks" at bounding box center [693, 171] width 170 height 8
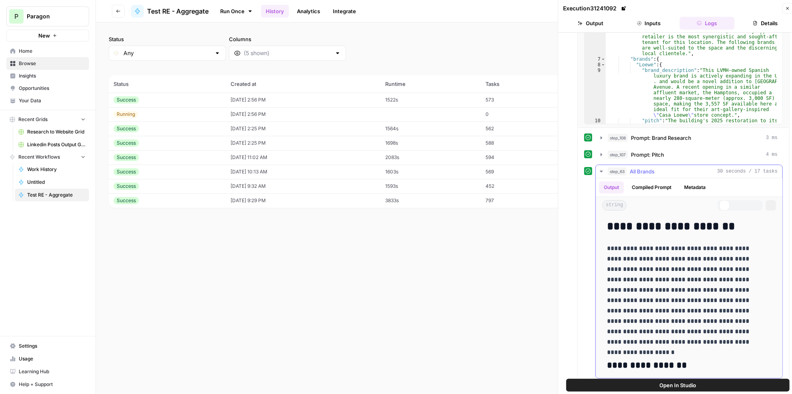
click at [675, 167] on div "step_63 All Brands 30 seconds / 17 tasks" at bounding box center [693, 171] width 170 height 8
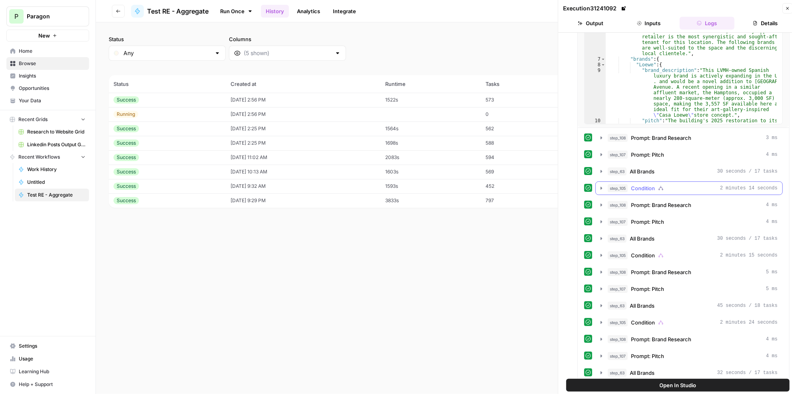
click at [664, 184] on div "step_105 Condition 2 minutes 14 seconds" at bounding box center [693, 188] width 170 height 8
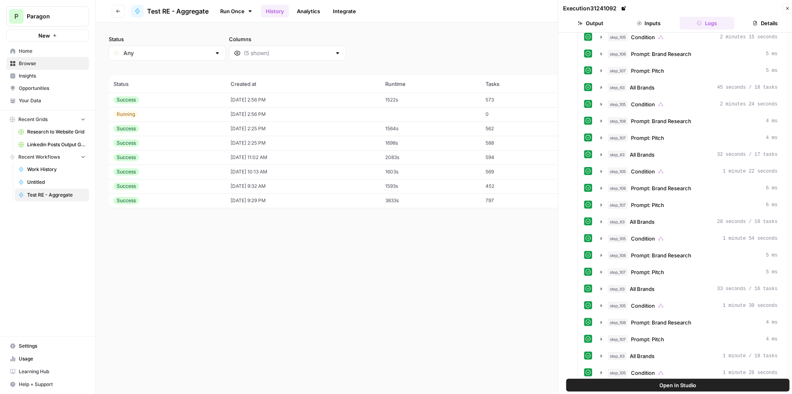
scroll to position [799, 0]
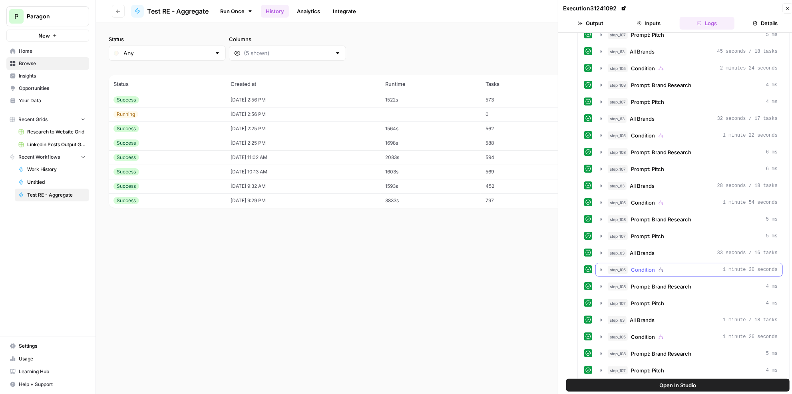
click at [701, 266] on div "step_105 Condition 1 minute 30 seconds" at bounding box center [693, 270] width 170 height 8
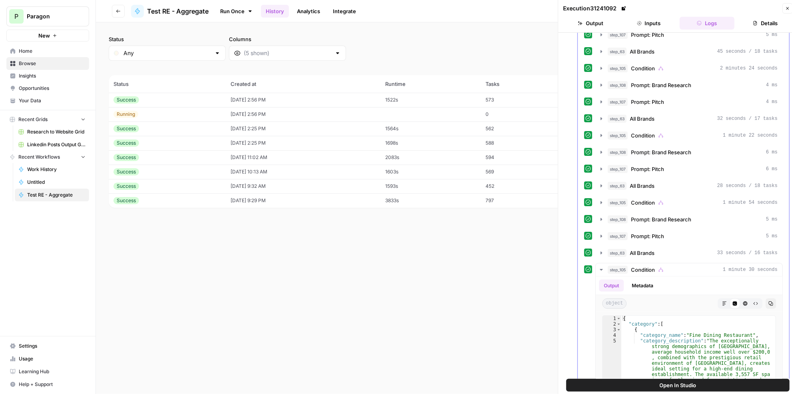
scroll to position [980, 0]
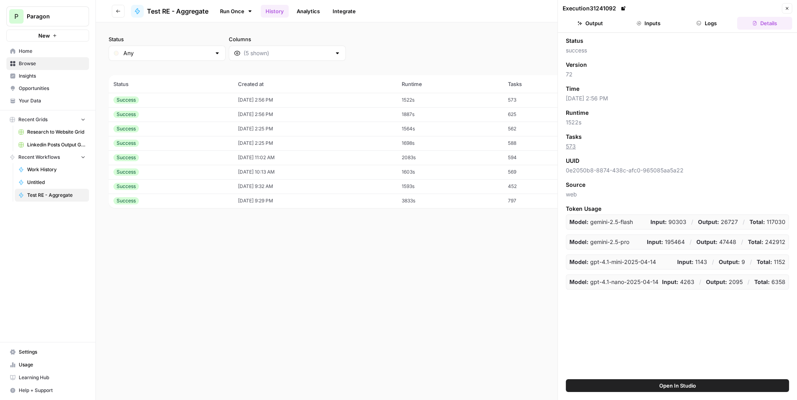
click at [354, 115] on td "[DATE] 2:56 PM" at bounding box center [315, 114] width 164 height 14
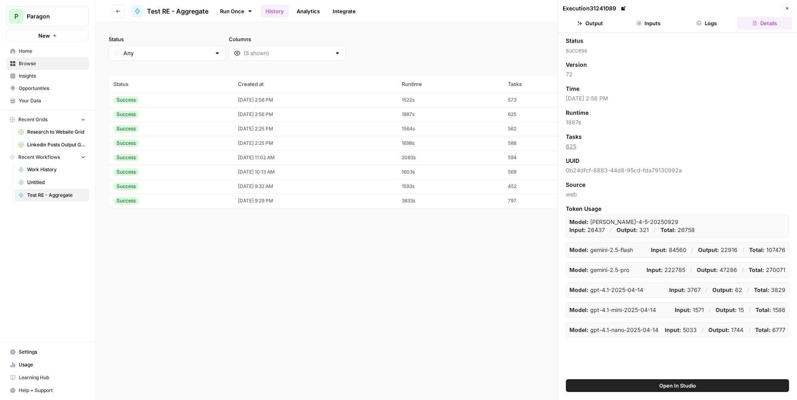
click at [723, 17] on button "Logs" at bounding box center [707, 23] width 55 height 13
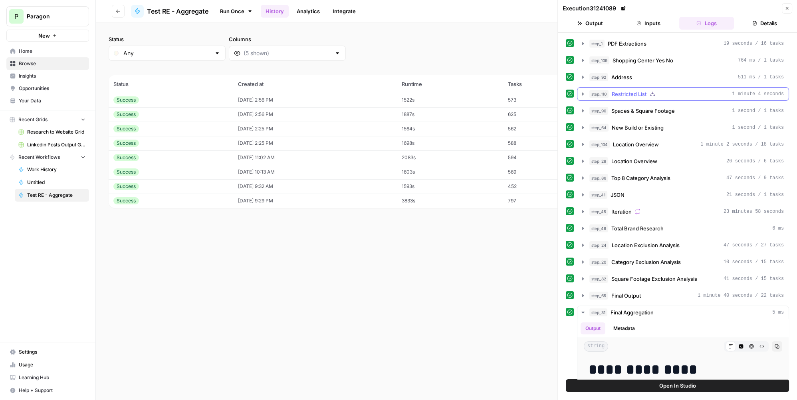
click at [714, 94] on div "step_110 Restricted List 1 minute 4 seconds" at bounding box center [687, 94] width 195 height 8
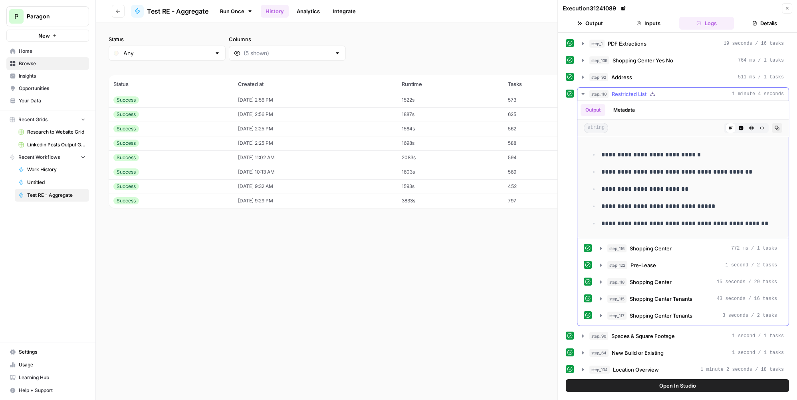
click at [693, 90] on div "step_110 Restricted List 1 minute 4 seconds" at bounding box center [687, 94] width 195 height 8
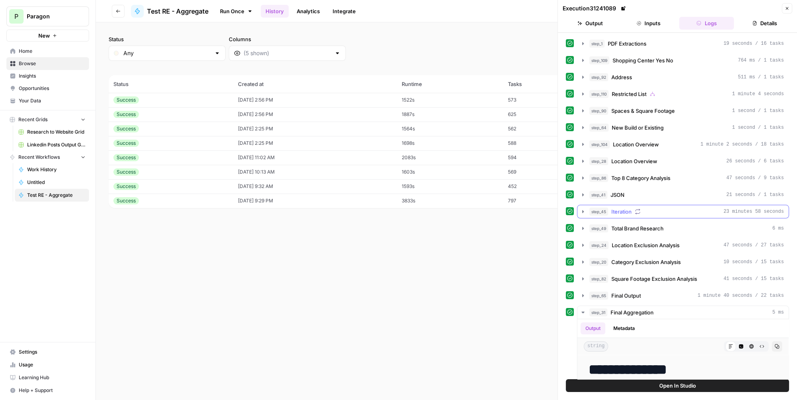
click at [669, 209] on div "step_45 Iteration 23 minutes 58 seconds" at bounding box center [687, 211] width 195 height 8
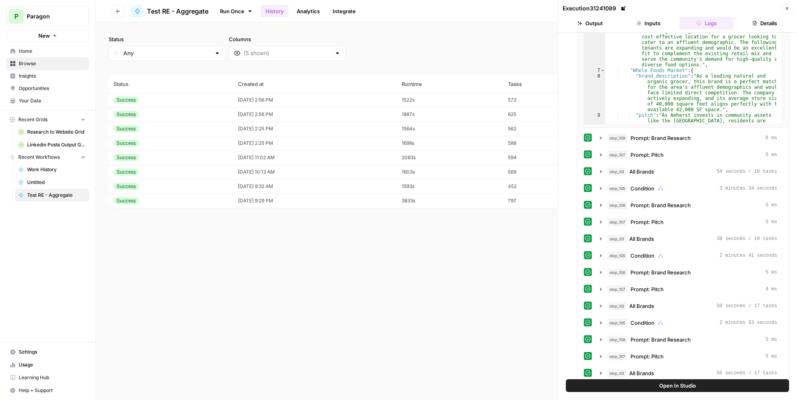
scroll to position [435, 0]
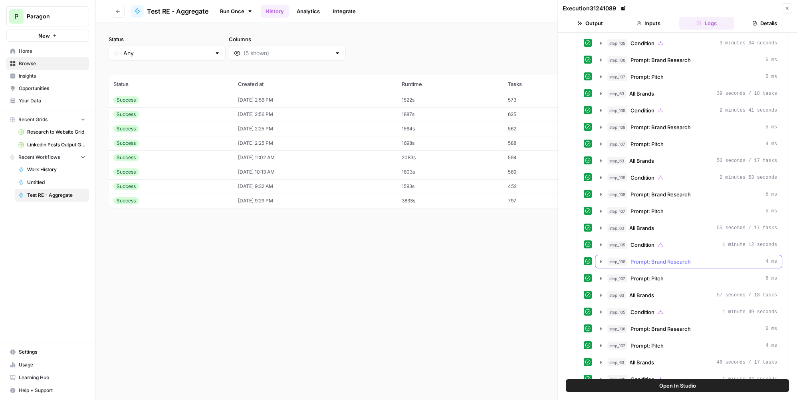
click at [723, 241] on span "1 minute 12 seconds" at bounding box center [750, 244] width 55 height 7
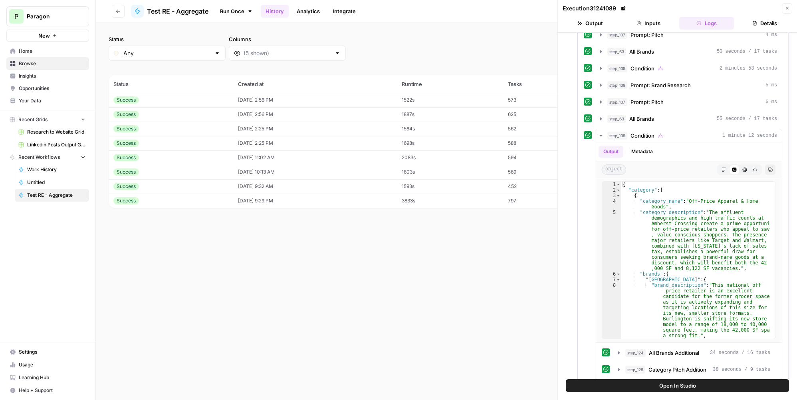
scroll to position [617, 0]
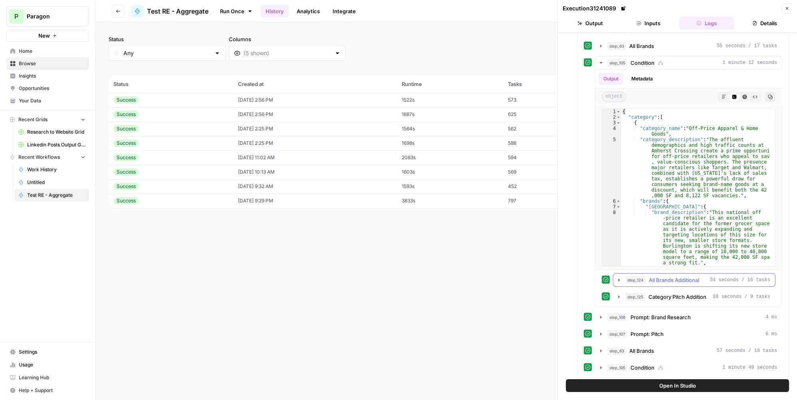
click at [739, 276] on span "34 seconds / 16 tasks" at bounding box center [740, 279] width 60 height 7
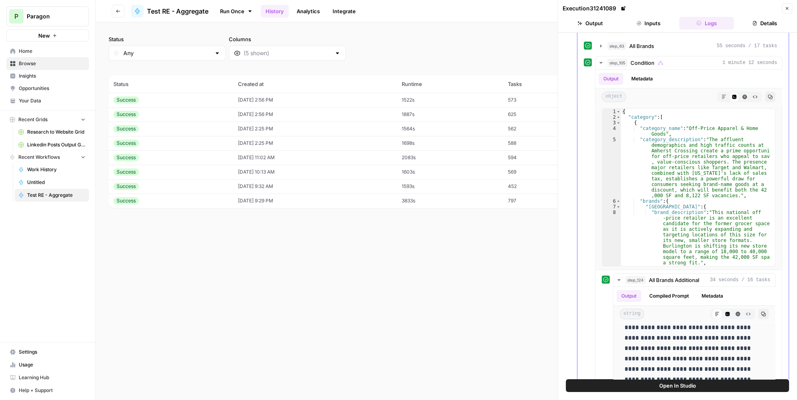
scroll to position [545, 0]
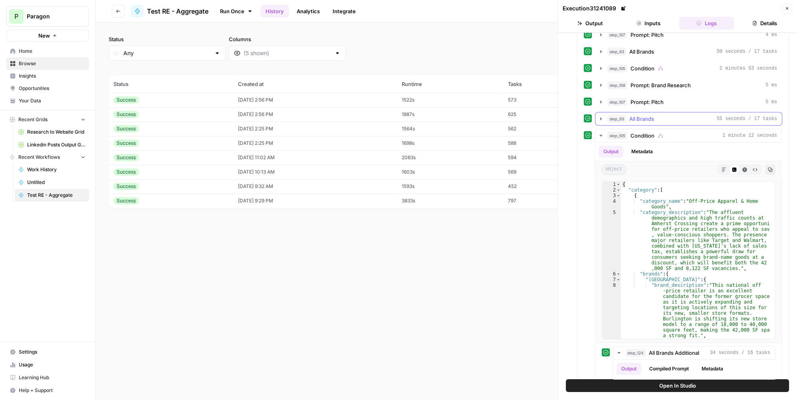
click at [657, 115] on div "step_63 All Brands 55 seconds / 17 tasks" at bounding box center [693, 119] width 170 height 8
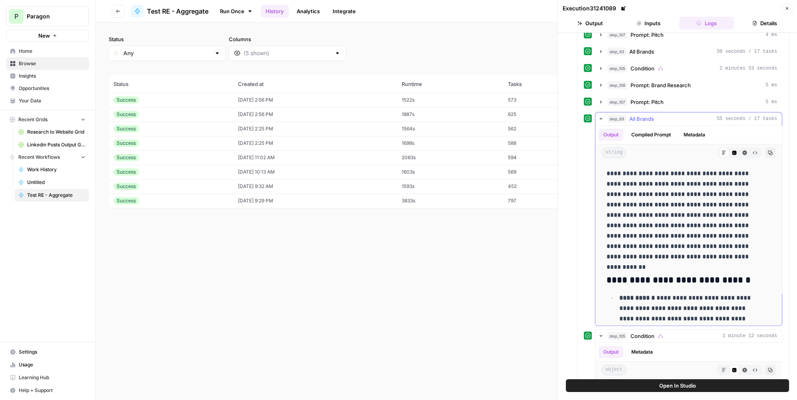
scroll to position [0, 0]
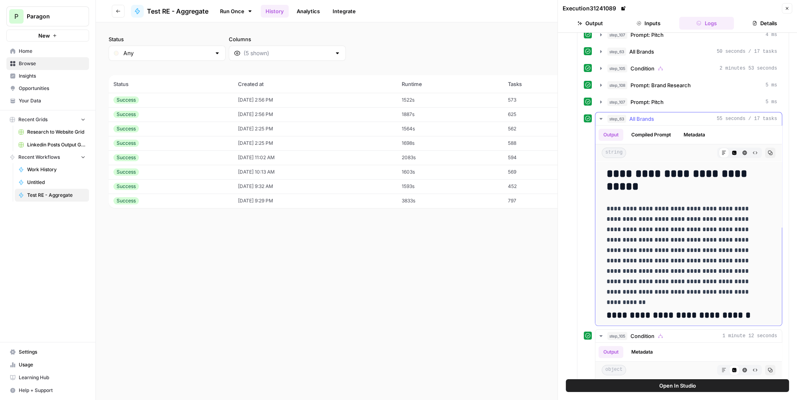
click at [660, 115] on div "step_63 All Brands 55 seconds / 17 tasks" at bounding box center [693, 119] width 170 height 8
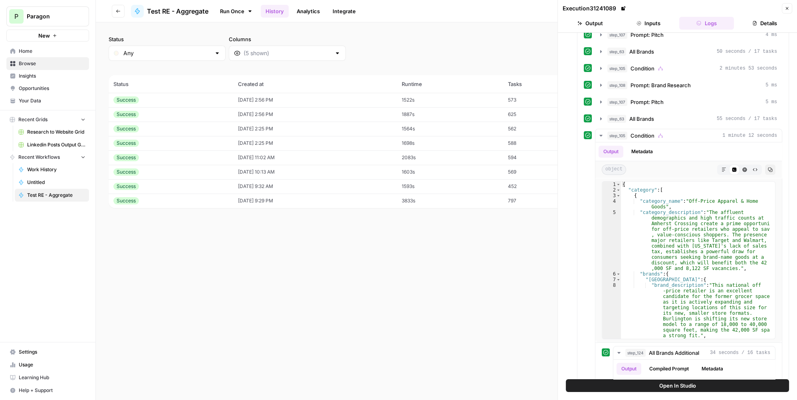
scroll to position [654, 0]
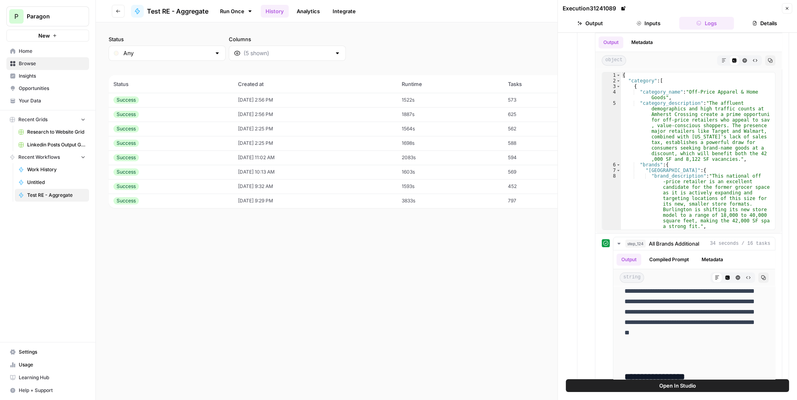
click at [789, 7] on icon "button" at bounding box center [787, 8] width 3 height 3
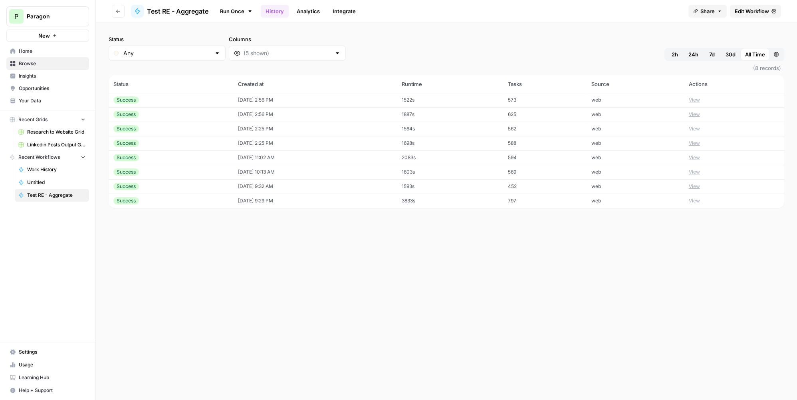
click at [752, 13] on span "Edit Workflow" at bounding box center [752, 11] width 34 height 8
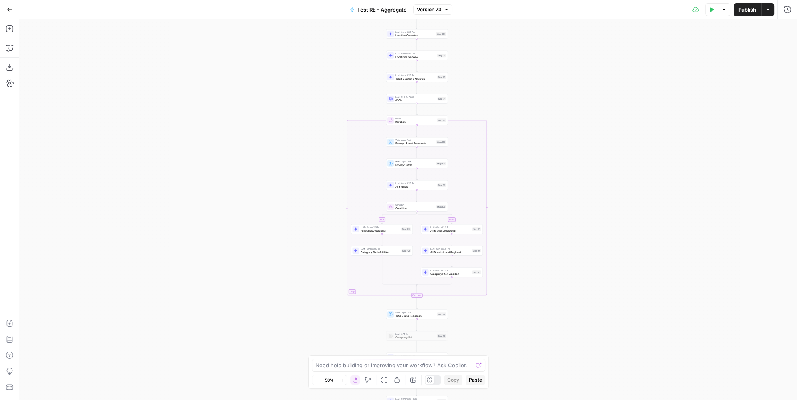
drag, startPoint x: 578, startPoint y: 227, endPoint x: 587, endPoint y: 157, distance: 70.9
click at [587, 157] on div "true false true false Workflow Input Settings Inputs LLM · Gemini 2.5 Pro PDF E…" at bounding box center [408, 209] width 778 height 380
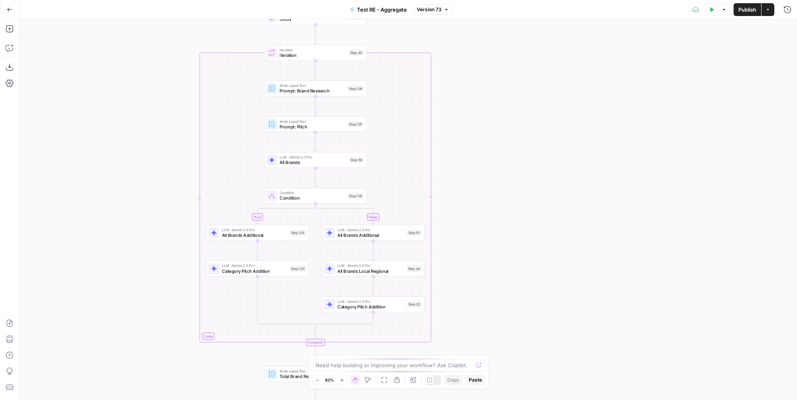
drag, startPoint x: 520, startPoint y: 215, endPoint x: 541, endPoint y: 191, distance: 32.2
click at [541, 191] on div "true false true false Workflow Input Settings Inputs LLM · Gemini 2.5 Pro PDF E…" at bounding box center [408, 209] width 778 height 380
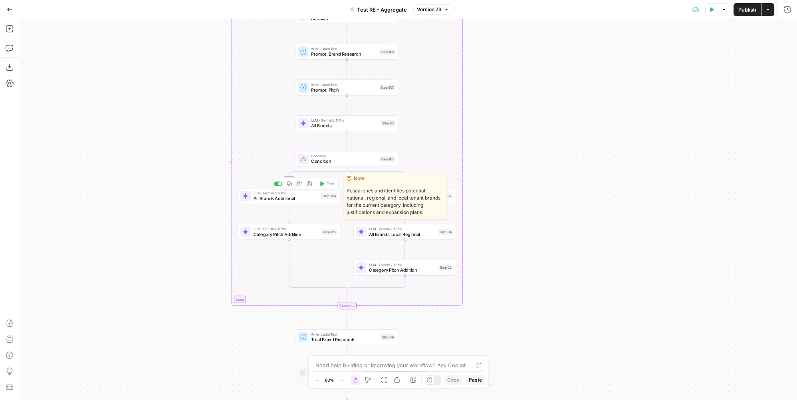
click at [278, 183] on div at bounding box center [279, 183] width 3 height 3
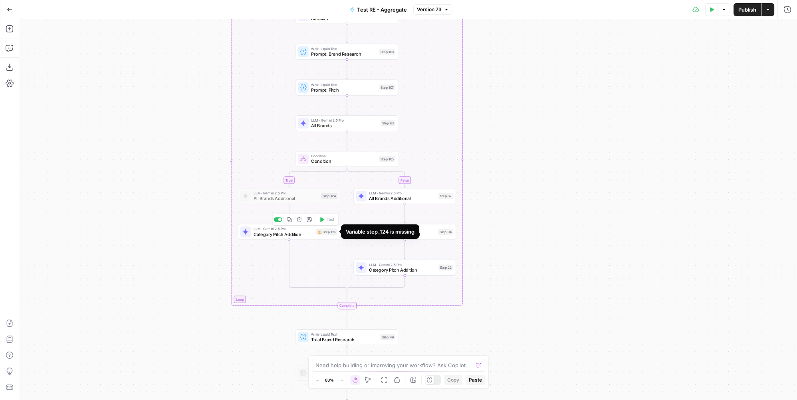
click at [312, 233] on span "Category Pitch Addition" at bounding box center [284, 234] width 60 height 7
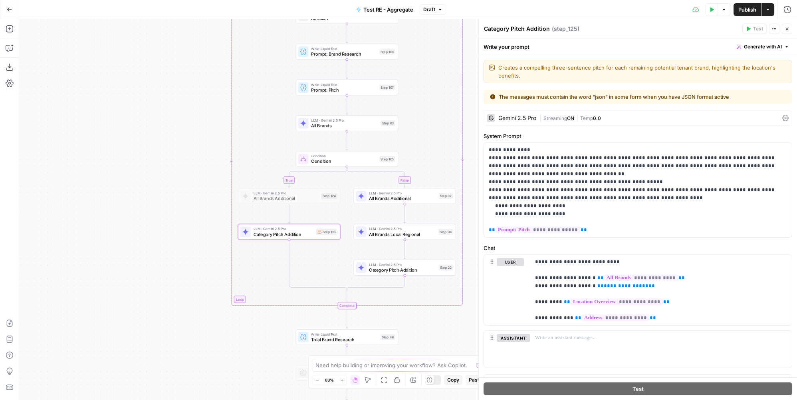
click at [427, 6] on span "Draft" at bounding box center [429, 9] width 12 height 7
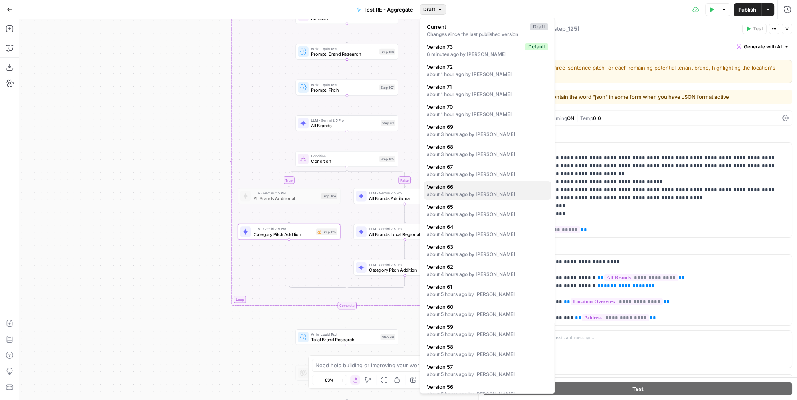
click at [487, 189] on span "Version 66" at bounding box center [486, 187] width 118 height 8
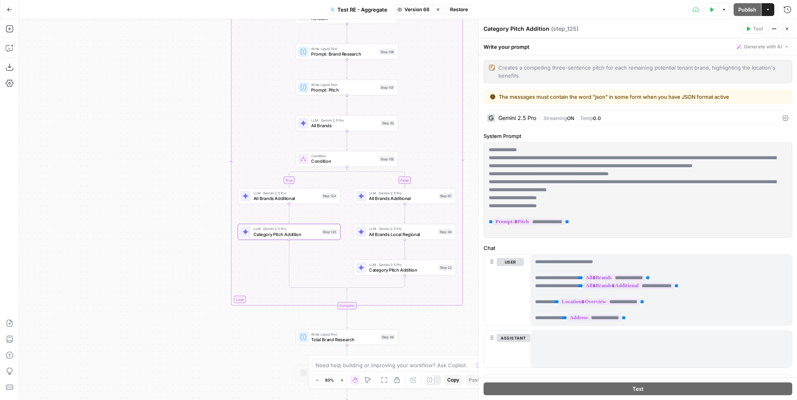
click at [420, 12] on span "Version 66" at bounding box center [417, 9] width 25 height 7
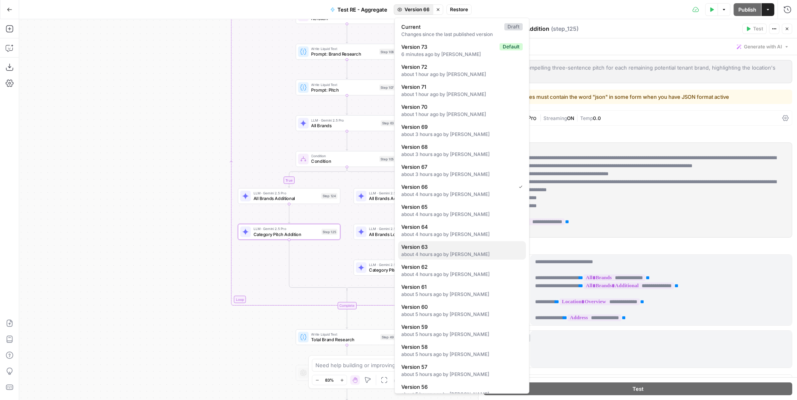
click at [457, 244] on span "Version 63" at bounding box center [461, 247] width 118 height 8
click at [417, 12] on span "Version 63" at bounding box center [417, 9] width 25 height 7
click at [449, 309] on div "about 6 hours ago by [PERSON_NAME]" at bounding box center [462, 312] width 121 height 7
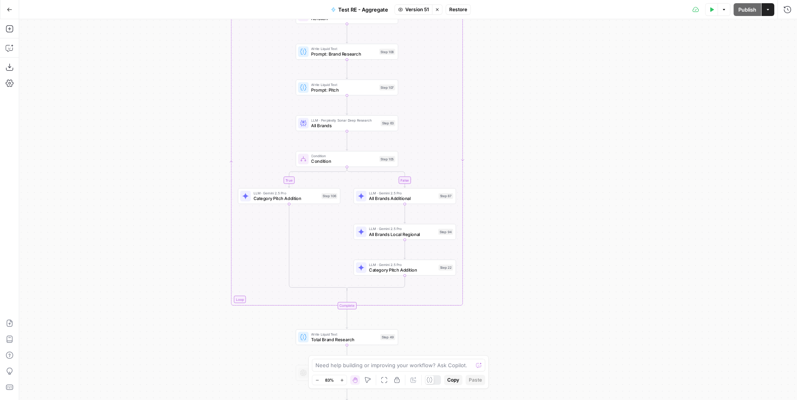
click at [296, 199] on span "Category Pitch Addition" at bounding box center [287, 198] width 66 height 7
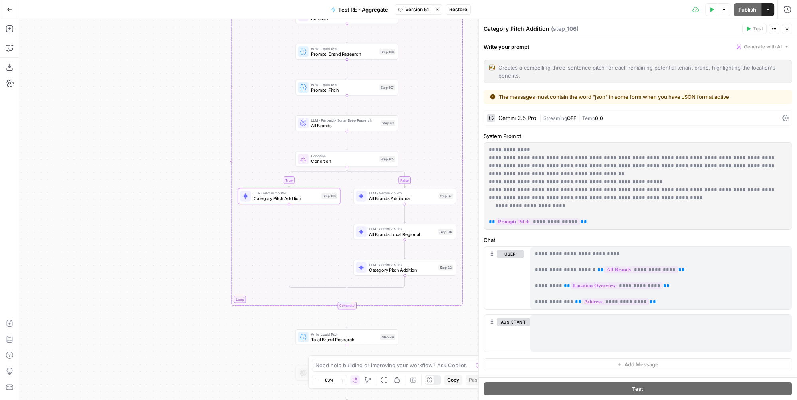
drag, startPoint x: 587, startPoint y: 223, endPoint x: 488, endPoint y: 145, distance: 126.6
click at [488, 145] on div "**********" at bounding box center [638, 186] width 308 height 86
copy p "**********"
click at [439, 8] on icon "button" at bounding box center [437, 9] width 3 height 3
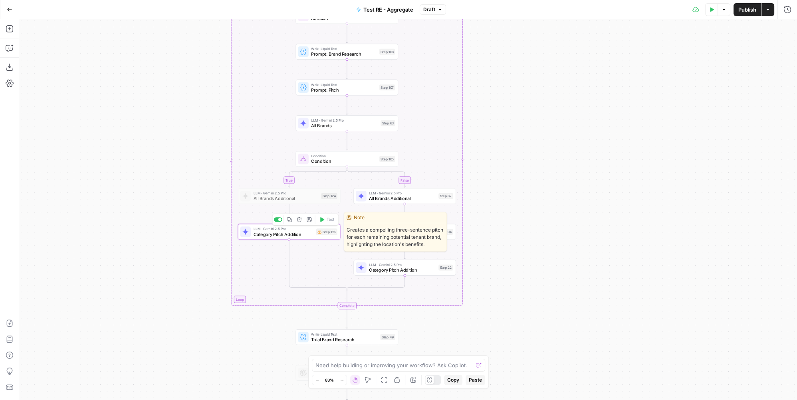
click at [304, 232] on span "Category Pitch Addition" at bounding box center [284, 234] width 60 height 7
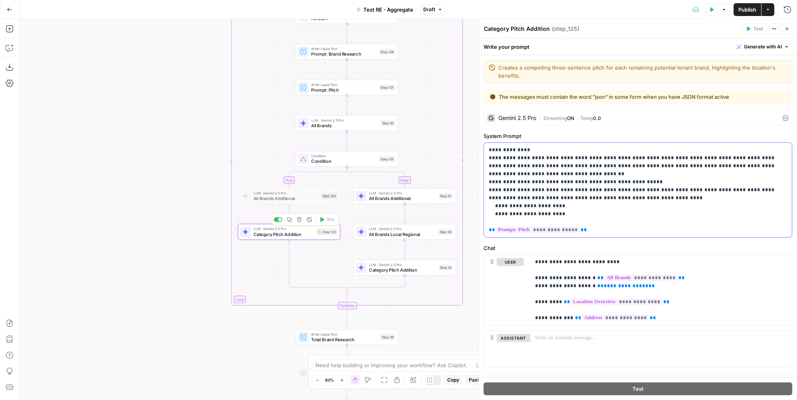
click at [696, 162] on p "**********" at bounding box center [636, 190] width 294 height 88
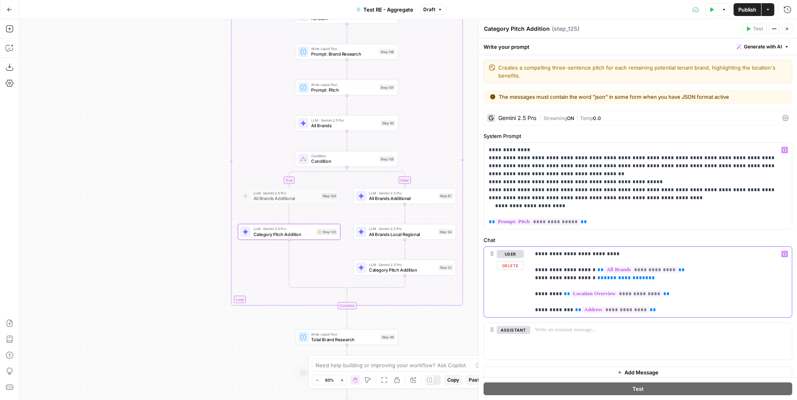
drag, startPoint x: 642, startPoint y: 277, endPoint x: 526, endPoint y: 274, distance: 115.9
click at [527, 274] on div "**********" at bounding box center [638, 281] width 308 height 70
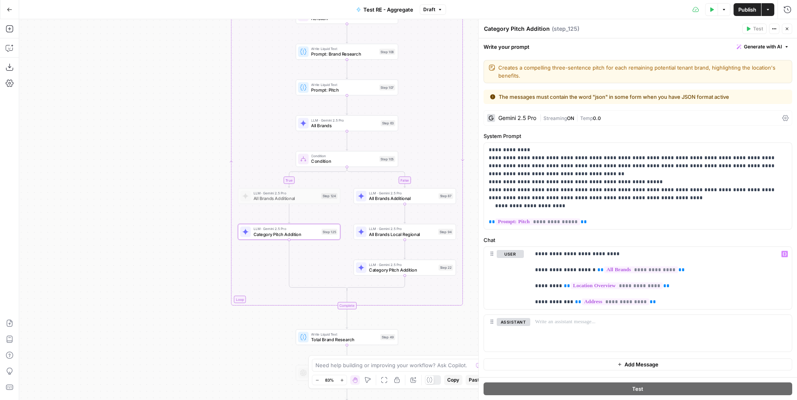
click at [745, 8] on span "Publish" at bounding box center [748, 10] width 18 height 8
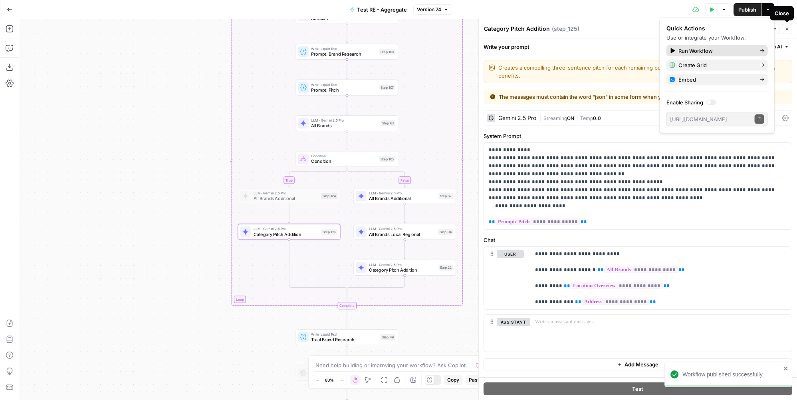
click at [730, 51] on span "Run Workflow" at bounding box center [715, 51] width 75 height 8
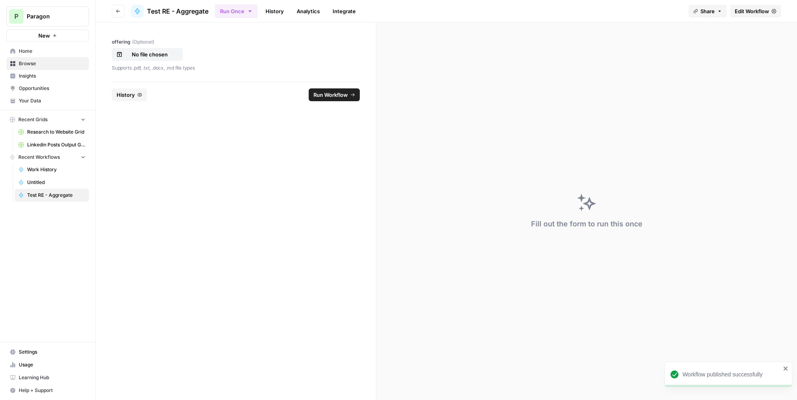
click at [119, 92] on span "History" at bounding box center [126, 95] width 18 height 8
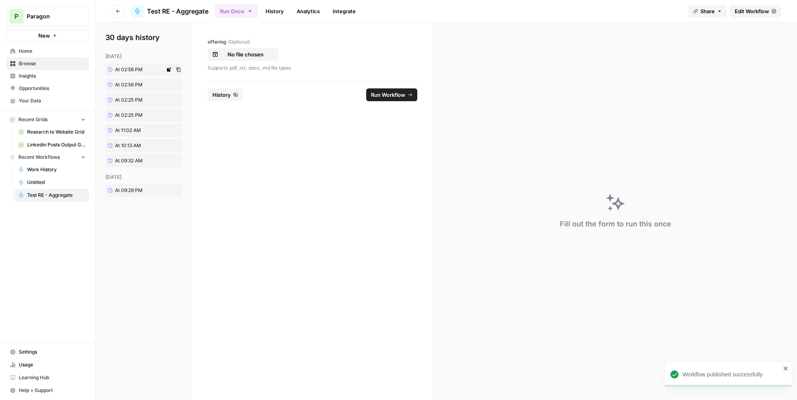
click at [129, 64] on link "At 02:56 PM" at bounding box center [135, 69] width 60 height 13
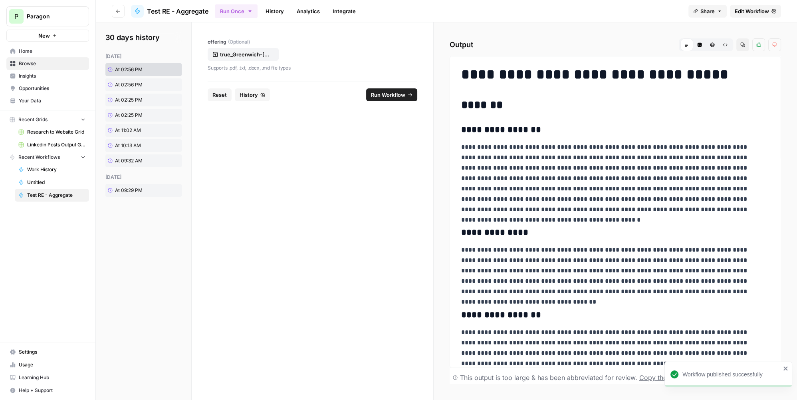
click at [381, 95] on span "Run Workflow" at bounding box center [388, 95] width 34 height 8
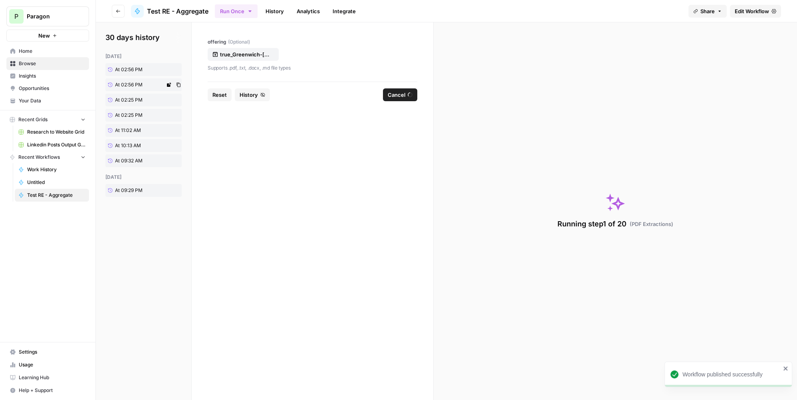
click at [138, 85] on span "At 02:56 PM" at bounding box center [129, 84] width 28 height 7
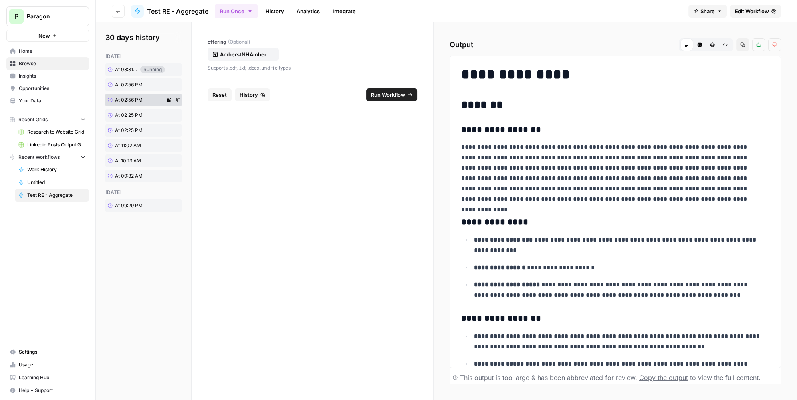
click at [142, 99] on span "At 02:56 PM" at bounding box center [129, 99] width 28 height 7
click at [374, 94] on span "Run Workflow" at bounding box center [388, 95] width 34 height 8
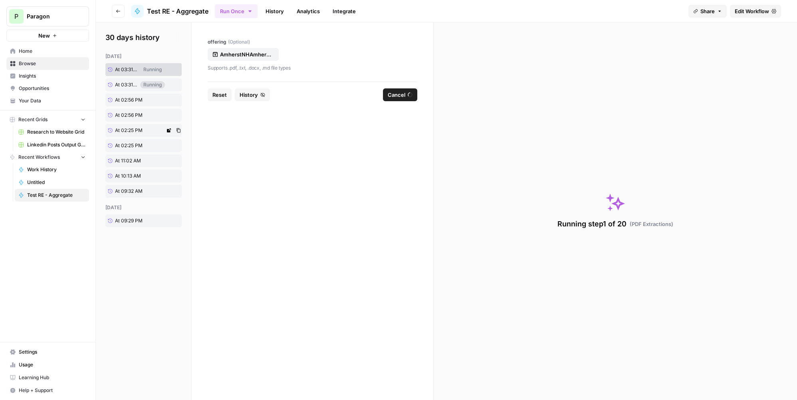
click at [141, 129] on span "At 02:25 PM" at bounding box center [129, 130] width 28 height 7
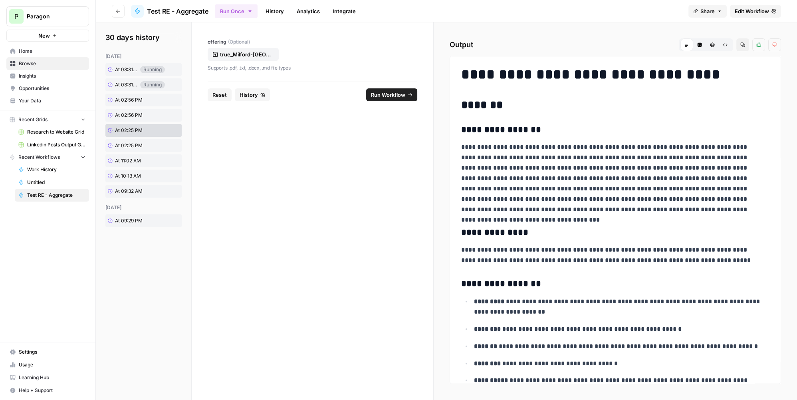
click at [395, 95] on span "Run Workflow" at bounding box center [388, 95] width 34 height 8
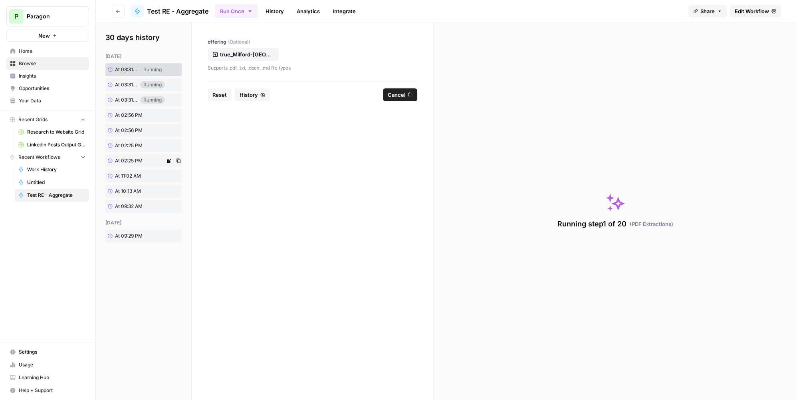
click at [138, 156] on link "At 02:25 PM" at bounding box center [135, 160] width 60 height 13
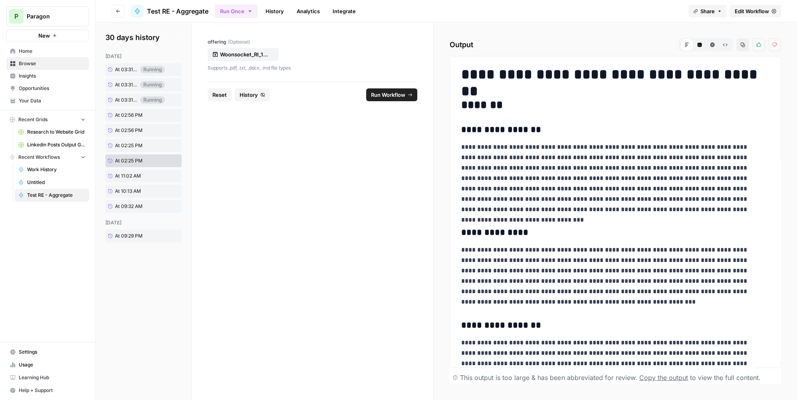
drag, startPoint x: 406, startPoint y: 94, endPoint x: 431, endPoint y: 43, distance: 57.4
click at [406, 94] on button "Run Workflow" at bounding box center [391, 94] width 51 height 13
